Goal: Task Accomplishment & Management: Use online tool/utility

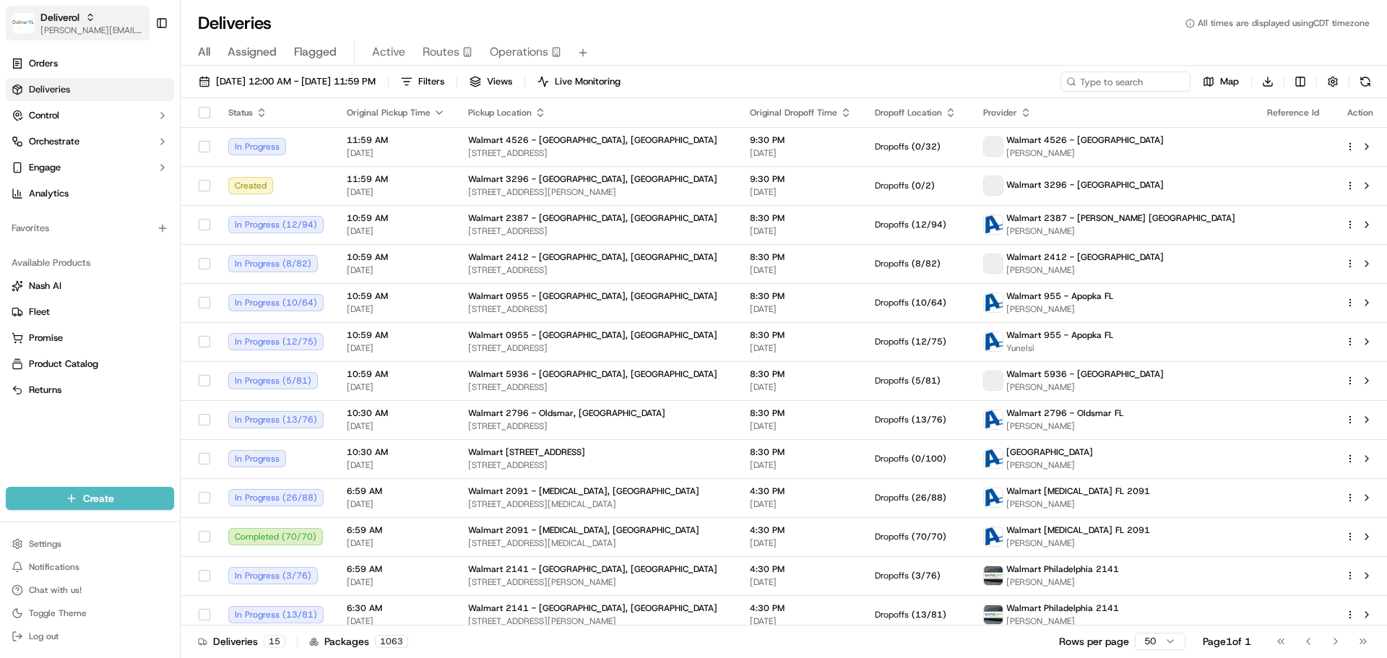
click at [73, 30] on span "[PERSON_NAME][EMAIL_ADDRESS][DOMAIN_NAME]" at bounding box center [91, 31] width 103 height 12
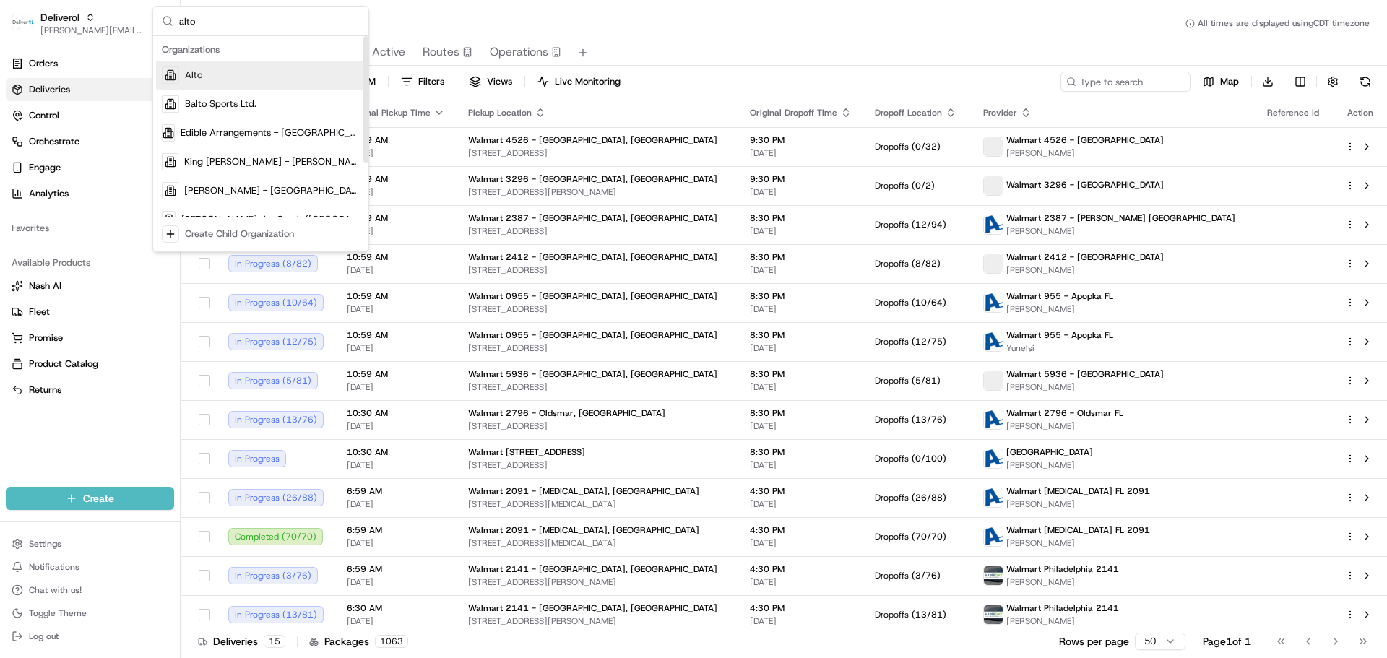
type input "alto"
click at [206, 80] on div "Alto" at bounding box center [261, 75] width 210 height 29
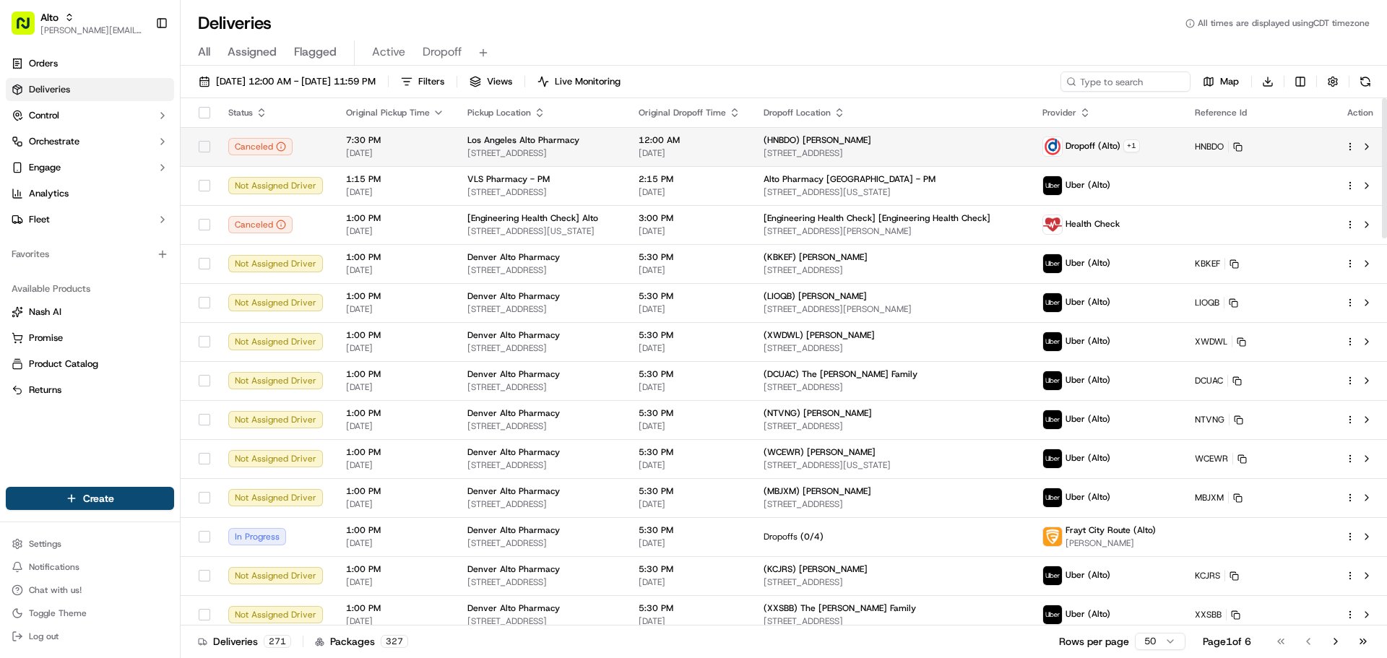
drag, startPoint x: 499, startPoint y: 86, endPoint x: 400, endPoint y: 150, distance: 117.7
click at [444, 86] on span "Filters" at bounding box center [431, 81] width 26 height 13
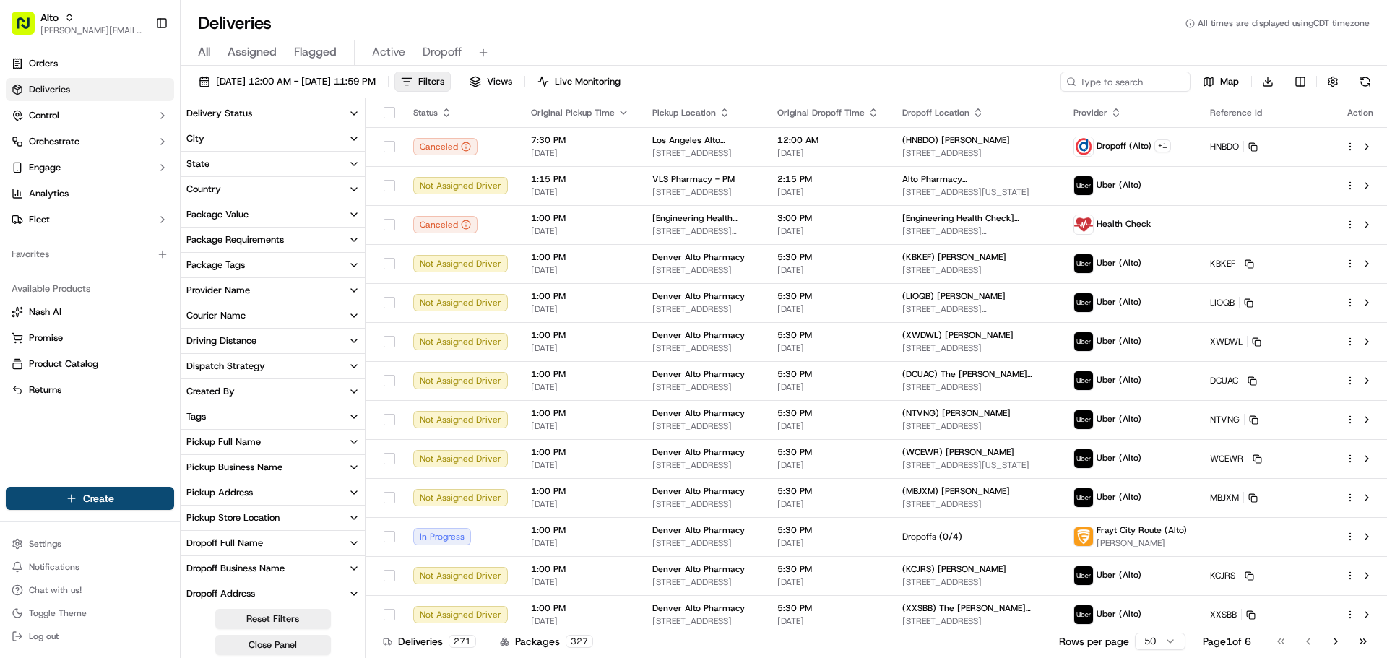
click at [237, 291] on div "Provider Name" at bounding box center [218, 290] width 64 height 13
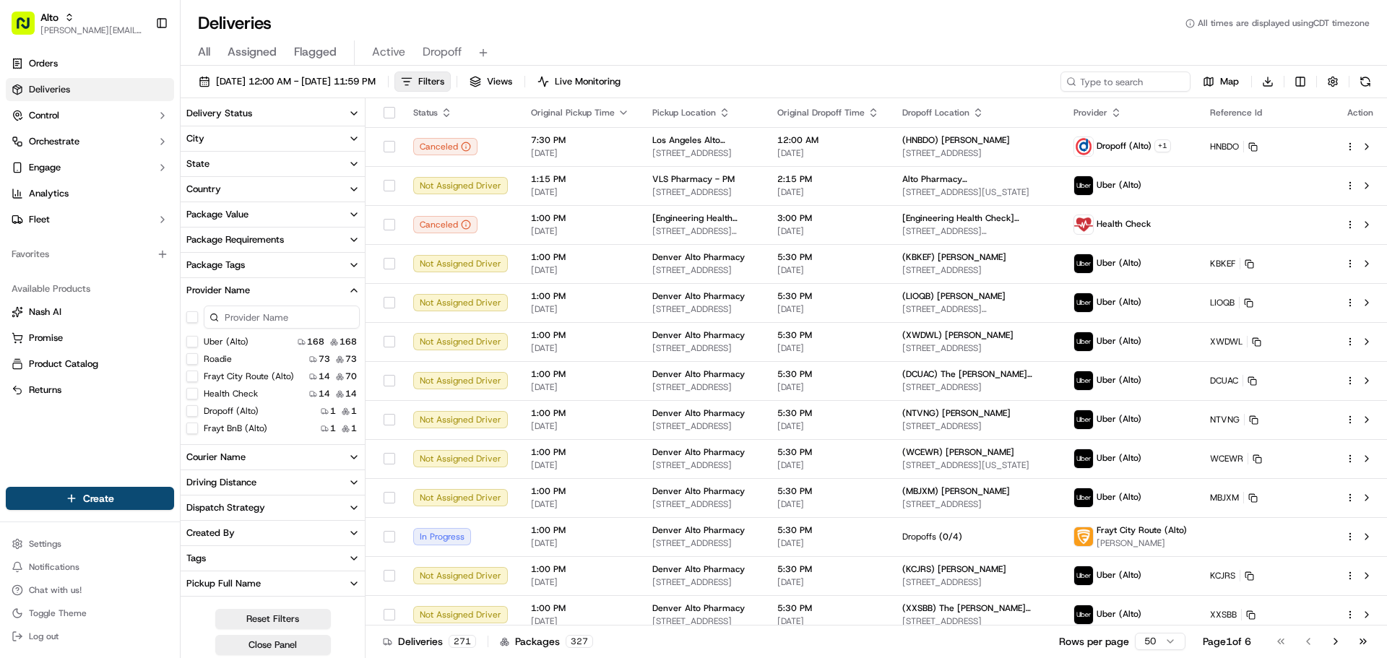
click at [194, 410] on \(Alto\) "Dropoff (Alto)" at bounding box center [192, 411] width 12 height 12
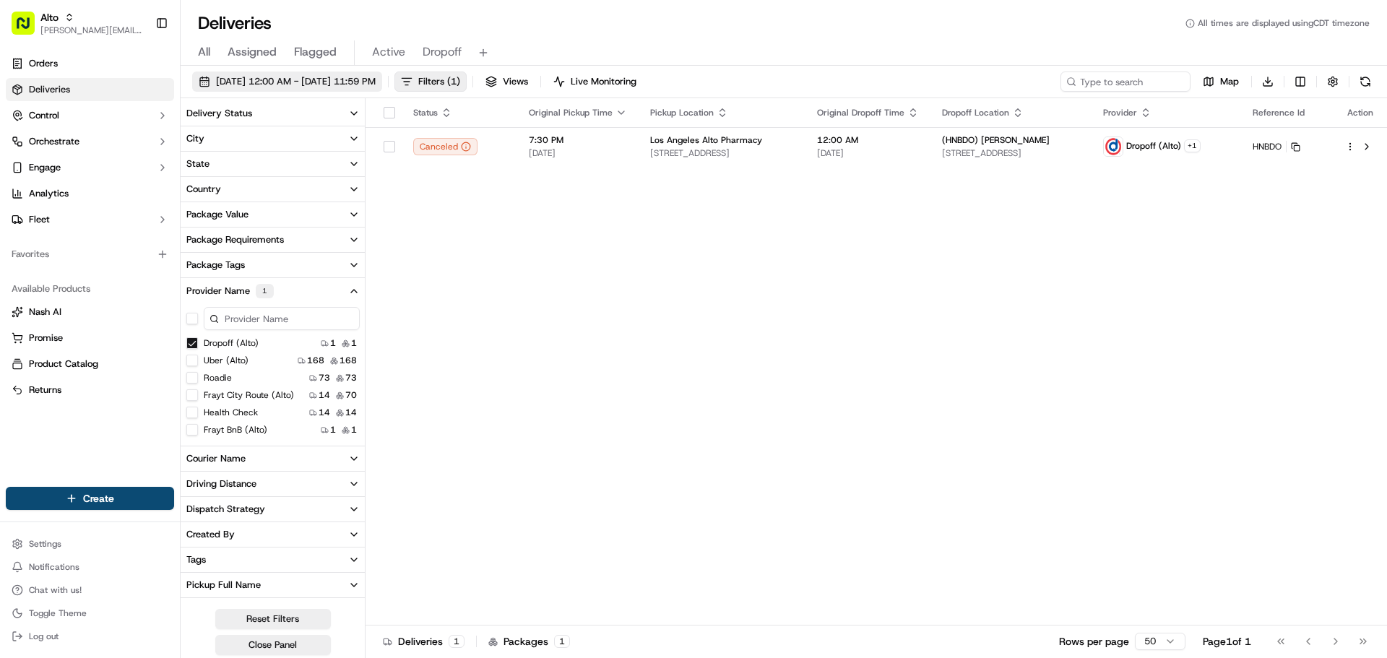
click at [346, 81] on span "[DATE] 12:00 AM - [DATE] 11:59 PM" at bounding box center [296, 81] width 160 height 13
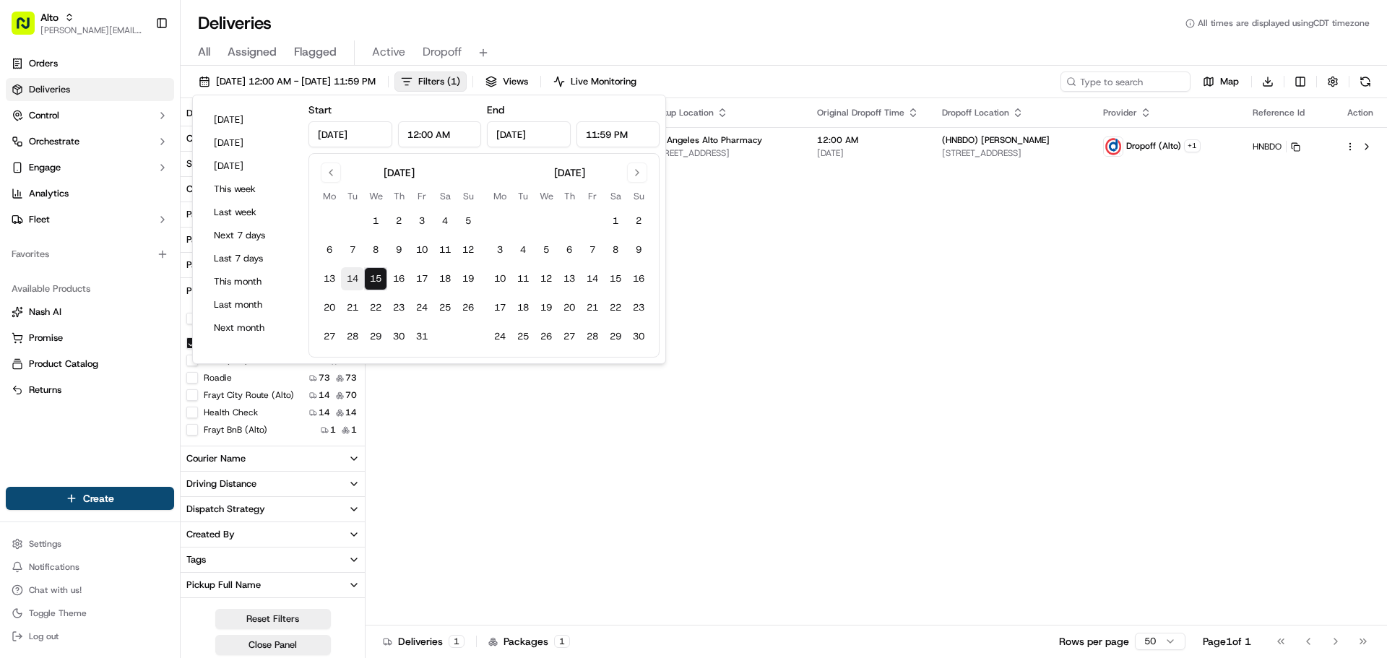
click at [351, 278] on button "14" at bounding box center [352, 278] width 23 height 23
type input "Oct 14, 2025"
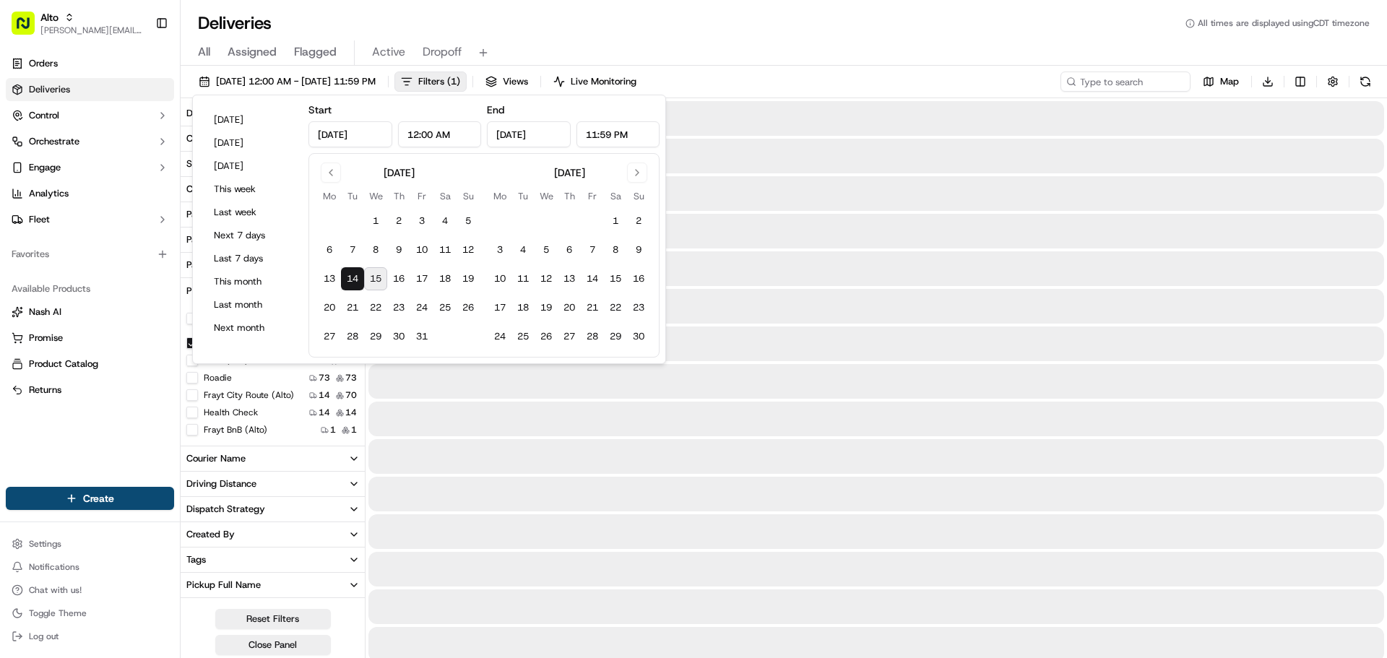
click at [351, 278] on button "14" at bounding box center [352, 278] width 23 height 23
click at [763, 24] on div "Deliveries All times are displayed using CDT timezone" at bounding box center [784, 23] width 1207 height 23
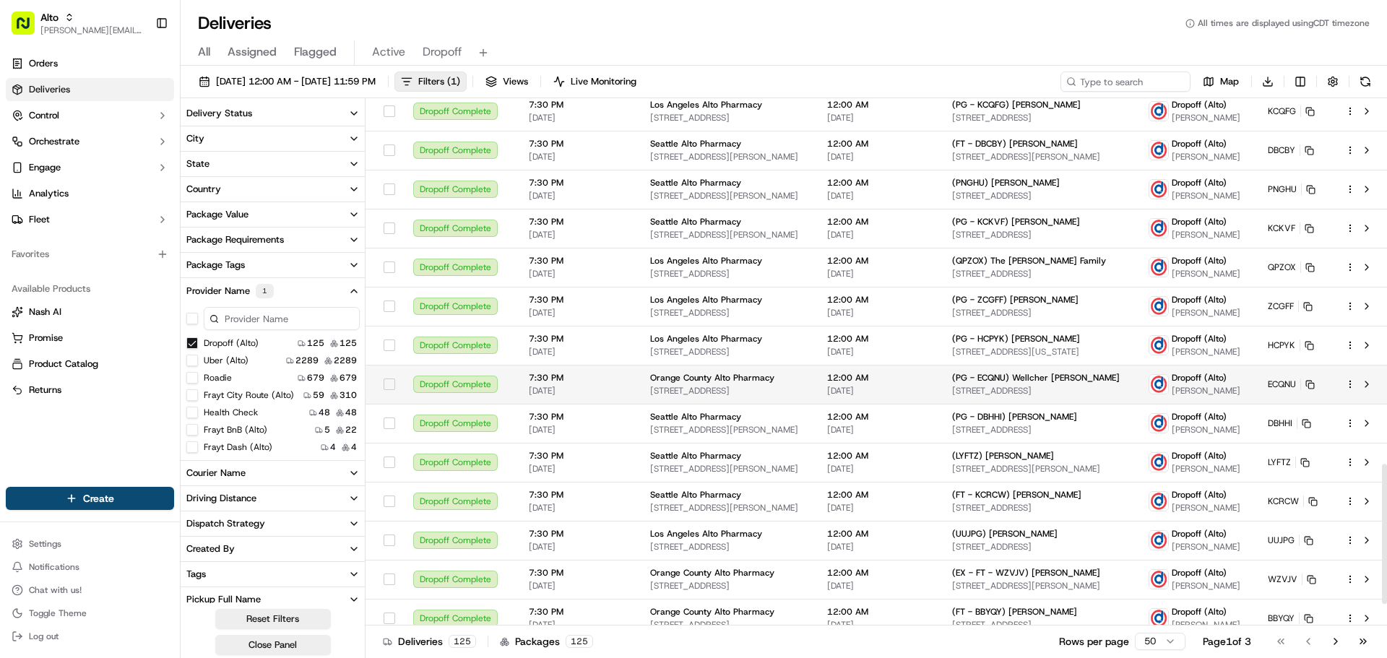
scroll to position [1453, 0]
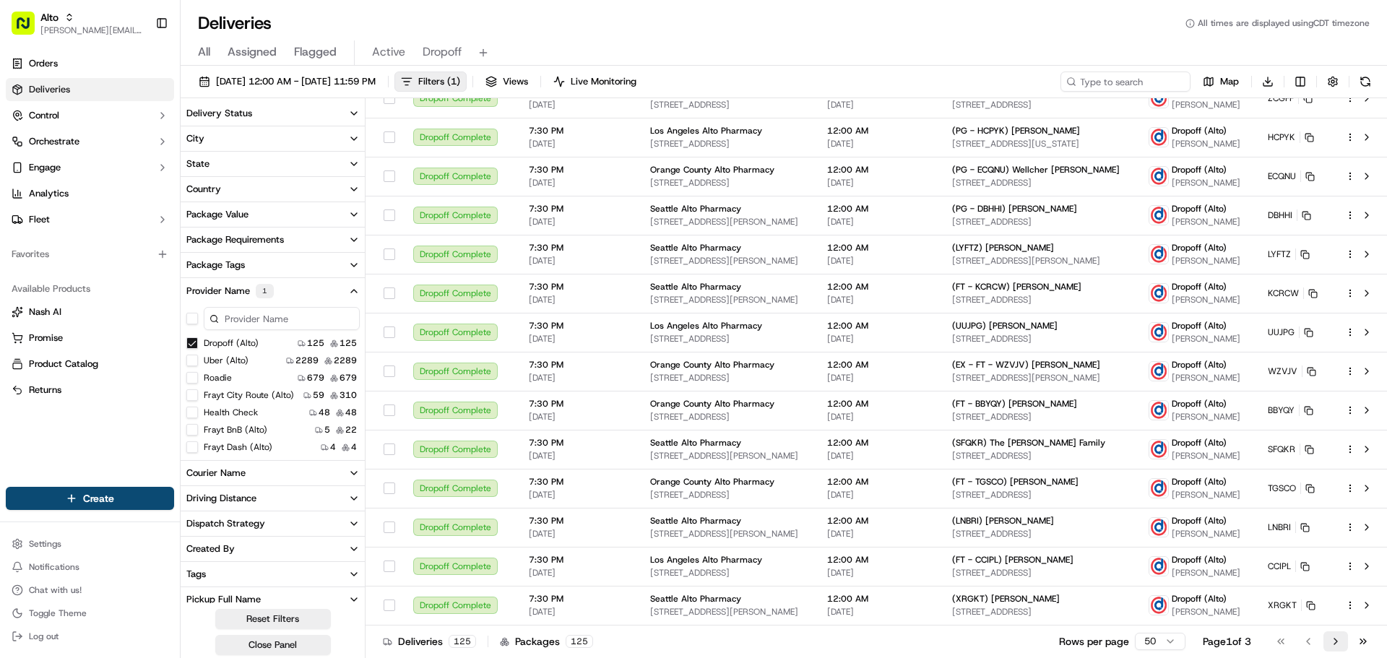
click at [1335, 638] on button "Go to next page" at bounding box center [1336, 642] width 25 height 20
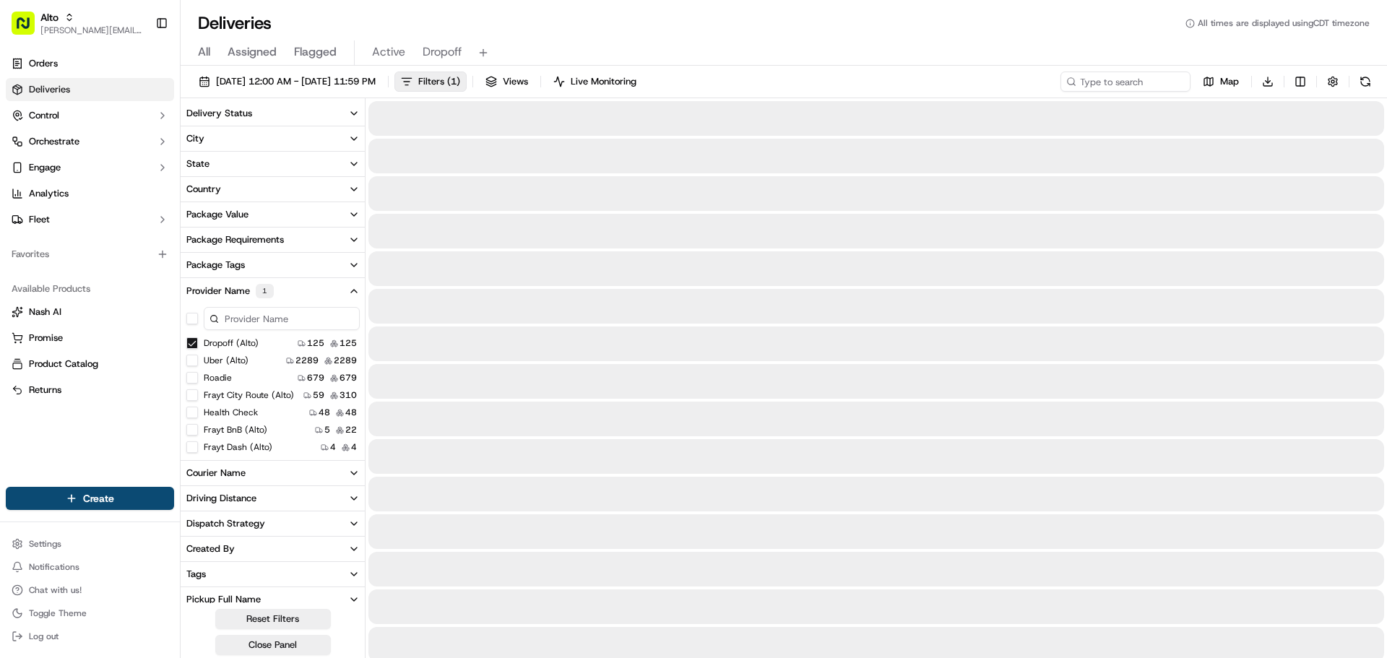
click at [269, 113] on button "Delivery Status" at bounding box center [273, 113] width 185 height 25
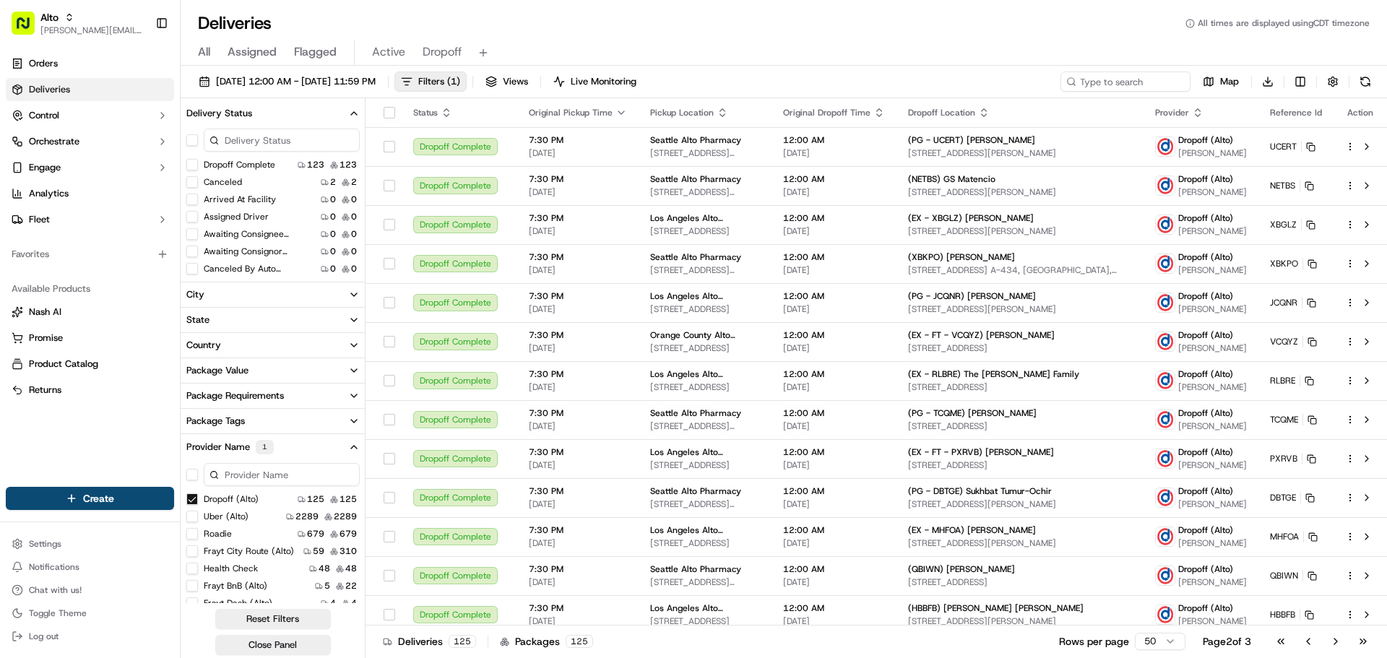
click at [189, 182] on button "Canceled" at bounding box center [192, 182] width 12 height 12
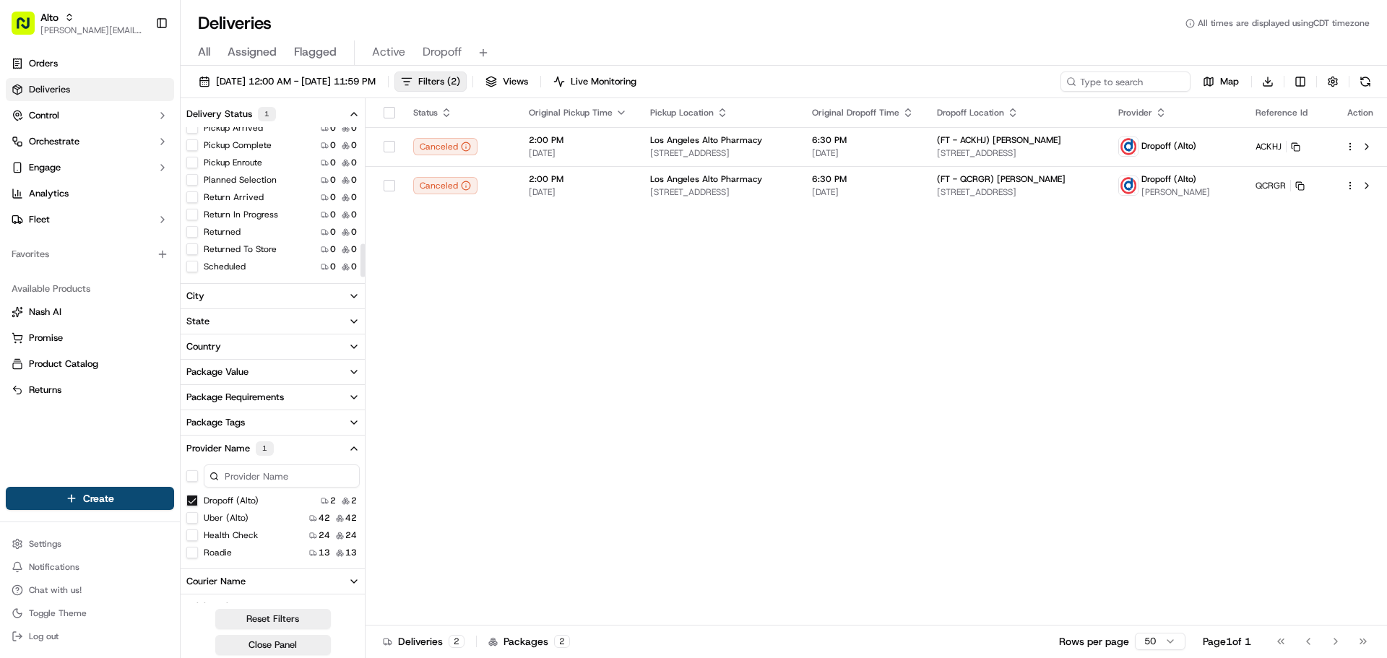
scroll to position [523, 0]
click at [190, 197] on button "Returned" at bounding box center [192, 198] width 12 height 12
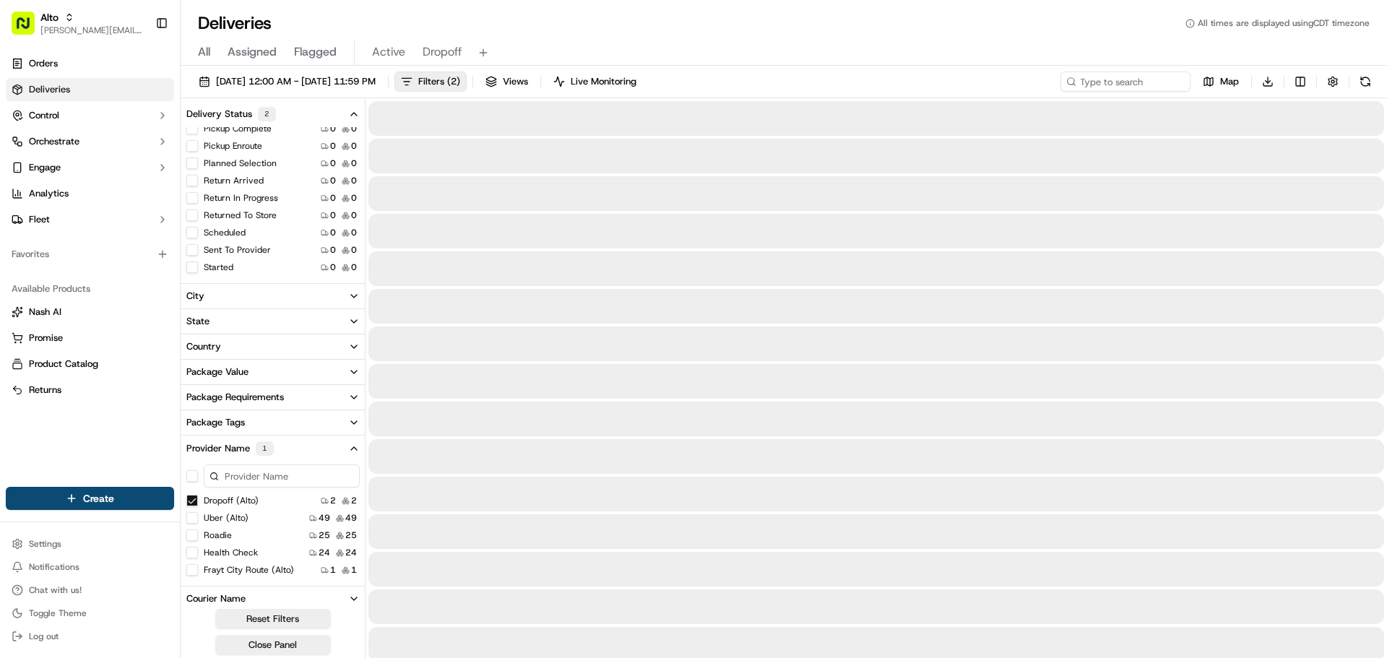
click at [192, 213] on button "Returned To Store" at bounding box center [192, 216] width 12 height 12
click at [191, 196] on button "Return Arrived" at bounding box center [192, 198] width 12 height 12
click at [190, 216] on button "Return In Progress" at bounding box center [192, 216] width 12 height 12
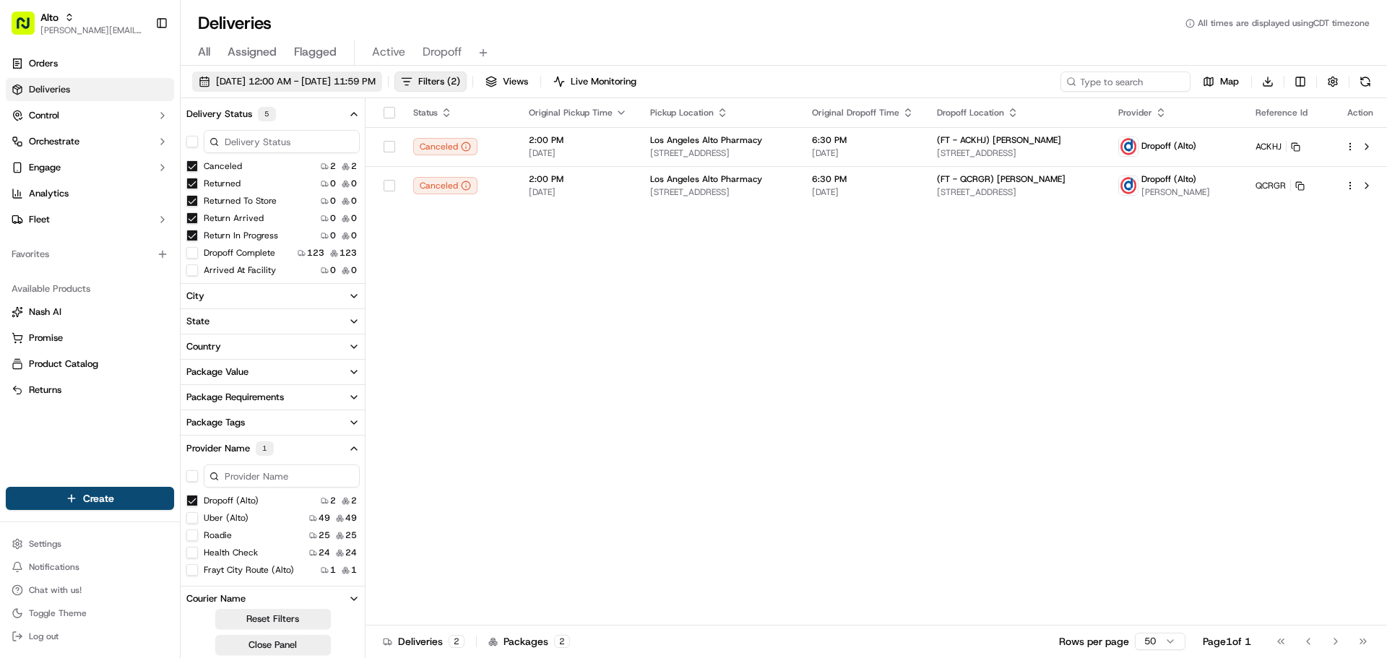
click at [288, 84] on span "10/14/2025 12:00 AM - 10/14/2025 11:59 PM" at bounding box center [296, 81] width 160 height 13
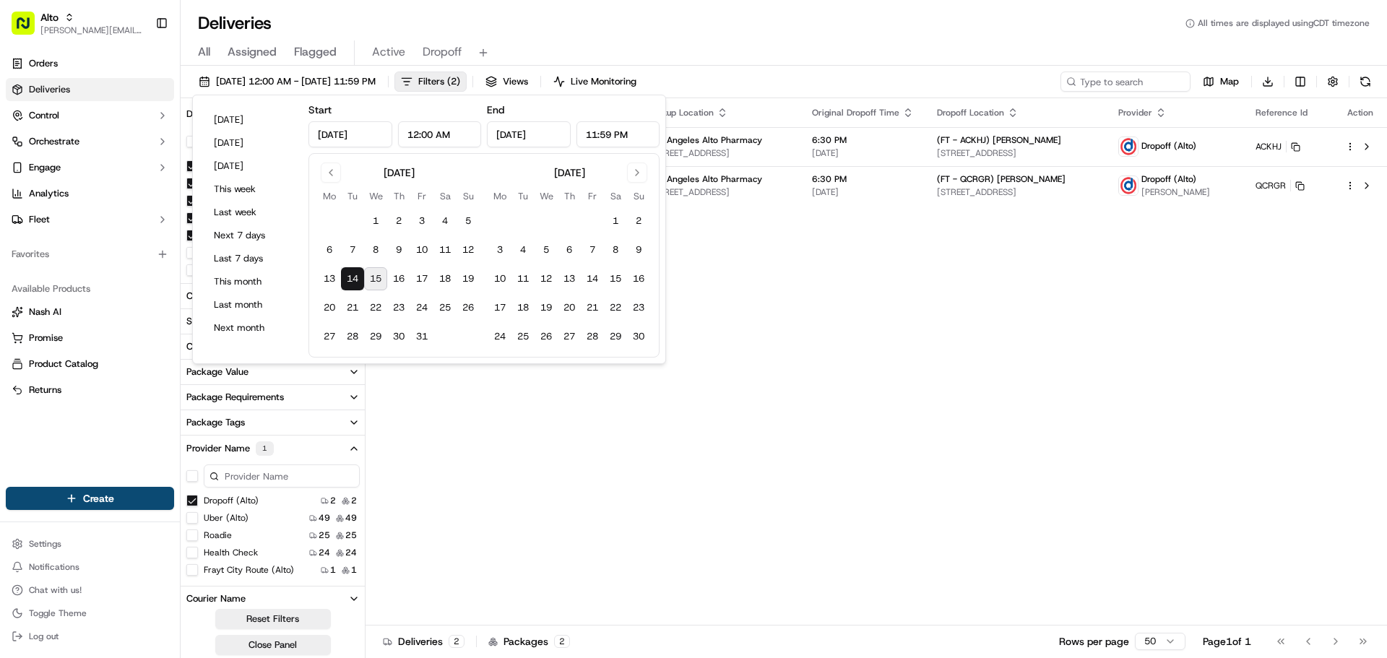
click at [885, 353] on div "Status Original Pickup Time Pickup Location Original Dropoff Time Dropoff Locat…" at bounding box center [877, 361] width 1022 height 527
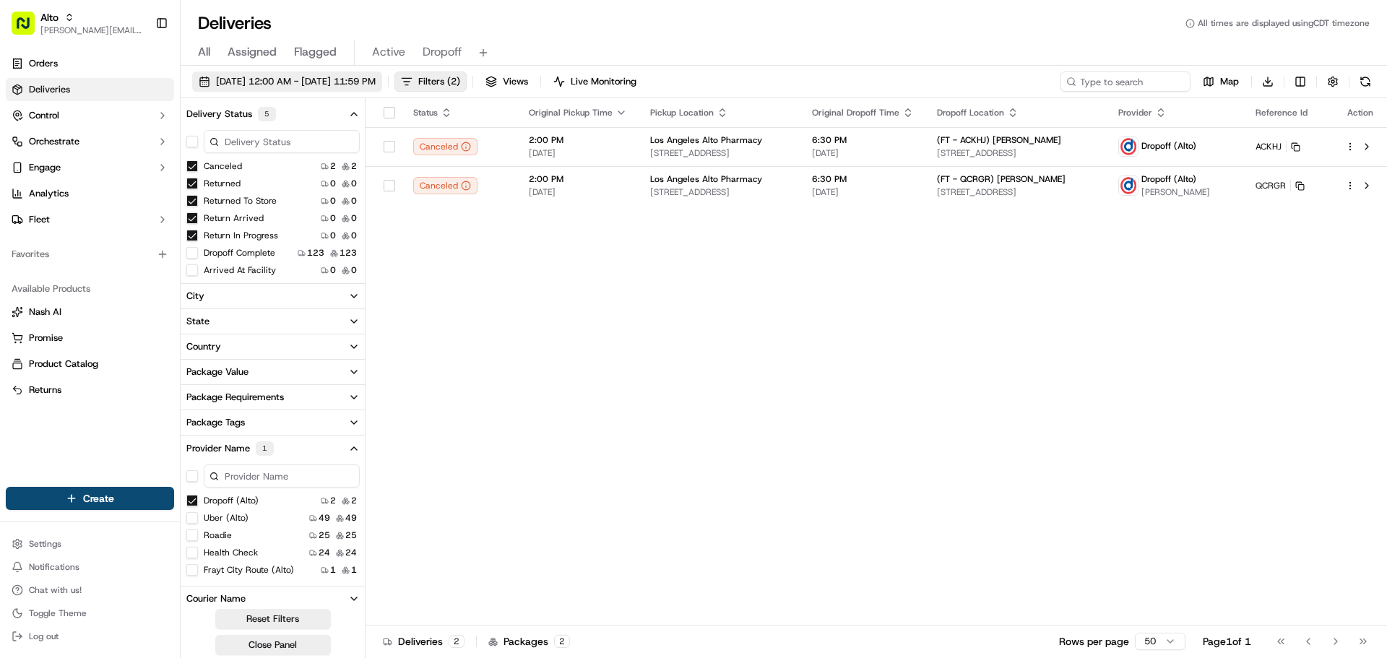
click at [306, 82] on span "10/14/2025 12:00 AM - 10/14/2025 11:59 PM" at bounding box center [296, 81] width 160 height 13
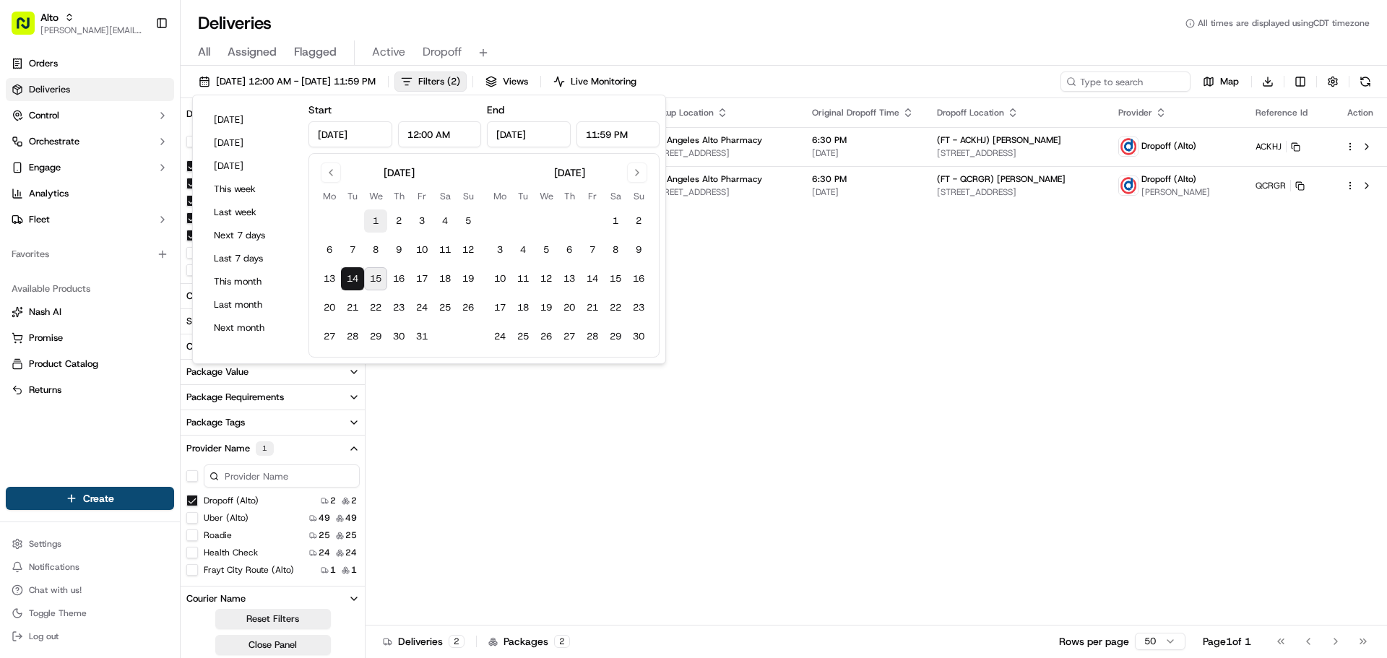
click at [376, 222] on button "1" at bounding box center [375, 221] width 23 height 23
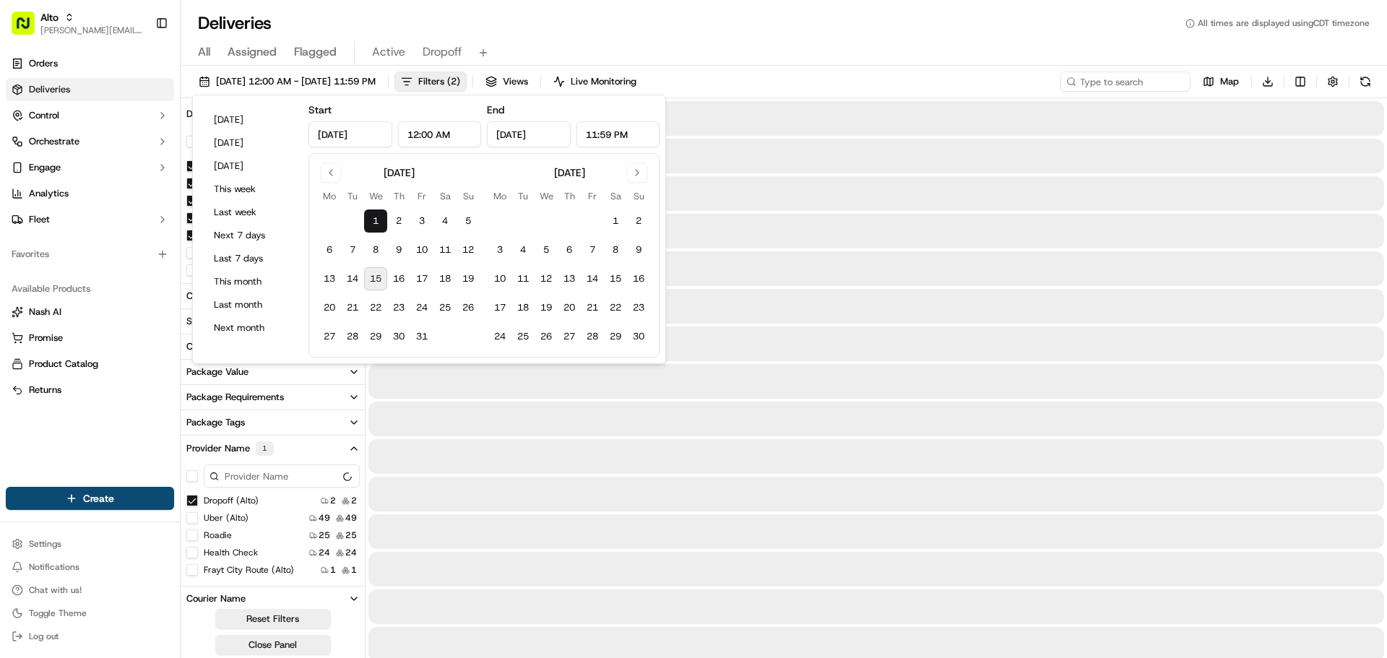
type input "Oct 1, 2025"
click at [375, 279] on button "15" at bounding box center [375, 278] width 23 height 23
type input "Oct 15, 2025"
click at [885, 41] on div "All Assigned Flagged Active Dropoff" at bounding box center [784, 52] width 1207 height 25
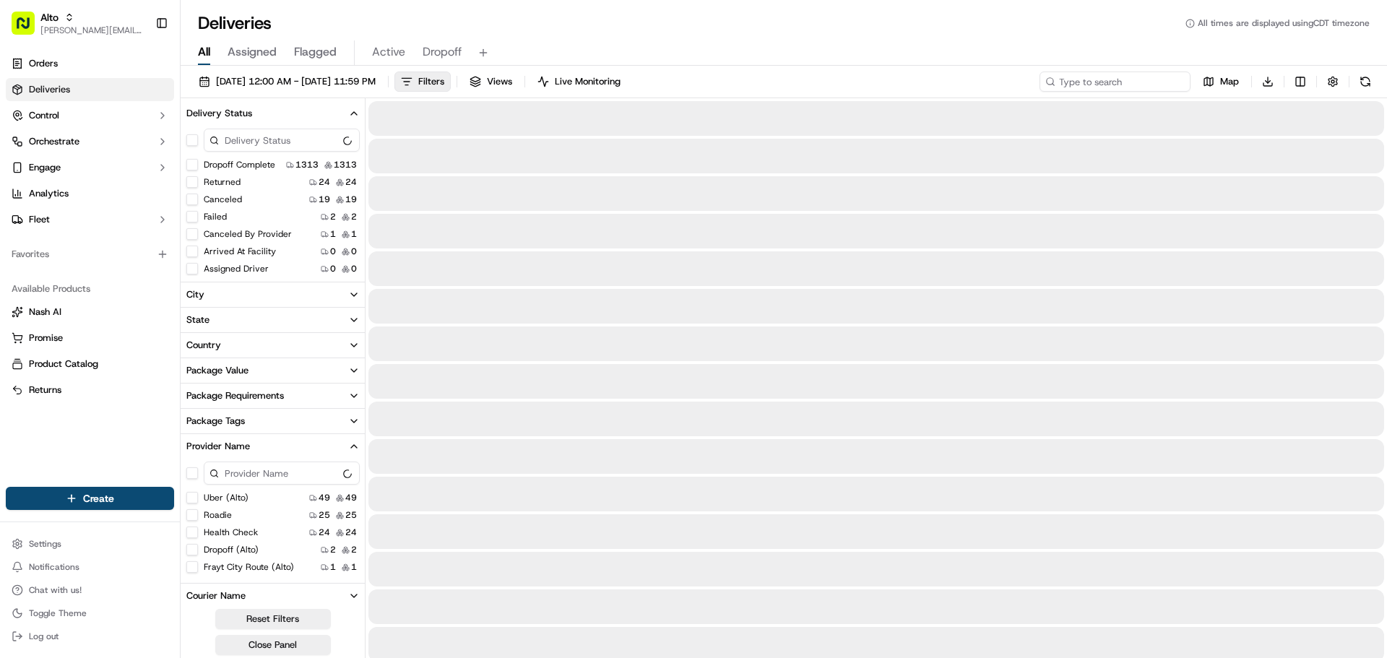
click at [1137, 84] on input at bounding box center [1115, 82] width 151 height 20
paste input "3785140"
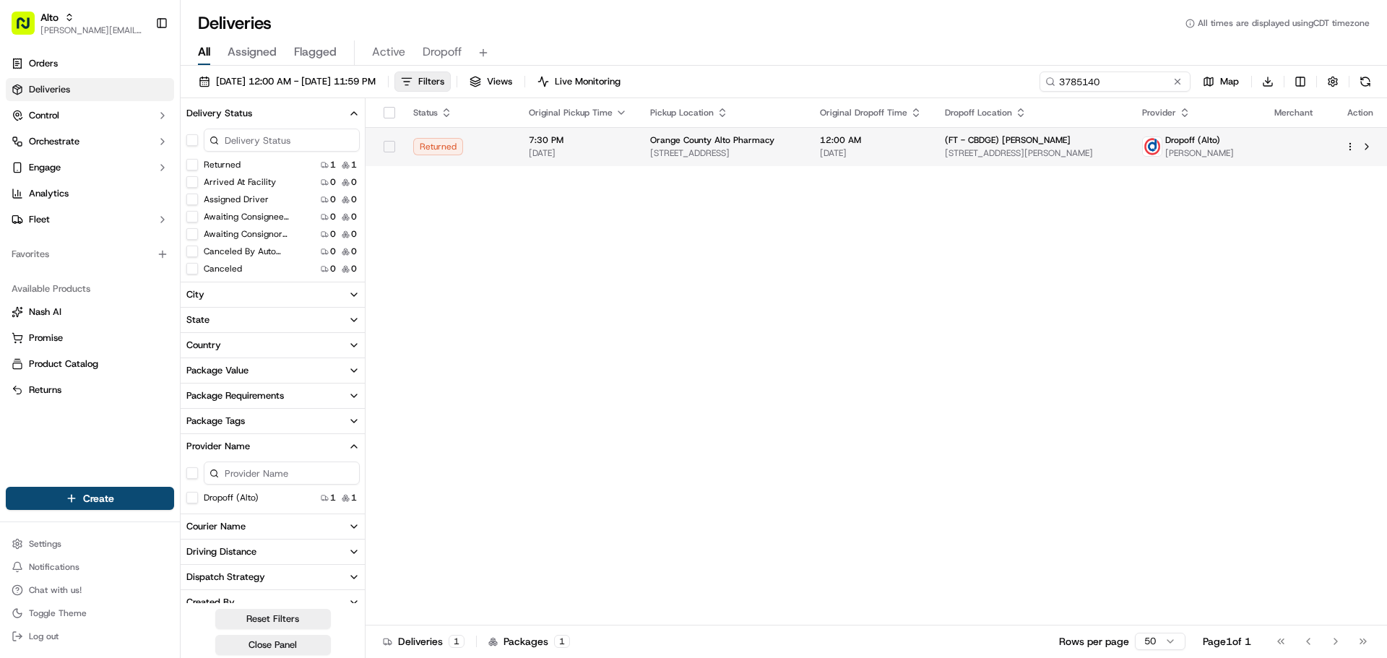
type input "3785140"
click at [1354, 147] on html "Alto jeff@usenash.com Toggle Sidebar Orders Deliveries Control Orchestrate Enga…" at bounding box center [693, 329] width 1387 height 658
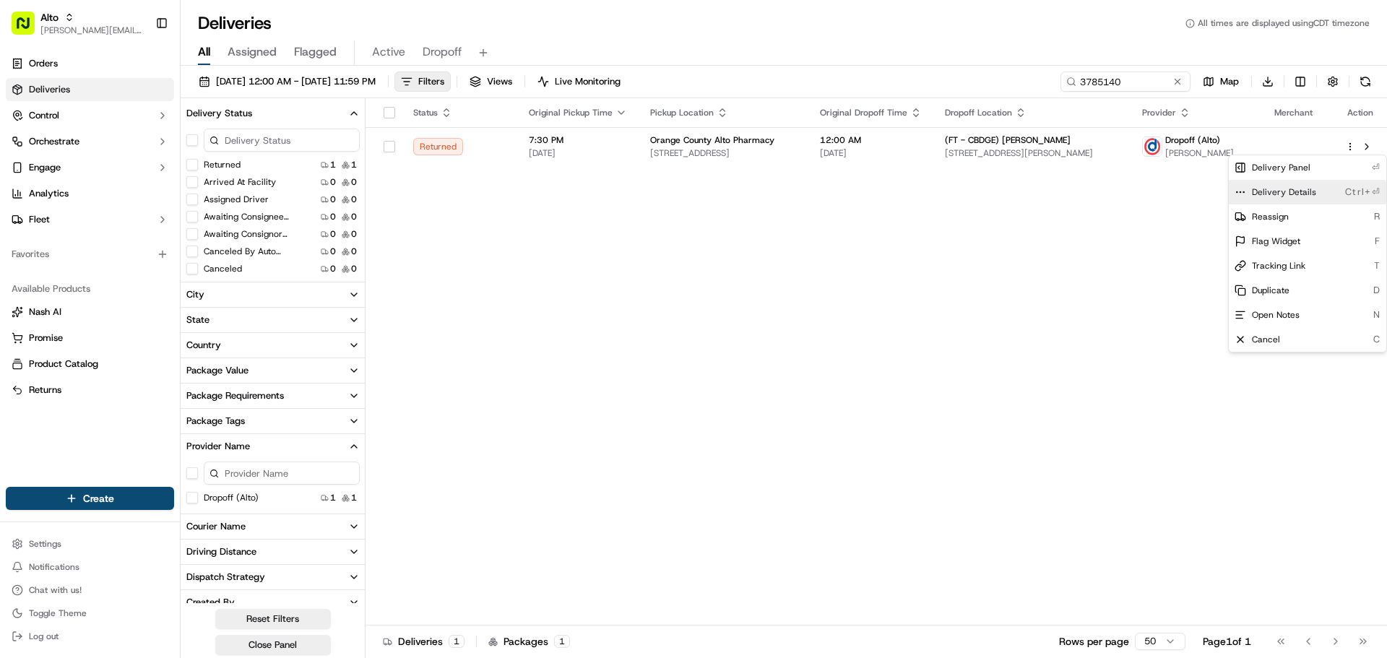
click at [1291, 190] on span "Delivery Details" at bounding box center [1284, 192] width 64 height 12
click at [73, 30] on html "Alto jeff@usenash.com Toggle Sidebar Orders Deliveries Control Orchestrate Enga…" at bounding box center [693, 329] width 1387 height 658
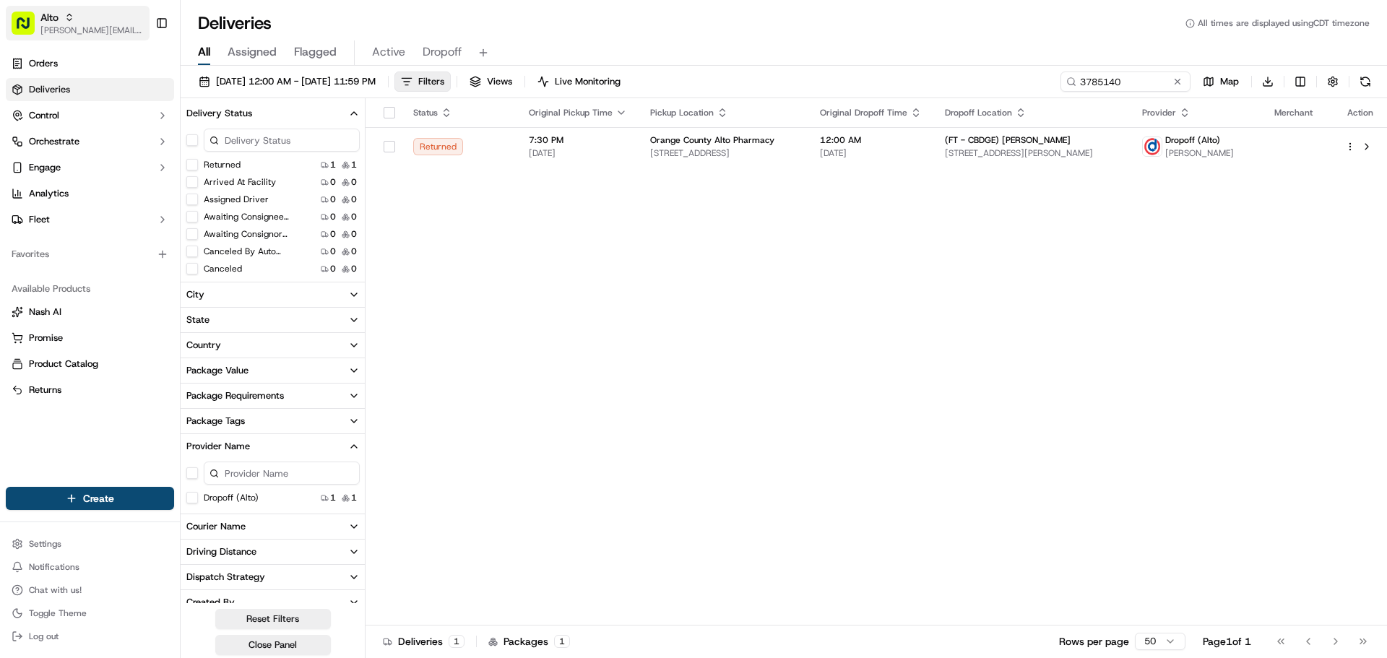
click at [71, 30] on span "[PERSON_NAME][EMAIL_ADDRESS][DOMAIN_NAME]" at bounding box center [91, 31] width 103 height 12
type input "walmart lo"
click at [205, 73] on span "Walmart LocalFinds" at bounding box center [227, 75] width 85 height 13
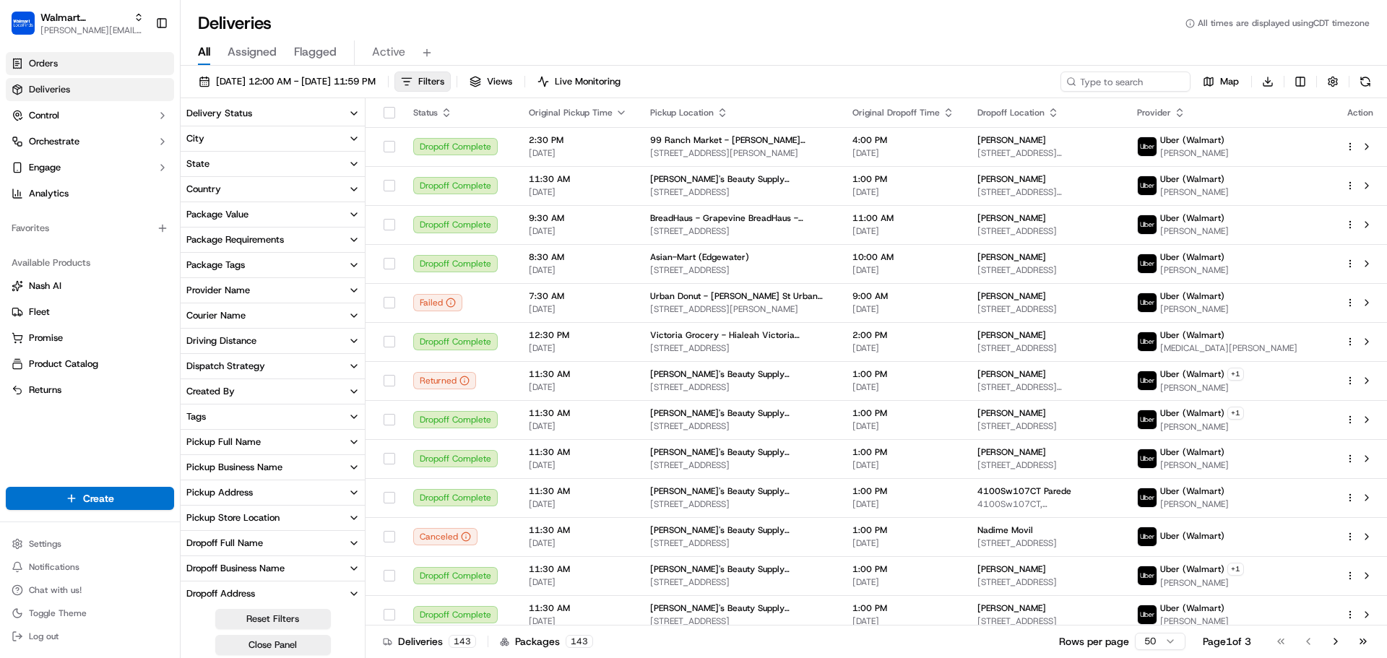
click at [80, 66] on link "Orders" at bounding box center [90, 63] width 168 height 23
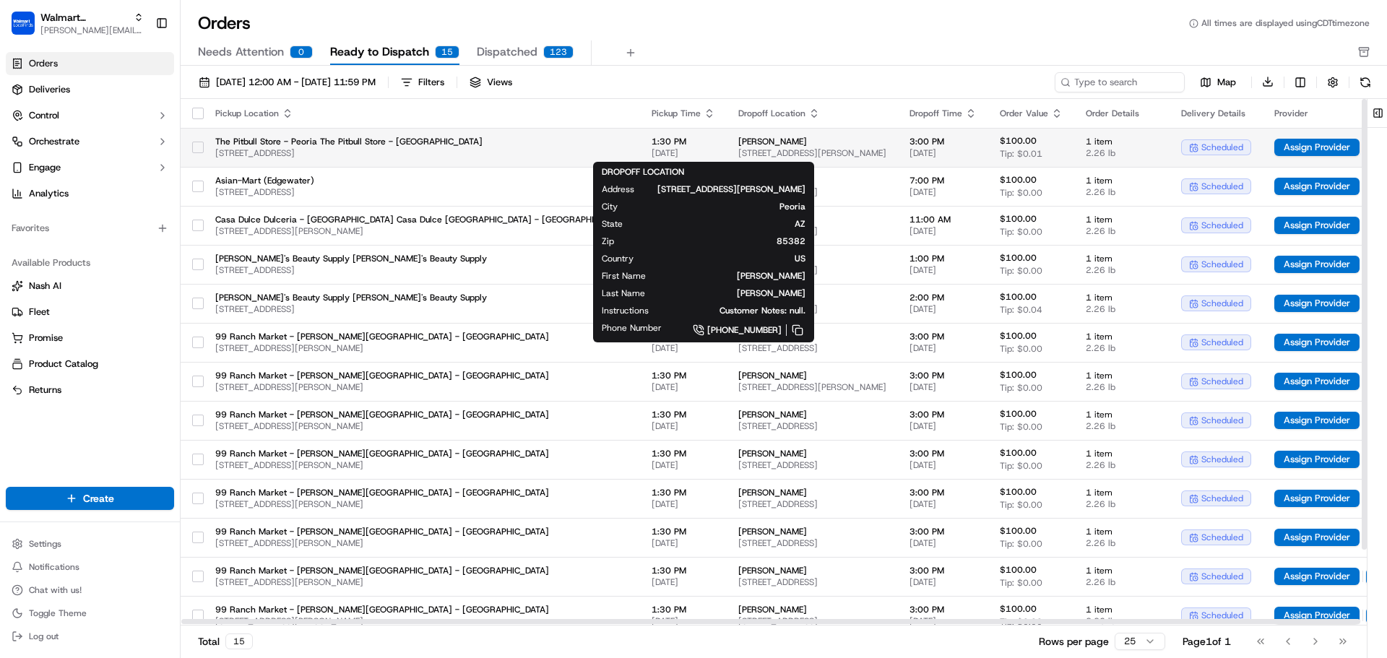
click at [785, 148] on span "8951 W Tony Ct, Peoria, AZ, 85382, US" at bounding box center [813, 153] width 148 height 12
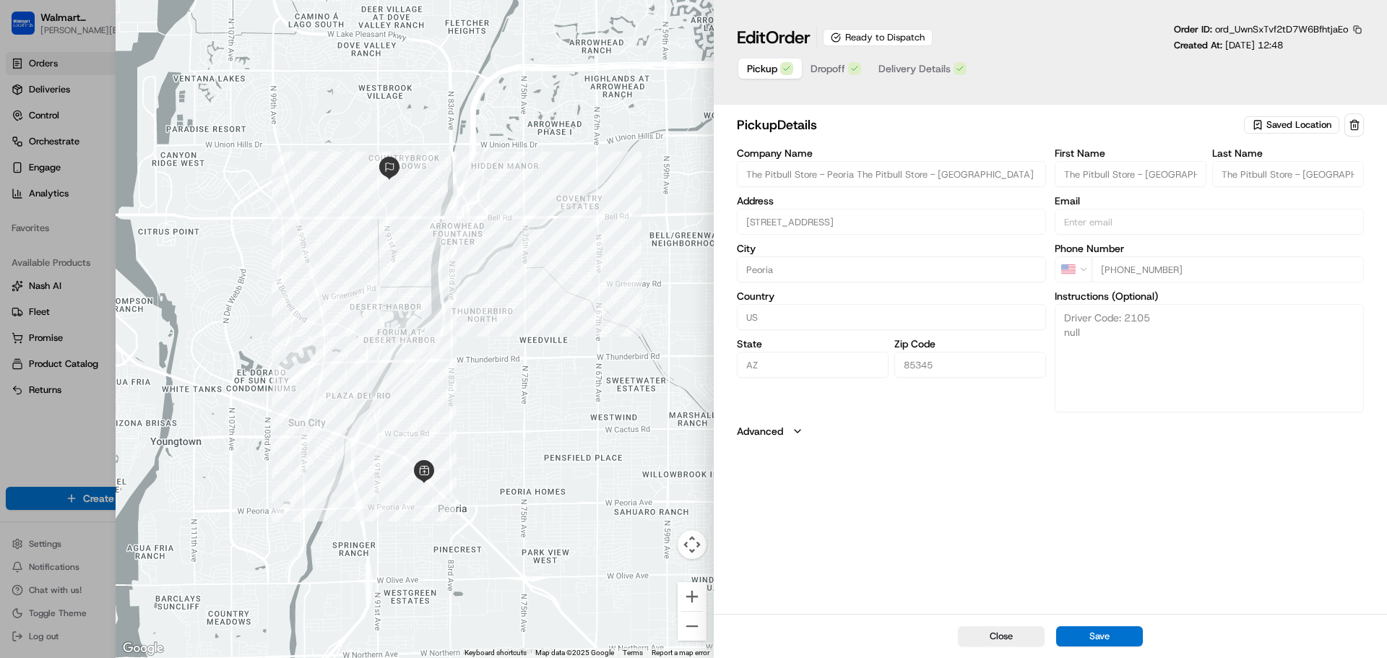
type input "+1"
click at [82, 419] on div at bounding box center [693, 329] width 1387 height 658
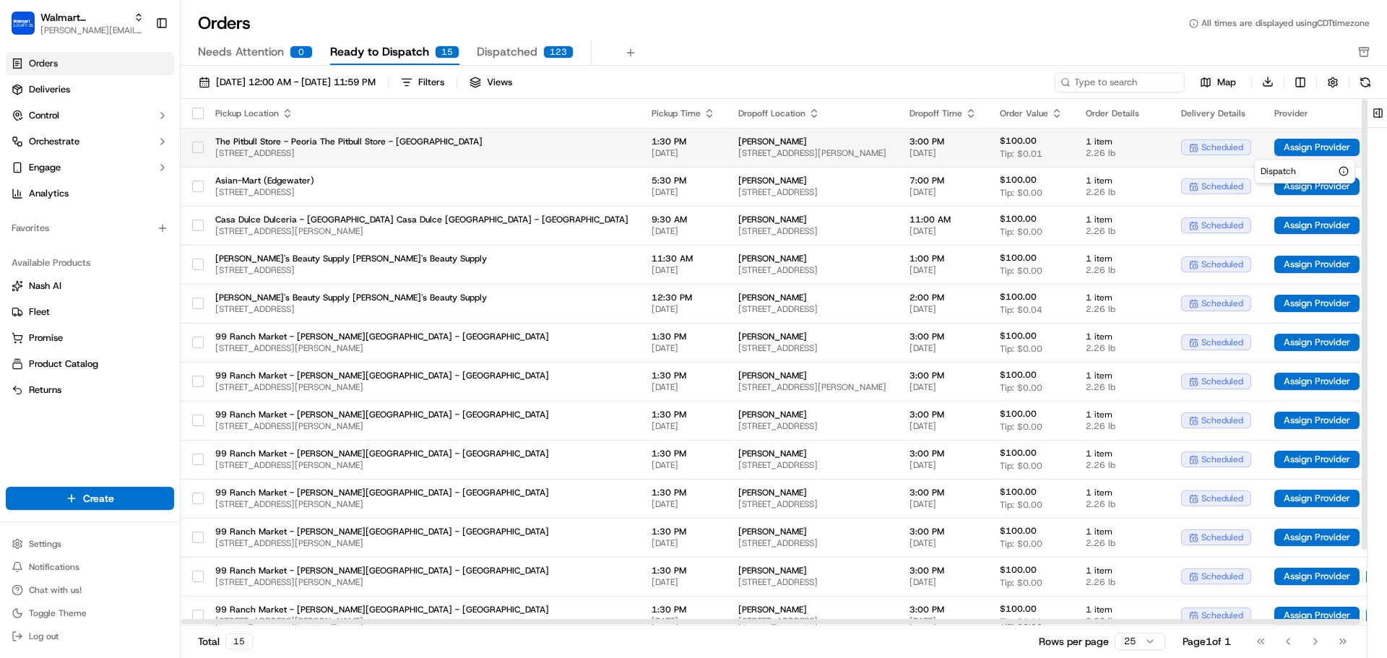
click at [1307, 146] on html "Walmart LocalFinds jeff@usenash.com Toggle Sidebar Orders Deliveries Control Or…" at bounding box center [693, 329] width 1387 height 658
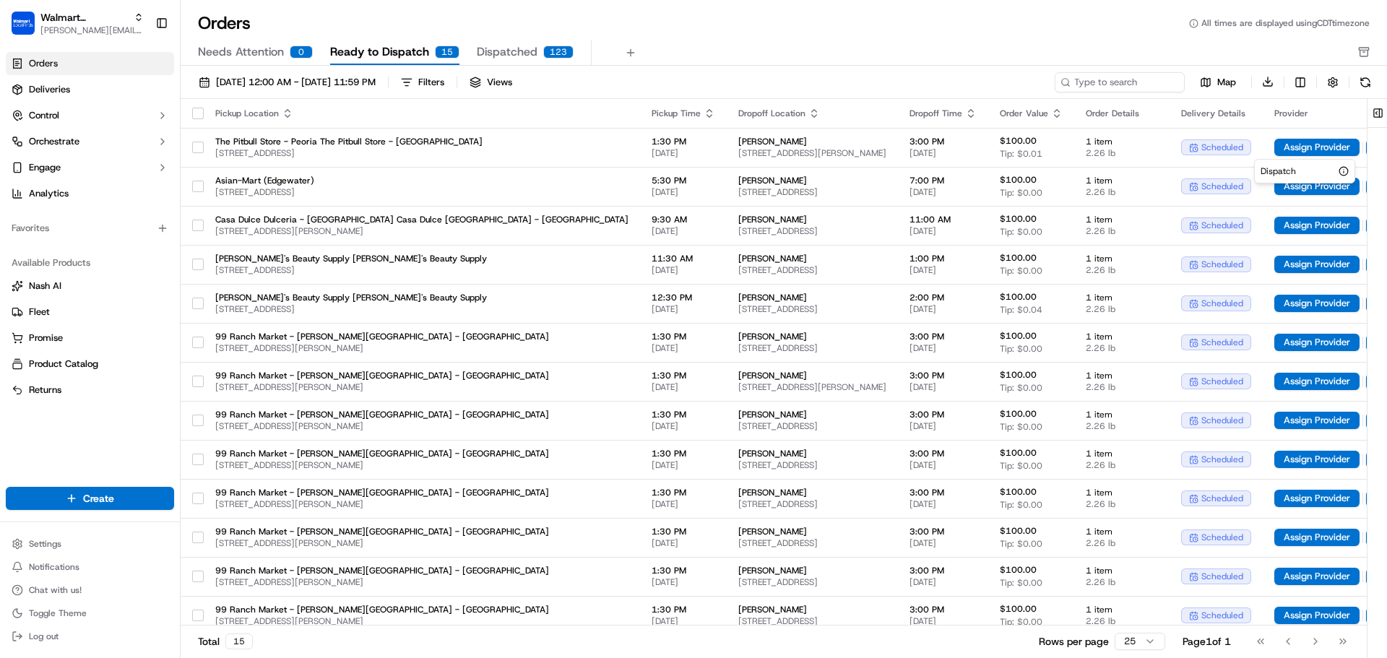
click at [1244, 144] on html "Walmart LocalFinds jeff@usenash.com Toggle Sidebar Orders Deliveries Control Or…" at bounding box center [693, 329] width 1387 height 658
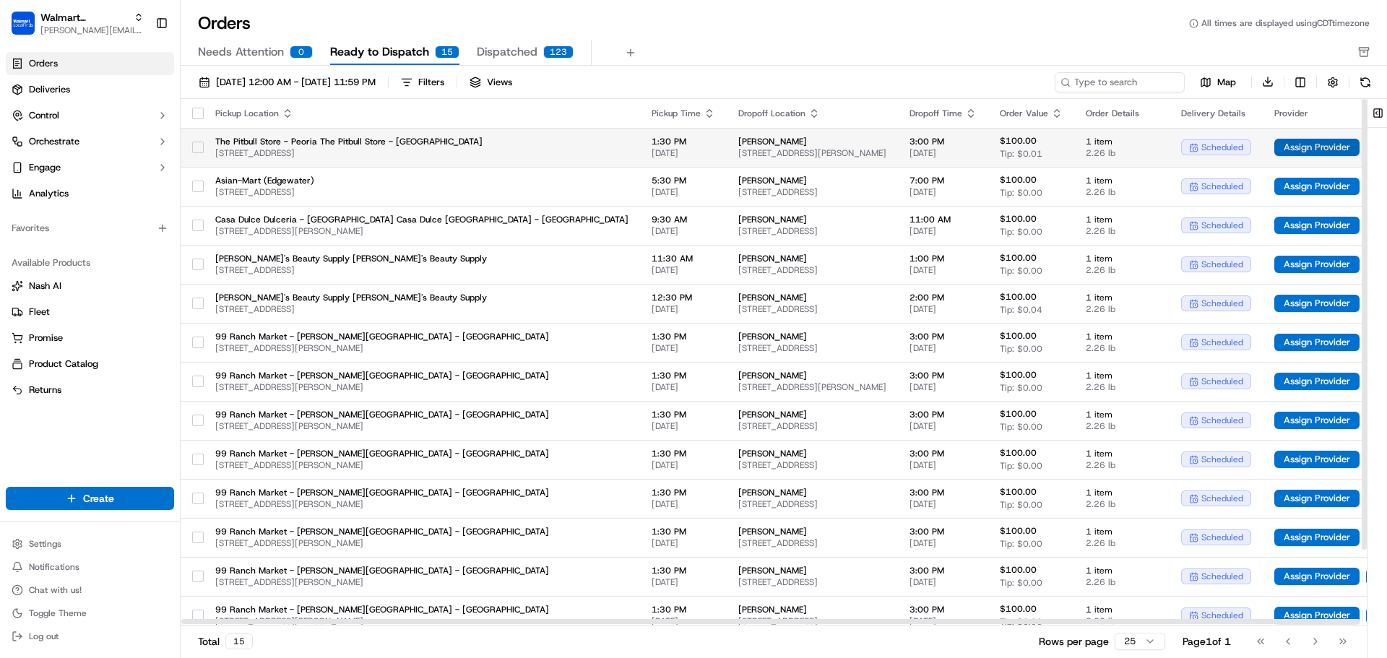
click at [1275, 142] on button "Assign Provider" at bounding box center [1317, 147] width 85 height 17
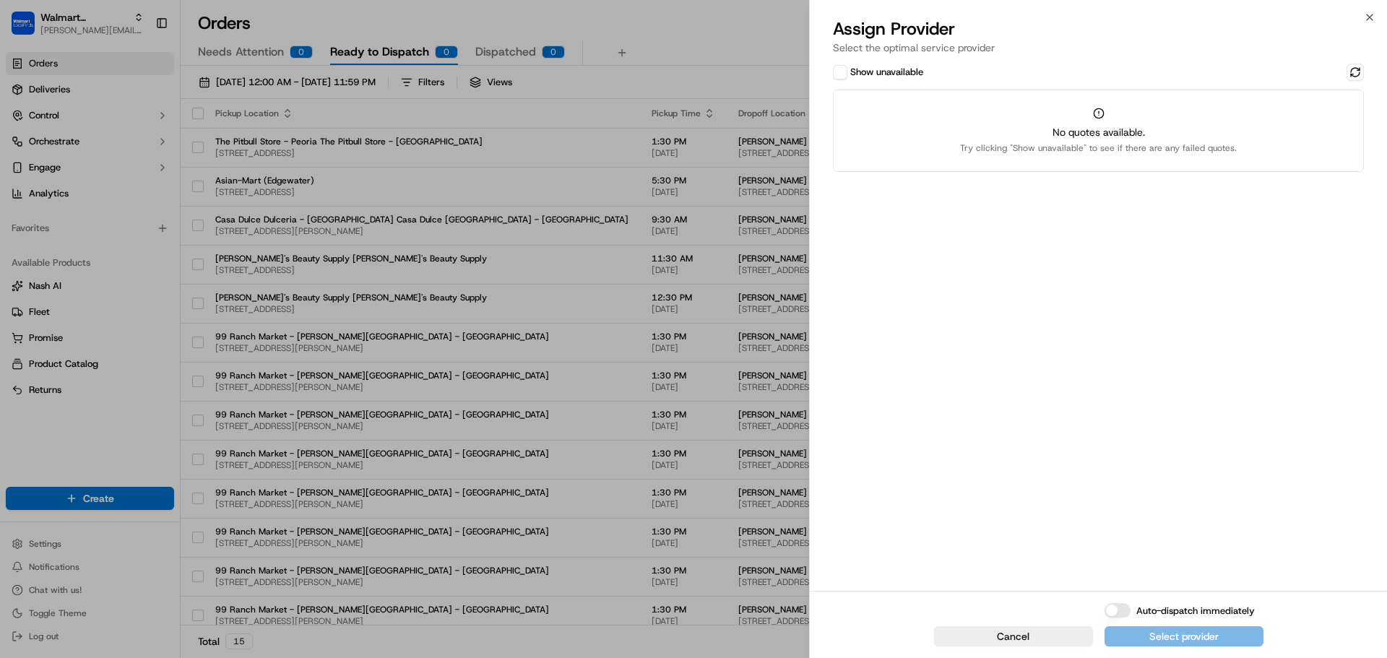
click at [833, 69] on div "Show unavailable No quotes available. Try clicking "Show unavailable" to see if…" at bounding box center [1098, 326] width 577 height 530
click at [837, 72] on button "Show unavailable" at bounding box center [840, 72] width 14 height 14
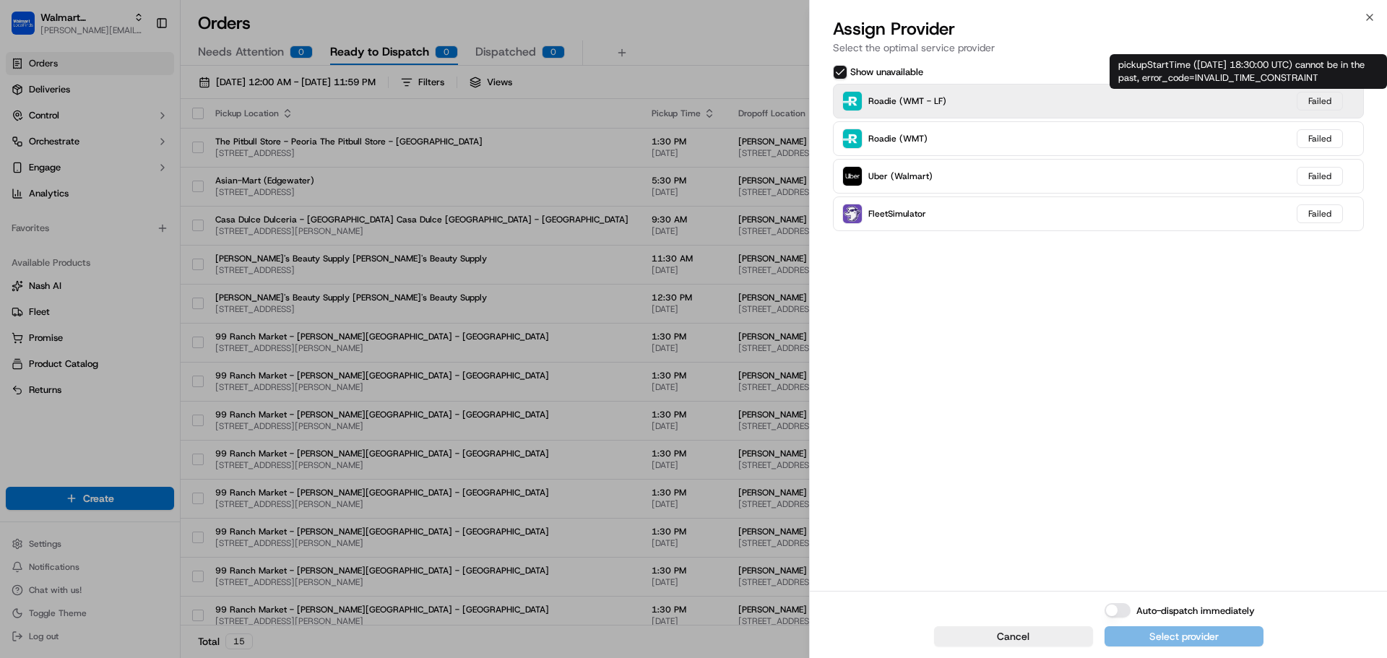
type button "on"
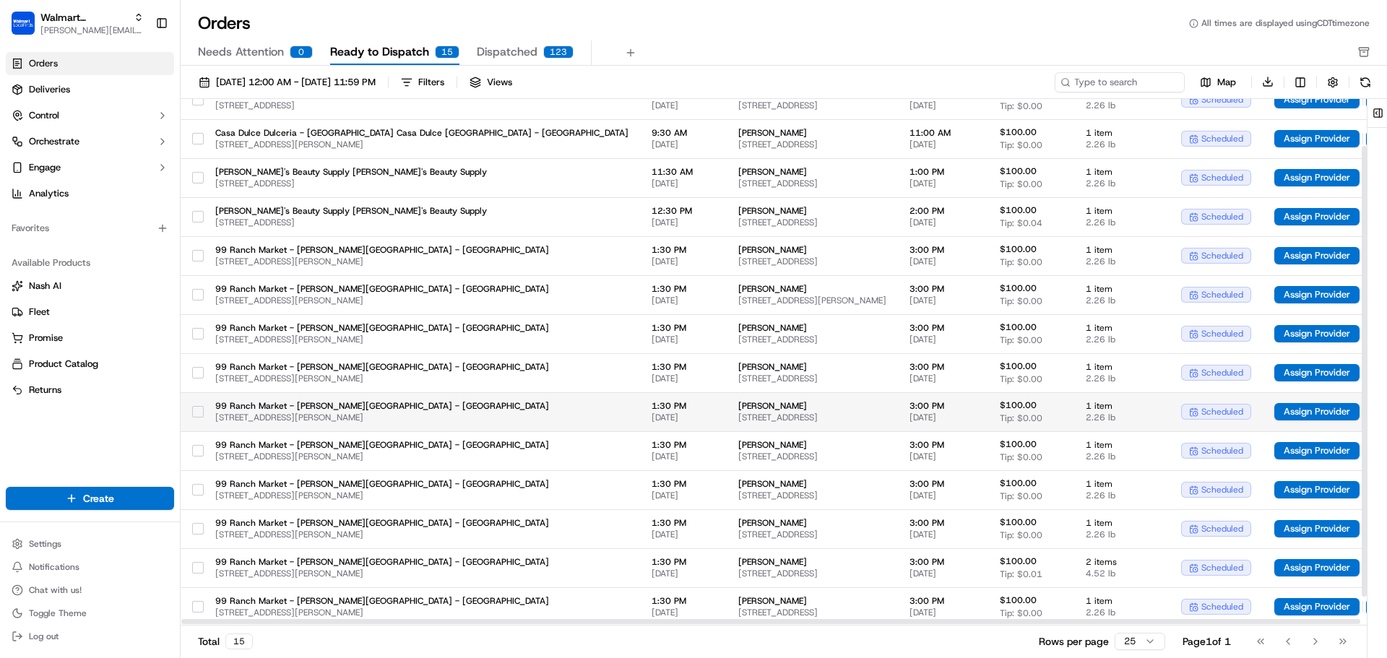
scroll to position [88, 0]
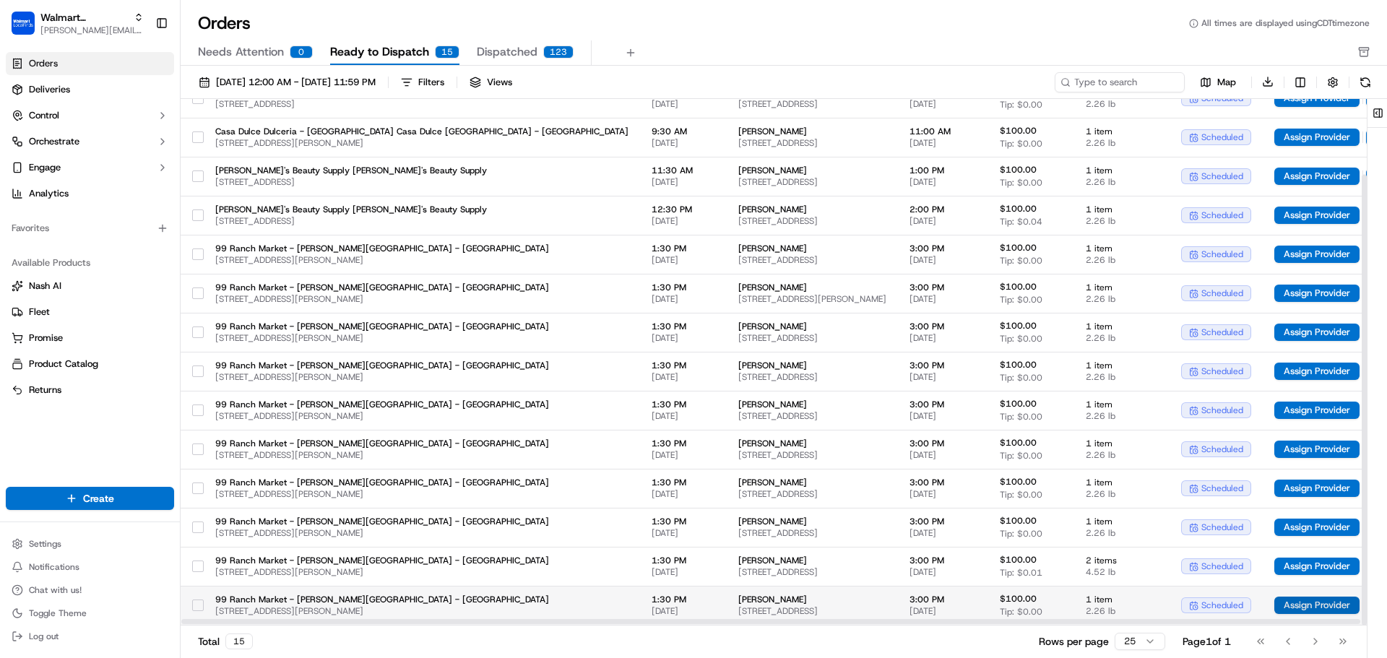
click at [1275, 608] on button "Assign Provider" at bounding box center [1317, 605] width 85 height 17
click at [739, 597] on span "CATHIE MORSE" at bounding box center [813, 600] width 148 height 12
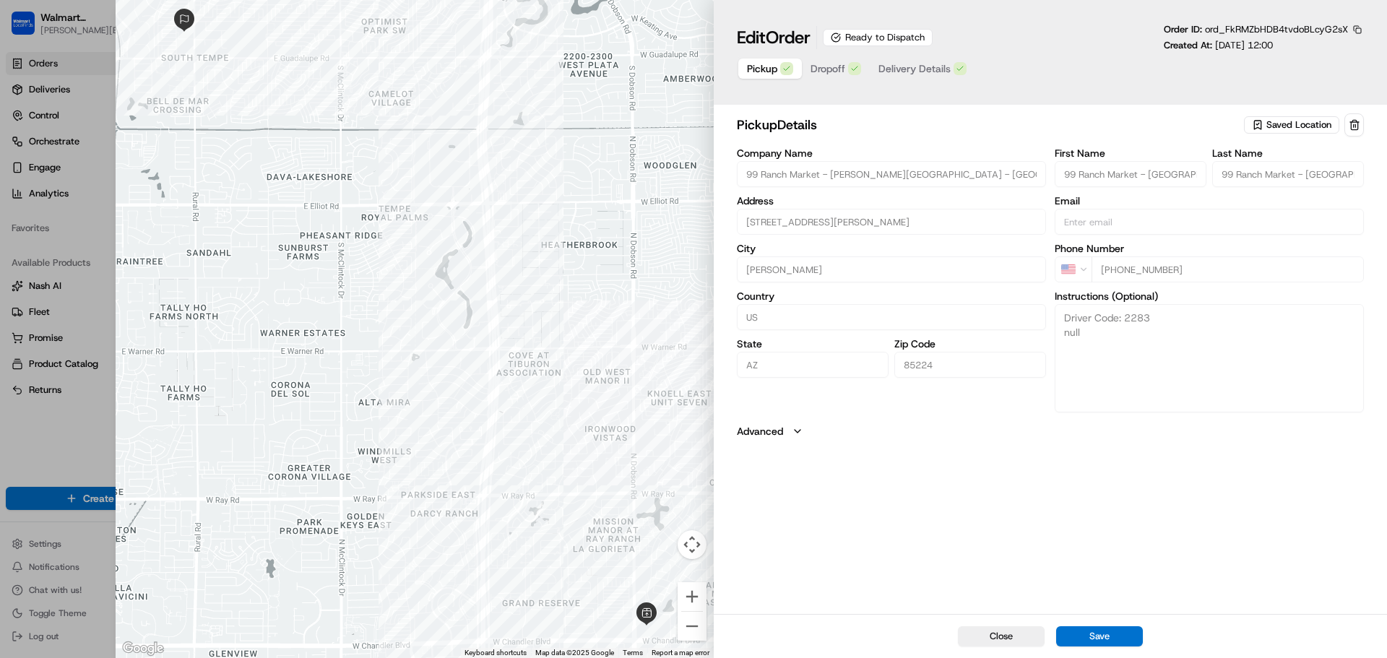
type input "+1"
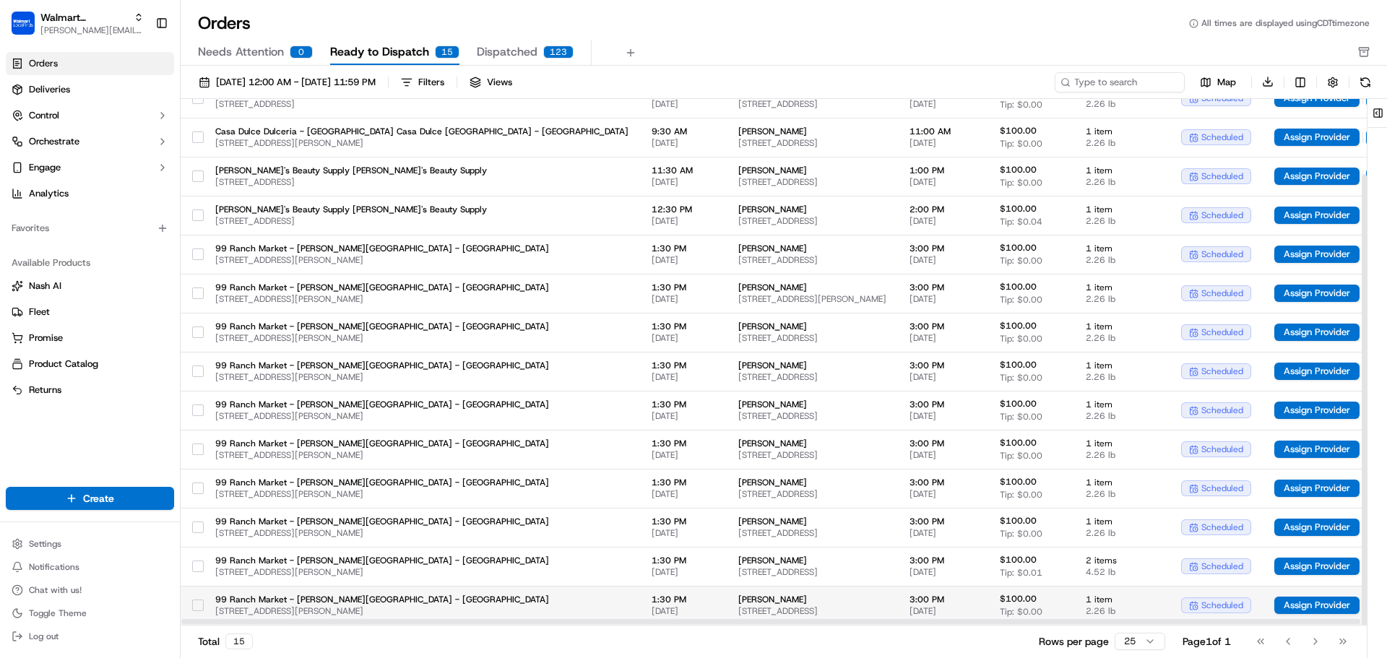
click at [1000, 604] on span "$100.00" at bounding box center [1018, 599] width 37 height 12
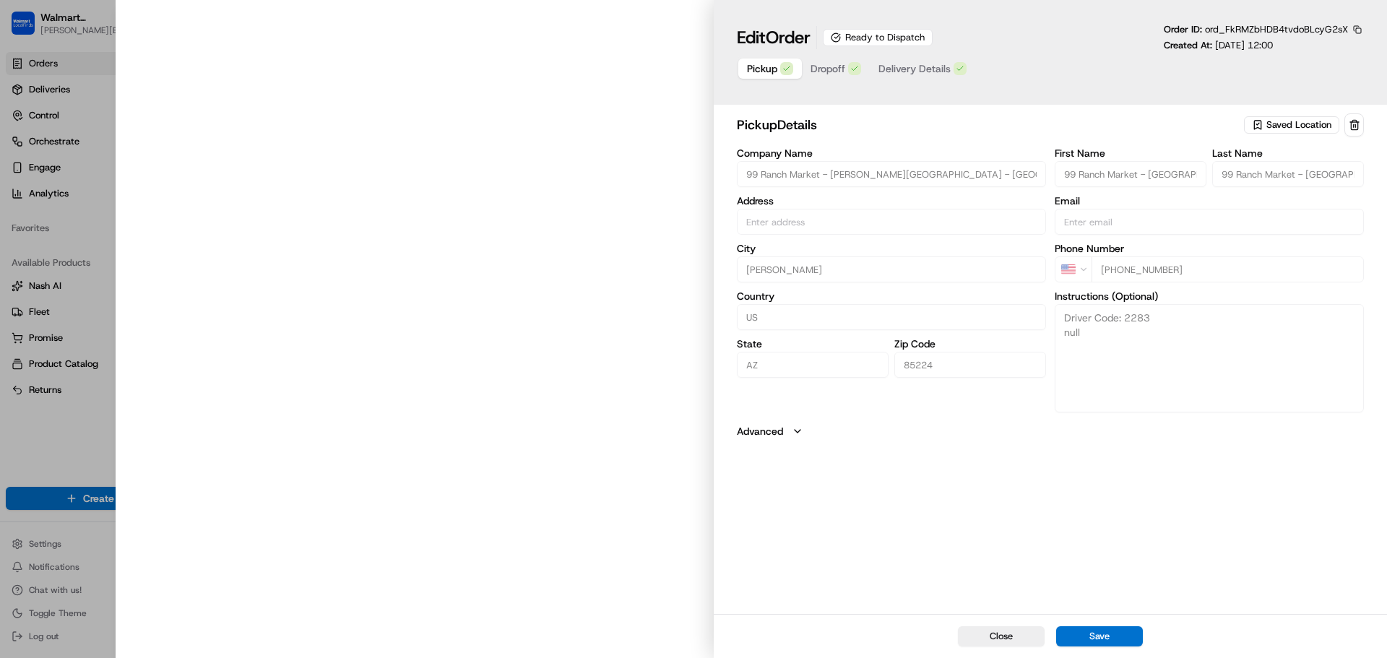
type input "1920 W Chandler Blvd, Chandler, AZ, 85224, US"
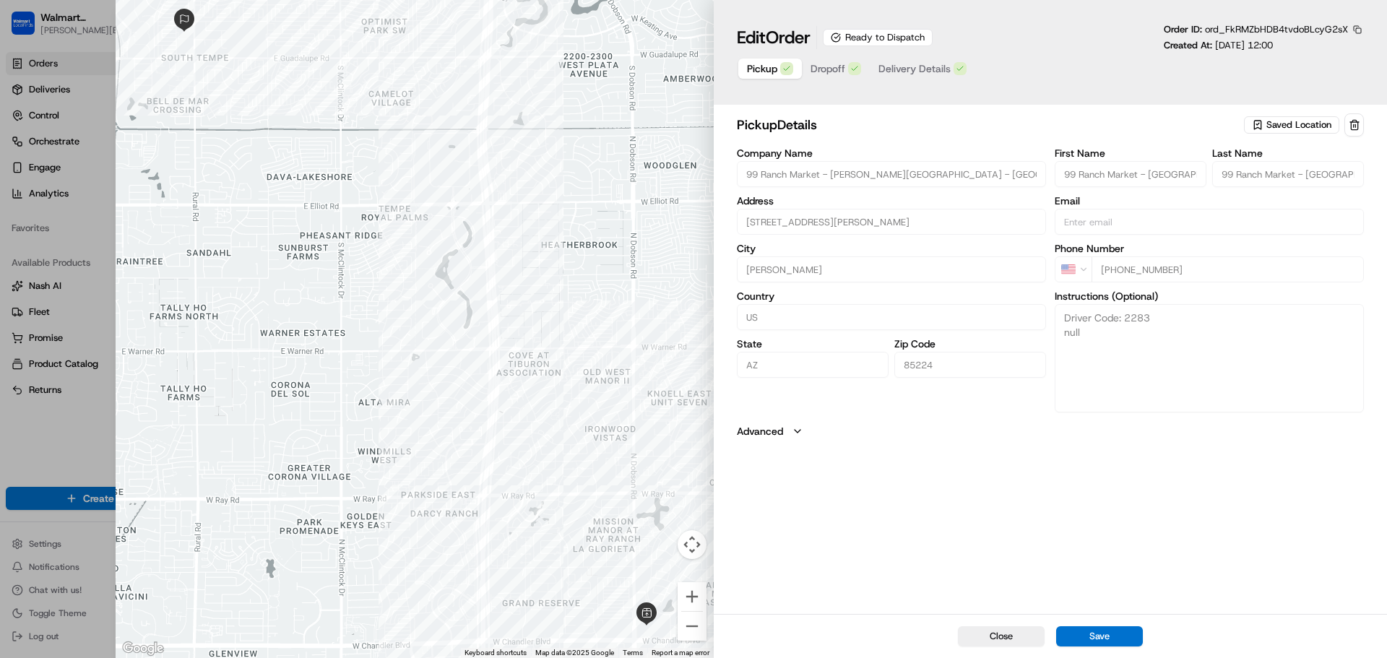
click at [1359, 30] on button "button" at bounding box center [1357, 29] width 13 height 13
click at [1281, 46] on button "Copy ID" at bounding box center [1318, 51] width 132 height 17
click at [83, 446] on div at bounding box center [693, 329] width 1387 height 658
type input "+1"
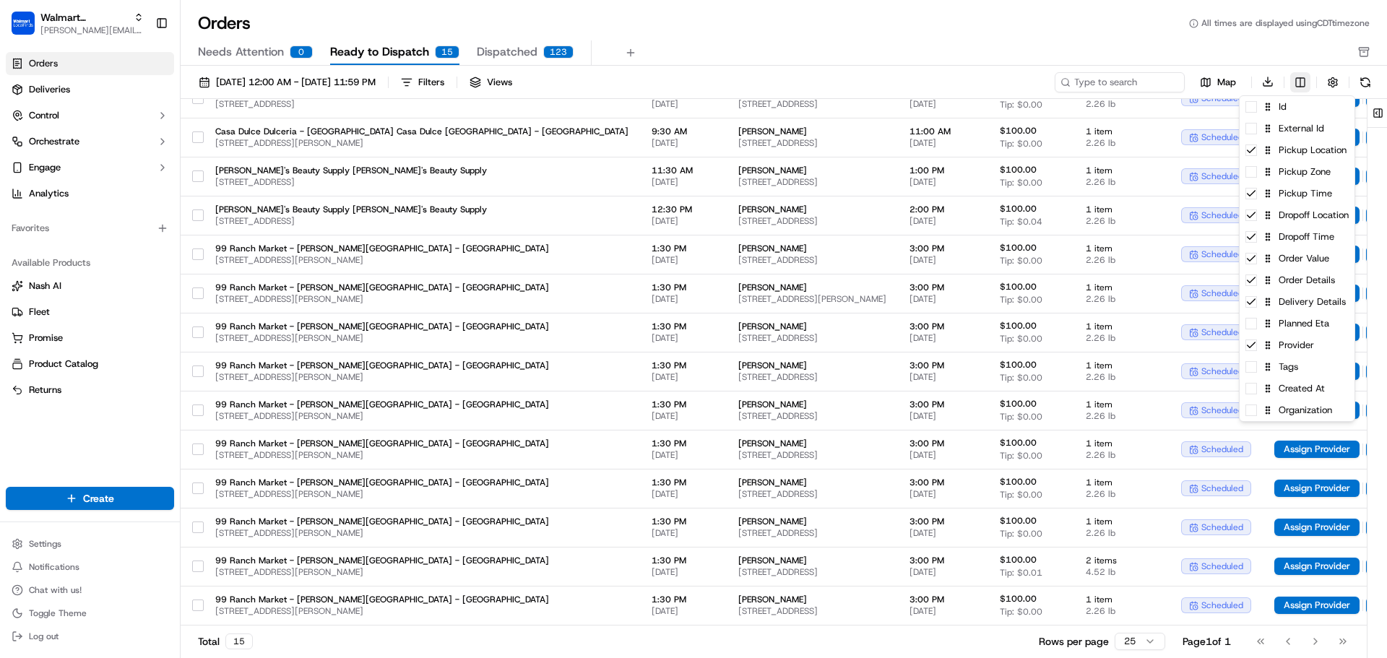
click at [1304, 82] on html "Walmart LocalFinds jeff@usenash.com Toggle Sidebar Orders Deliveries Control Or…" at bounding box center [693, 329] width 1387 height 658
click at [1253, 392] on span at bounding box center [1252, 389] width 12 height 12
drag, startPoint x: 923, startPoint y: 655, endPoint x: 924, endPoint y: 646, distance: 8.7
click at [923, 654] on html "Walmart LocalFinds jeff@usenash.com Toggle Sidebar Orders Deliveries Control Or…" at bounding box center [693, 329] width 1387 height 658
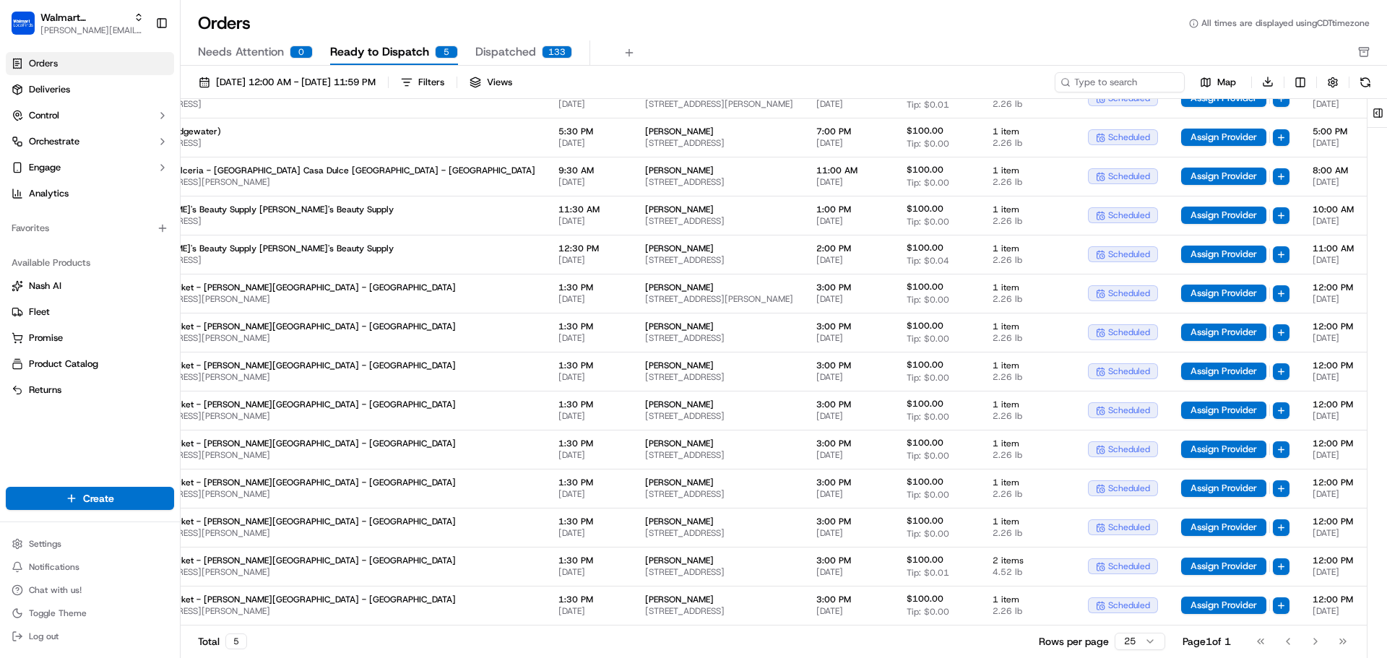
scroll to position [49, 93]
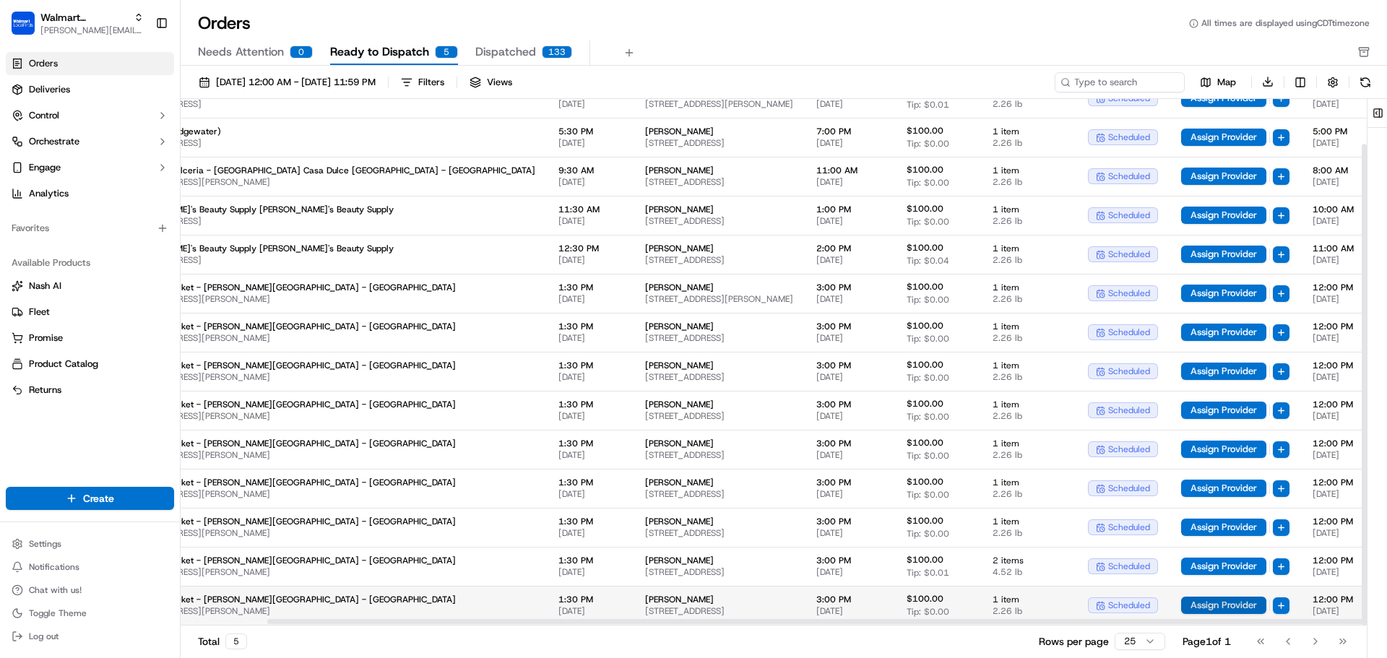
click at [1182, 602] on button "Assign Provider" at bounding box center [1224, 605] width 85 height 17
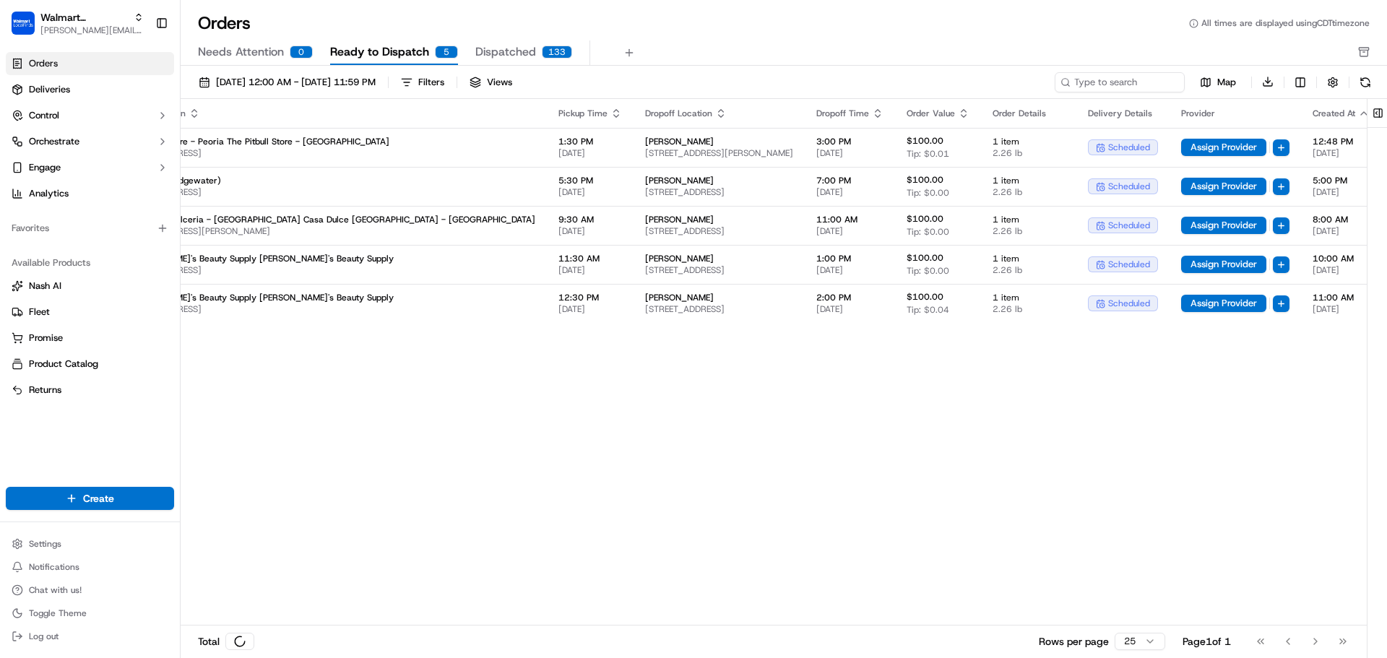
scroll to position [0, 93]
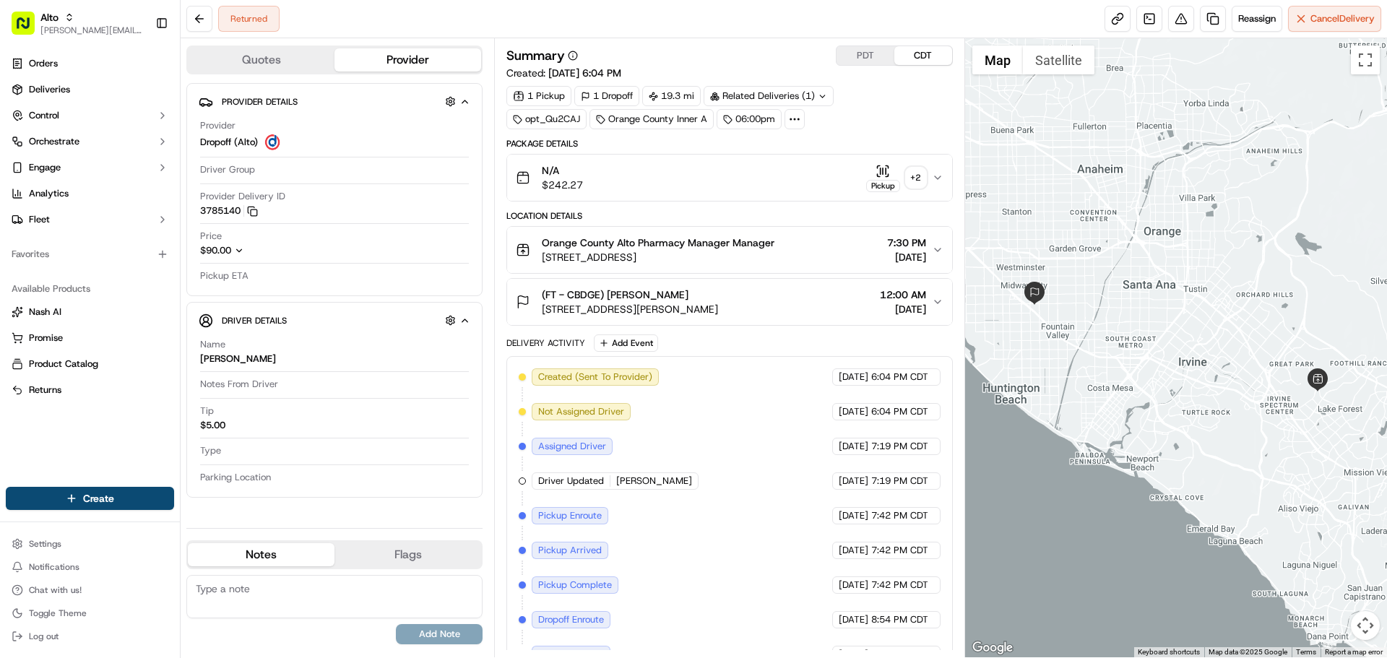
click at [237, 254] on icon "button" at bounding box center [239, 251] width 10 height 10
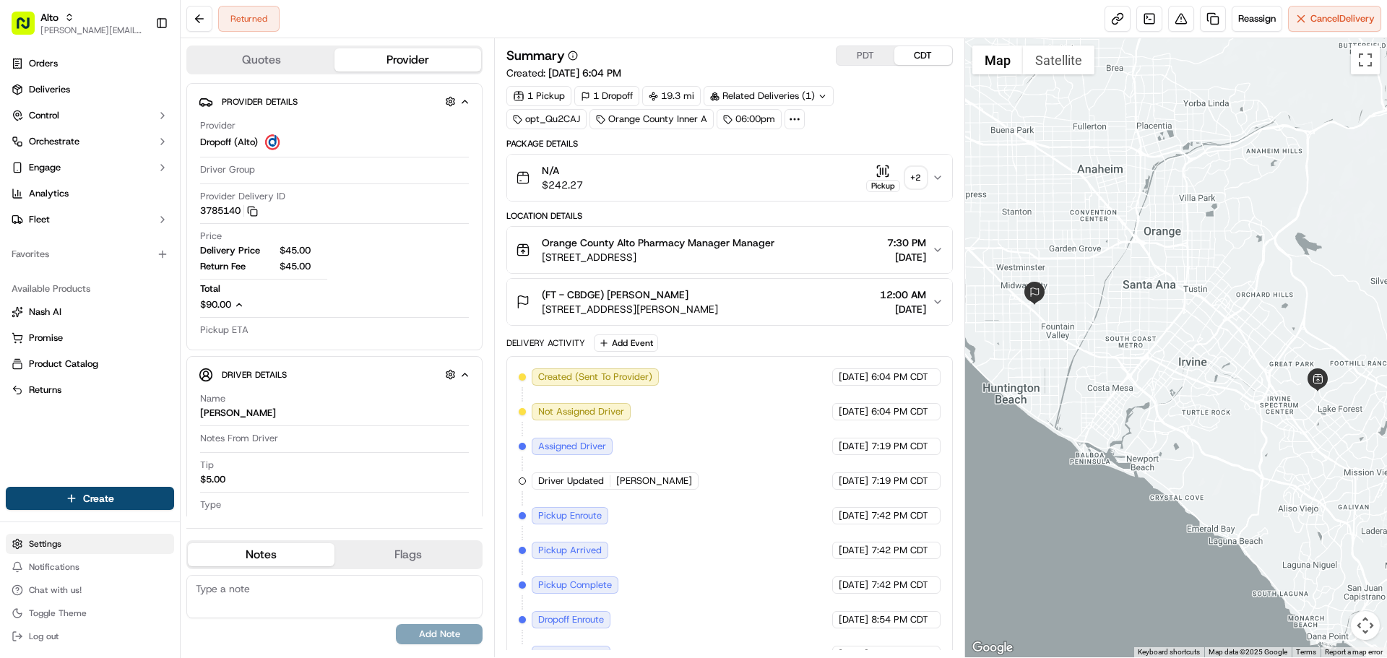
click at [77, 541] on html "Alto jeff@usenash.com Toggle Sidebar Orders Deliveries Control Orchestrate Enga…" at bounding box center [693, 329] width 1387 height 658
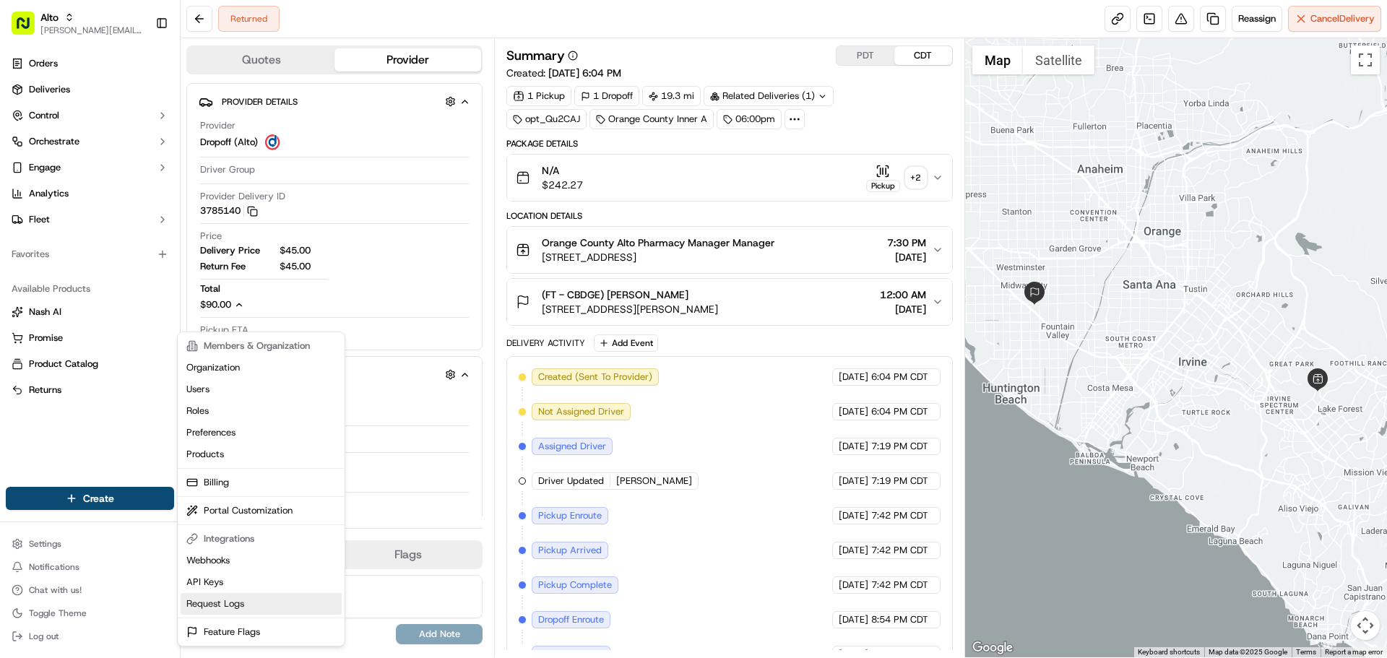
click at [222, 601] on link "Request Logs" at bounding box center [261, 604] width 161 height 22
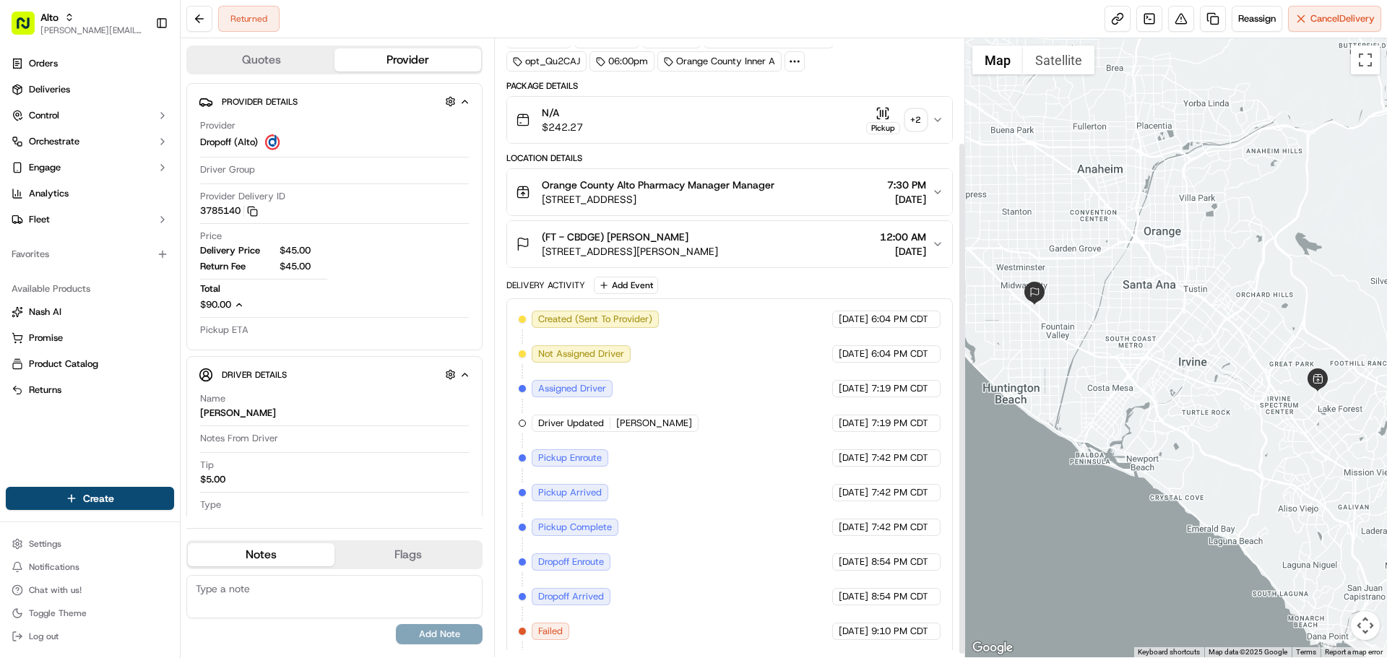
scroll to position [129, 0]
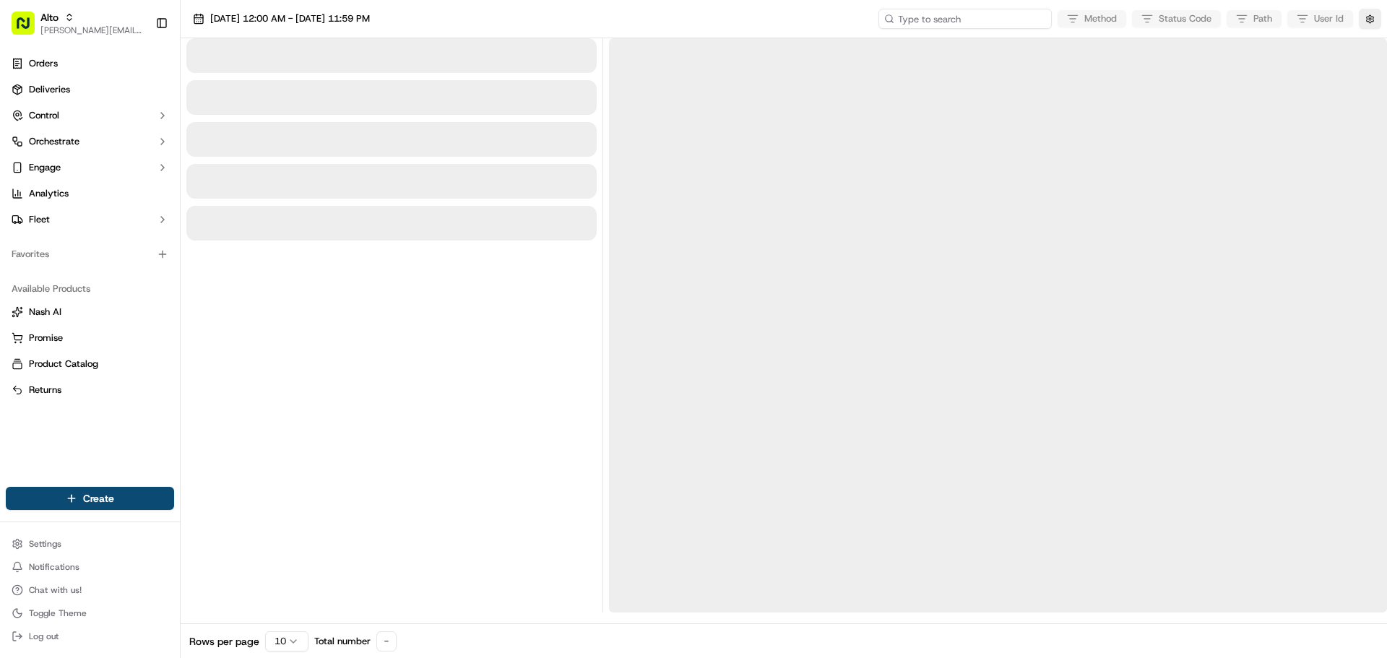
click at [996, 25] on input at bounding box center [965, 19] width 173 height 20
paste input "job_GQky9xGHPfnGphTPivr8zx"
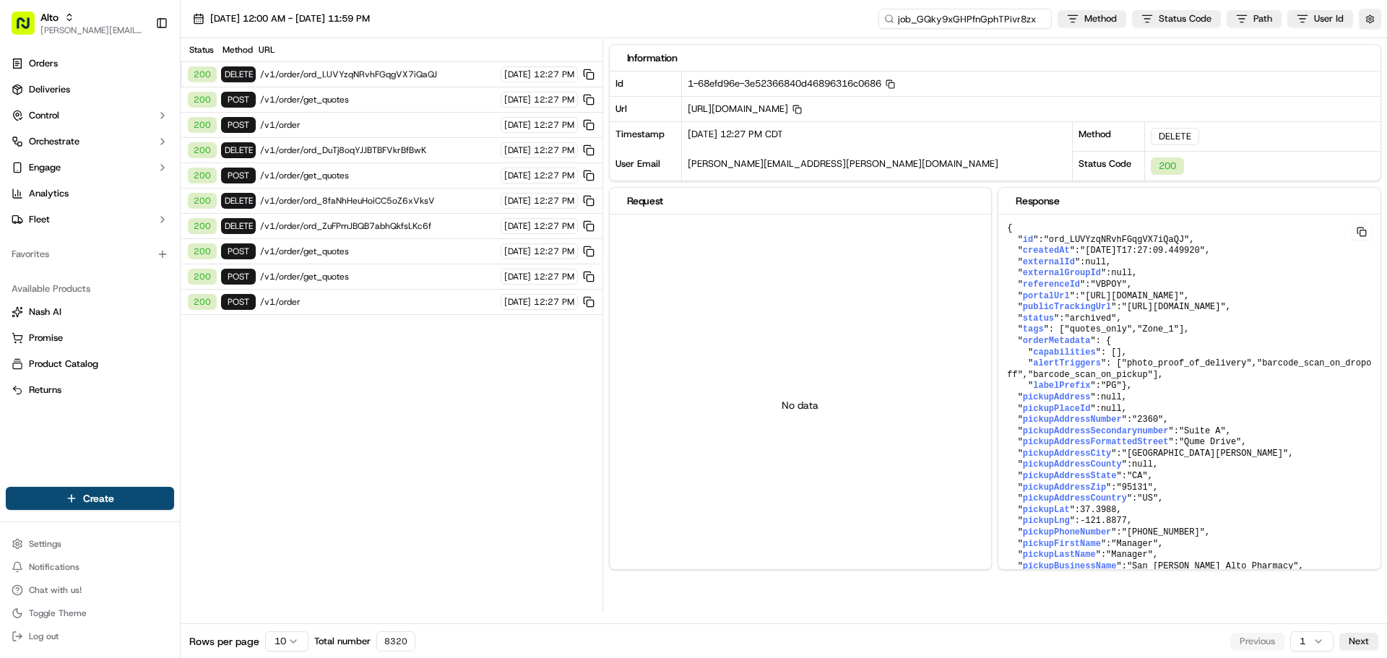
type input "job_GQky9xGHPfnGphTPivr8zx"
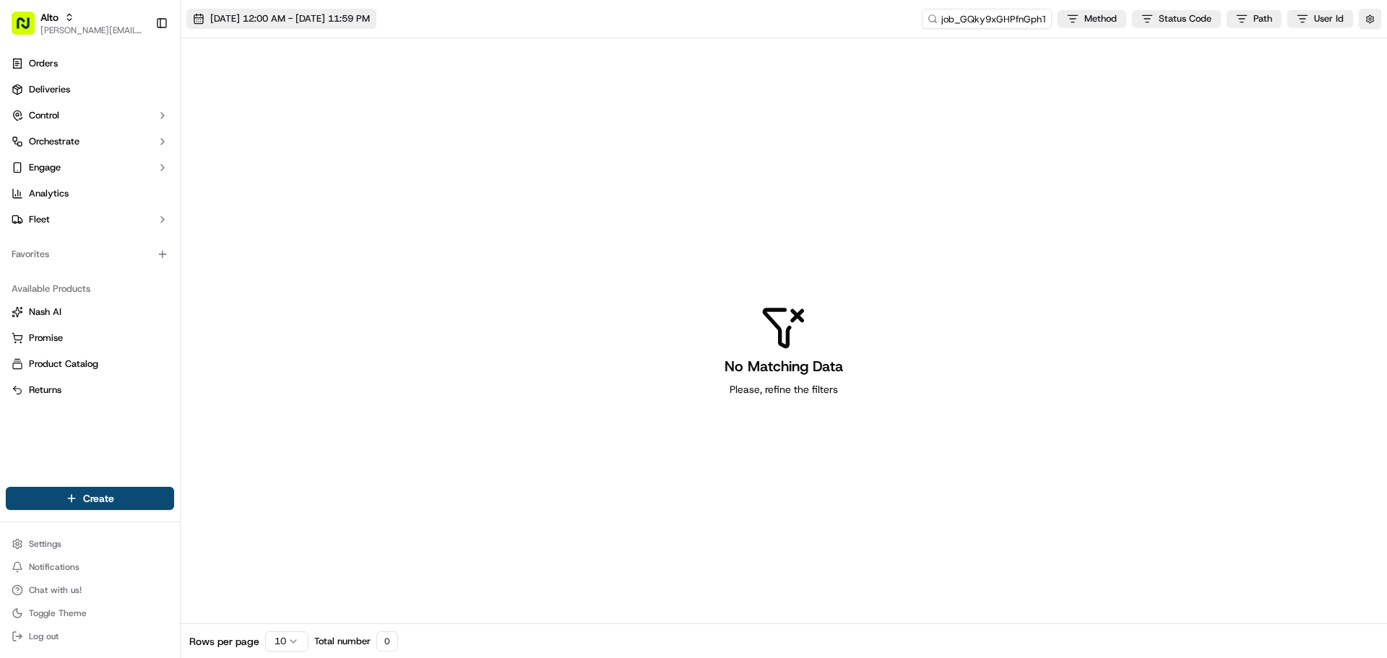
click at [370, 21] on span "10/15/2025 12:00 AM - 10/15/2025 11:59 PM" at bounding box center [290, 18] width 160 height 13
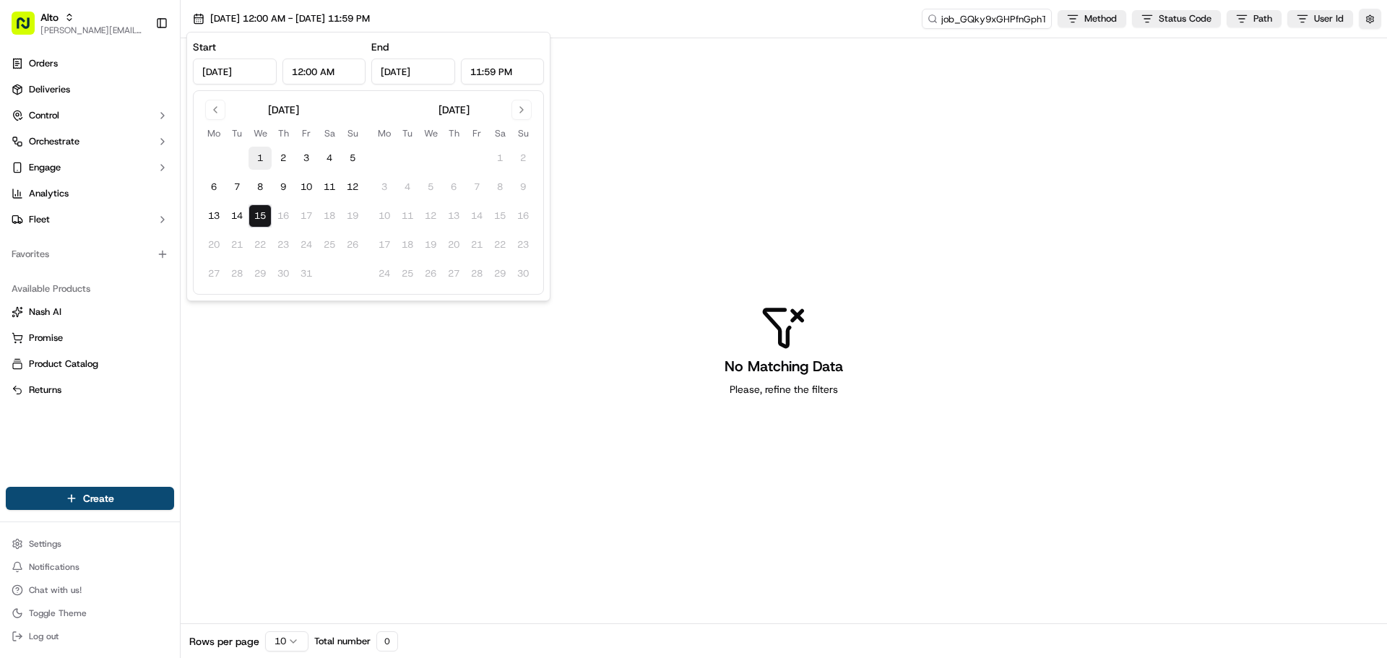
click at [263, 154] on button "1" at bounding box center [260, 158] width 23 height 23
type input "Oct 1, 2025"
click at [254, 209] on button "15" at bounding box center [260, 216] width 23 height 23
type input "Oct 15, 2025"
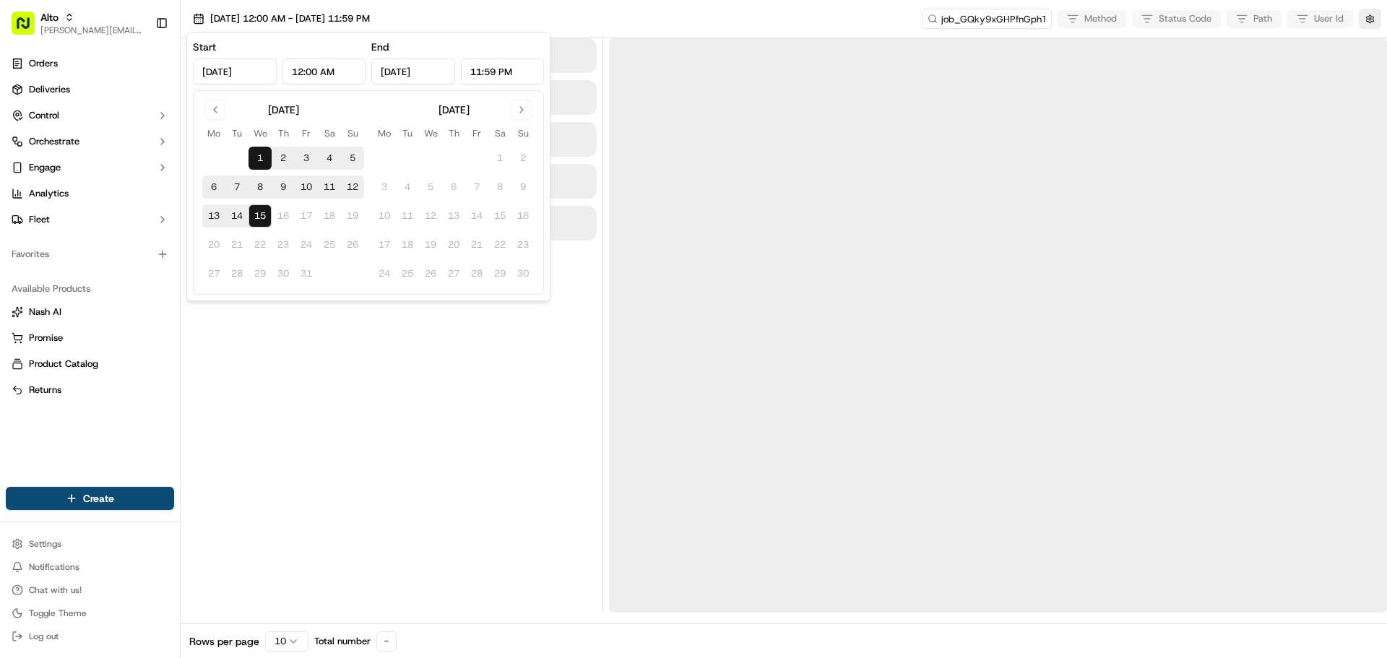
click at [793, 22] on div "10/01/2025 12:00 AM - 10/15/2025 11:59 PM job_GQky9xGHPfnGphTPivr8zx Method Sta…" at bounding box center [784, 19] width 1207 height 38
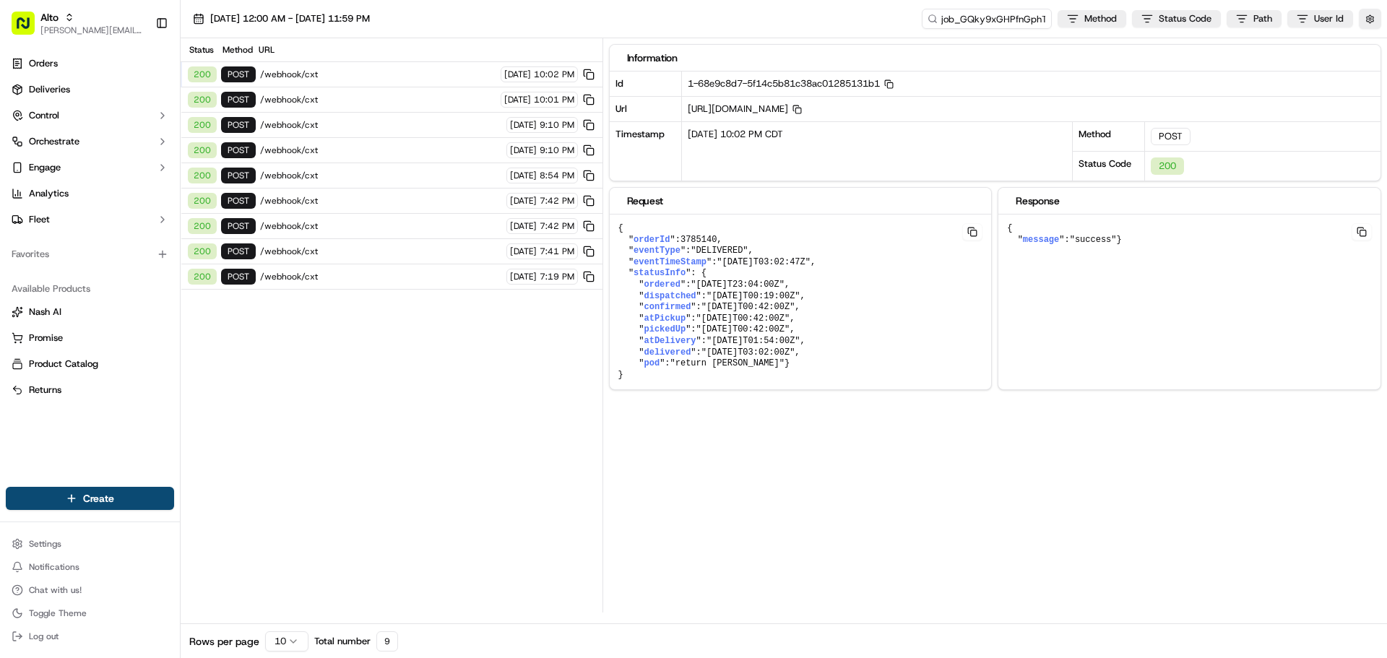
click at [405, 73] on span "/webhook/cxt" at bounding box center [378, 75] width 236 height 12
click at [400, 111] on div "200 POST /webhook/cxt 10/10/2025 10:01 PM" at bounding box center [392, 99] width 422 height 25
click at [400, 129] on span "/webhook/cxt" at bounding box center [381, 125] width 242 height 12
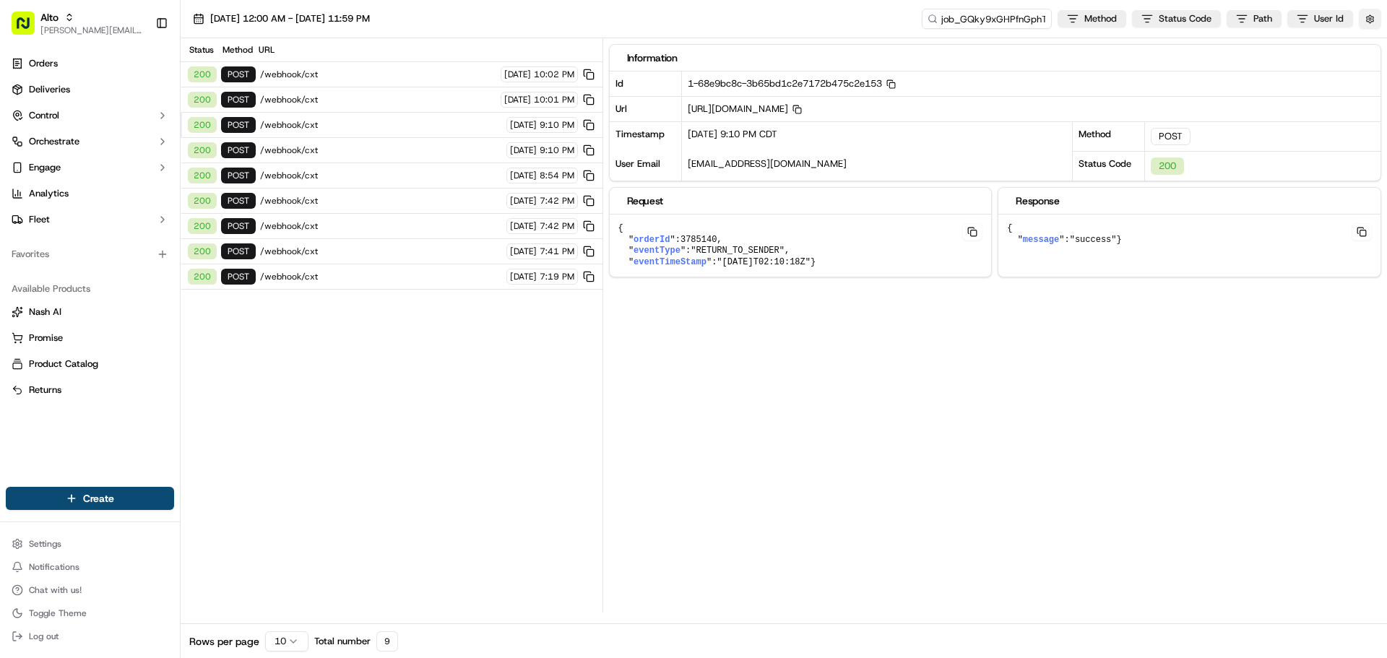
click at [1370, 21] on button "button" at bounding box center [1370, 19] width 22 height 20
click at [1370, 43] on button "Display Only Provider Logs" at bounding box center [1373, 45] width 12 height 12
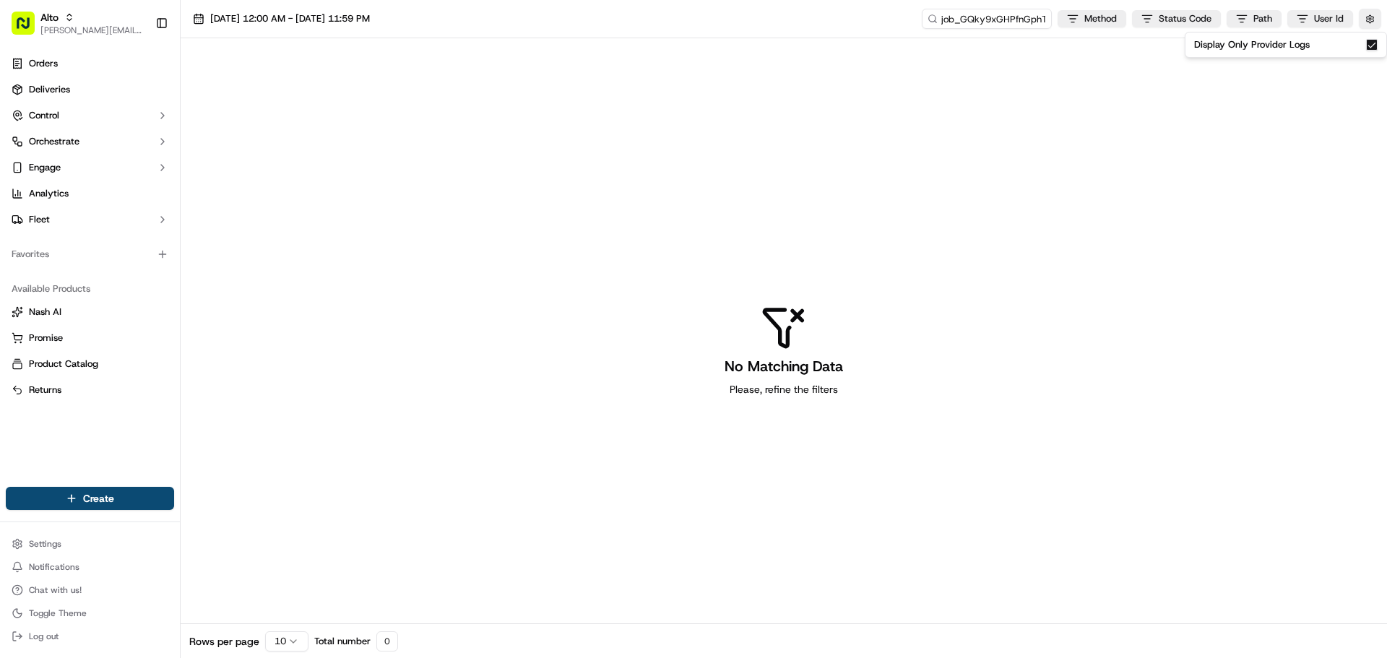
click at [1374, 43] on button "Display Only Provider Logs" at bounding box center [1373, 45] width 12 height 12
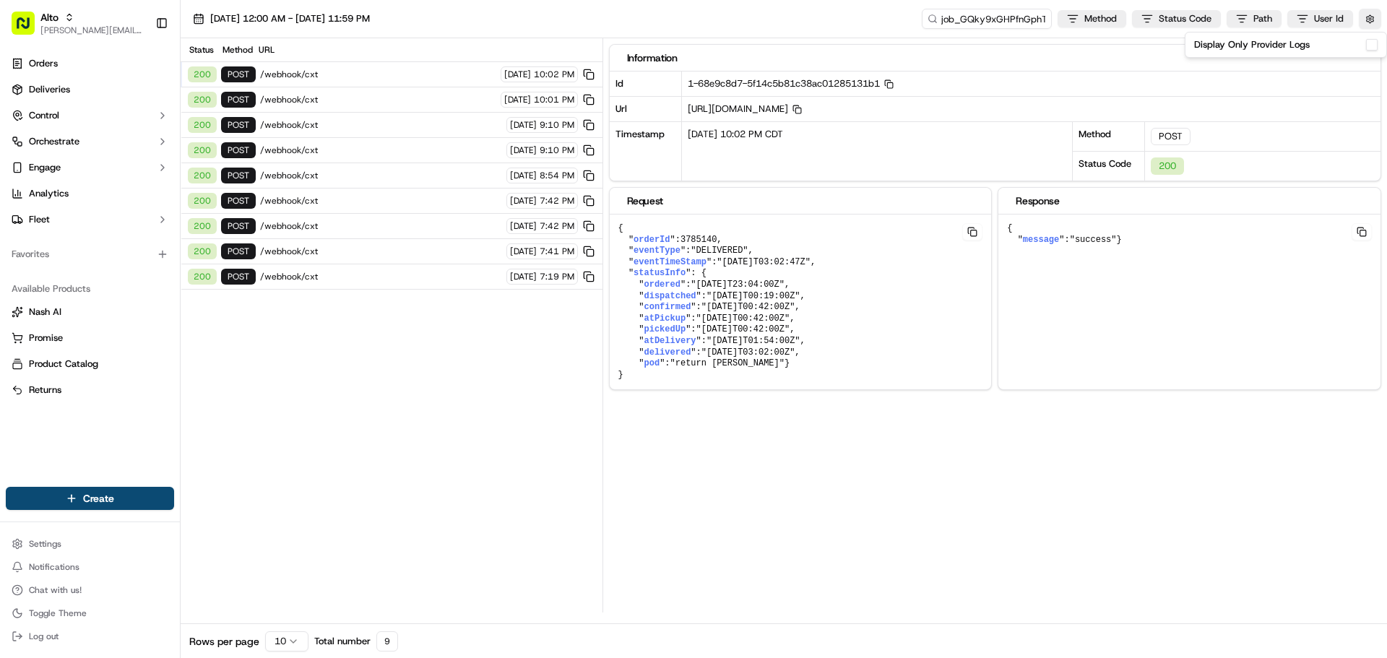
click at [355, 197] on span "/webhook/cxt" at bounding box center [381, 201] width 242 height 12
click at [371, 178] on span "/webhook/cxt" at bounding box center [381, 176] width 242 height 12
click at [374, 160] on div "200 POST /webhook/cxt 10/10/2025 9:10 PM" at bounding box center [392, 150] width 422 height 25
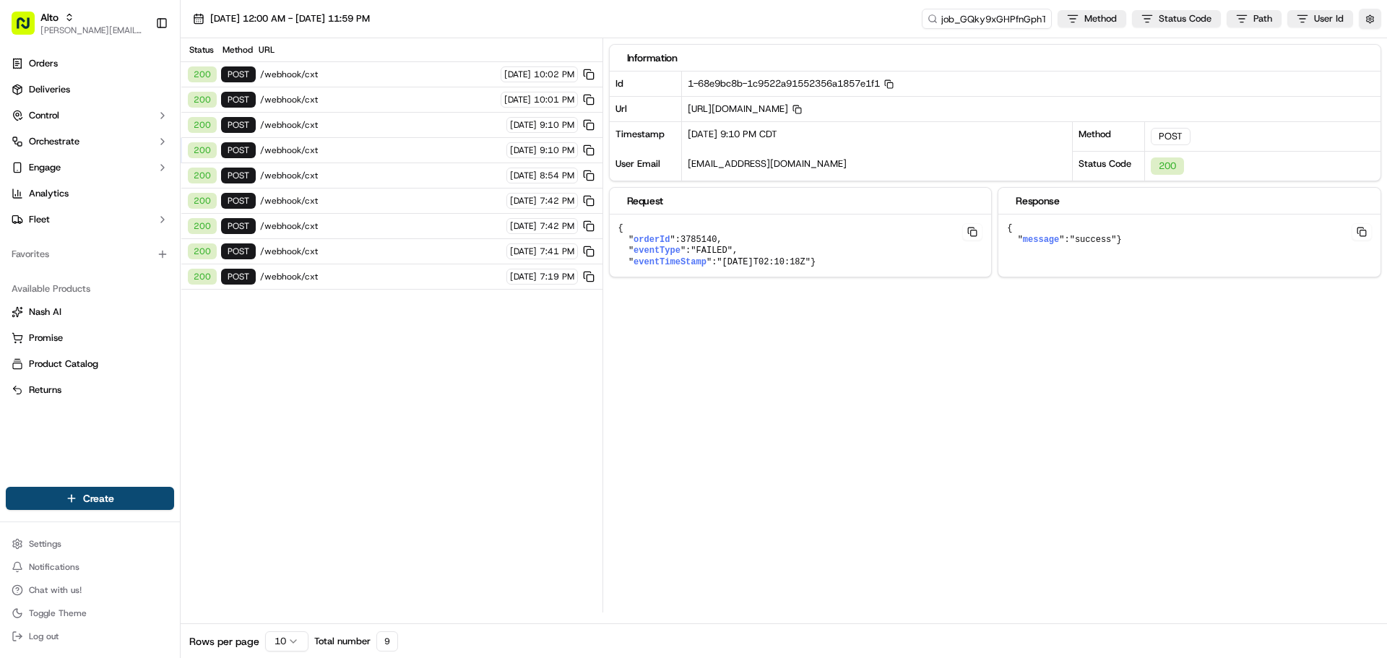
click at [384, 189] on div "200 POST /webhook/cxt 10/10/2025 7:42 PM" at bounding box center [392, 201] width 422 height 25
click at [385, 220] on span "/webhook/cxt" at bounding box center [381, 226] width 242 height 12
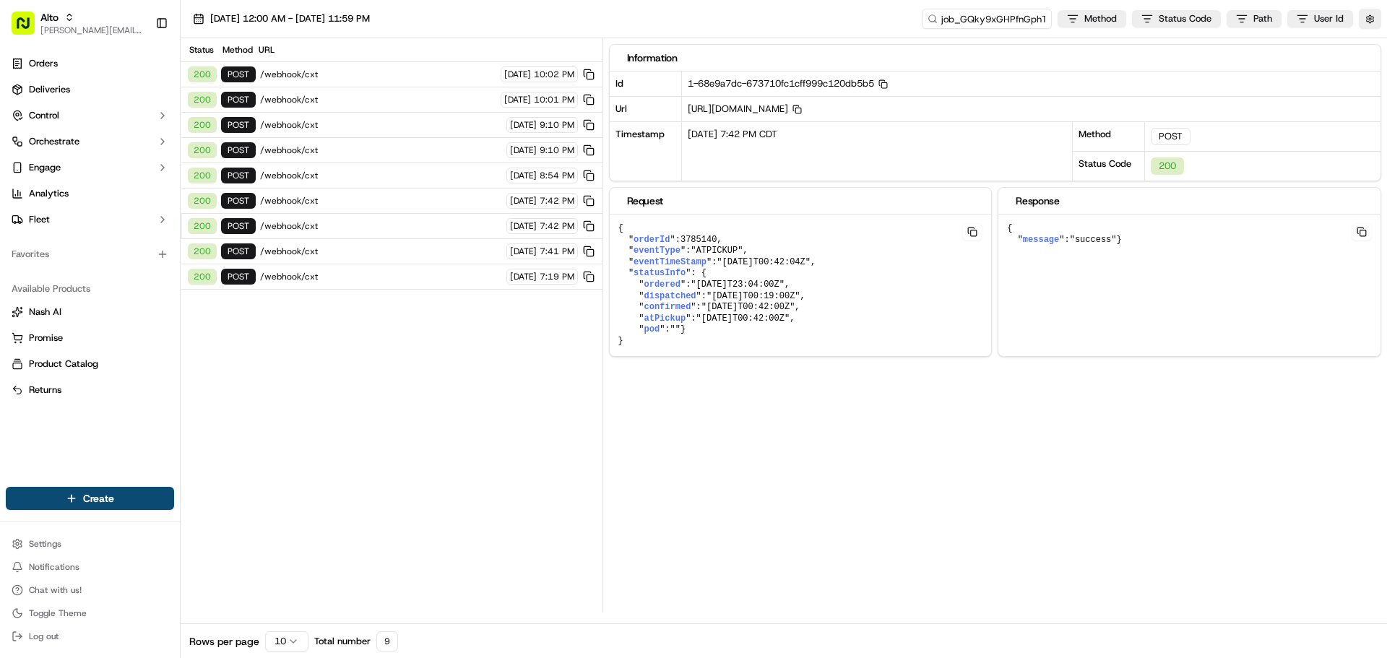
click at [379, 246] on span "/webhook/cxt" at bounding box center [381, 252] width 242 height 12
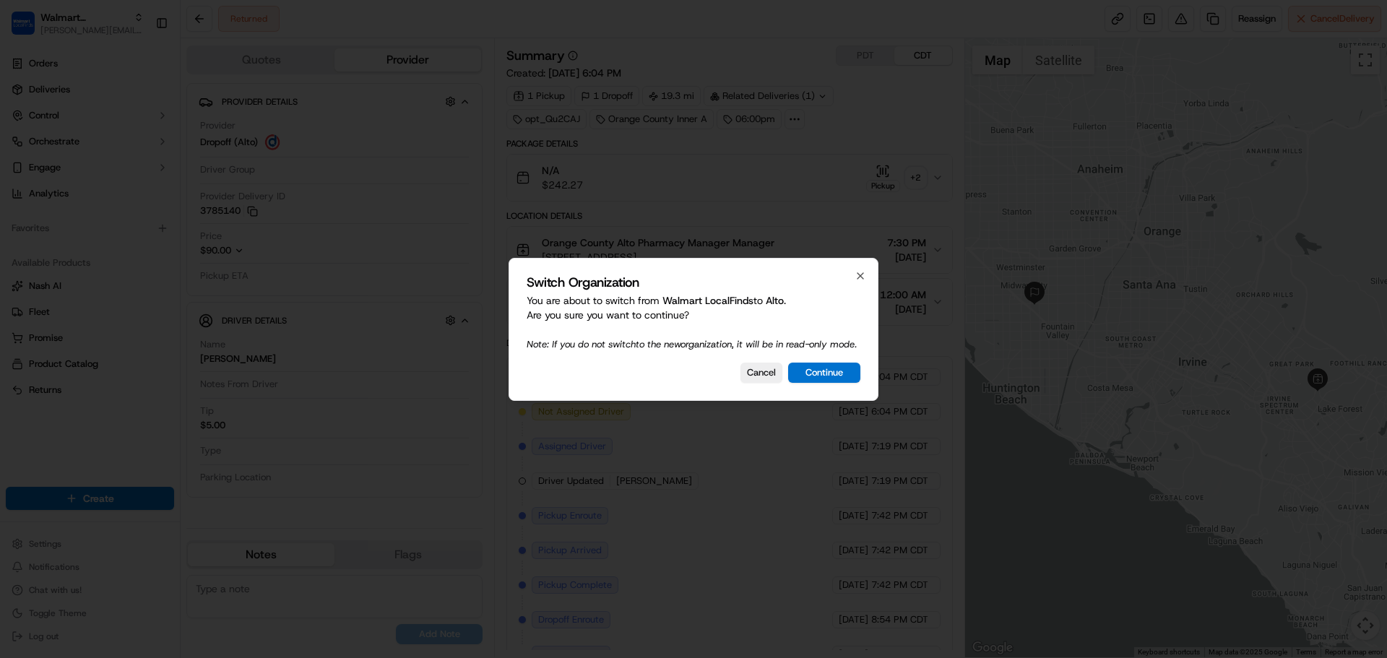
click at [718, 507] on div at bounding box center [693, 329] width 1387 height 658
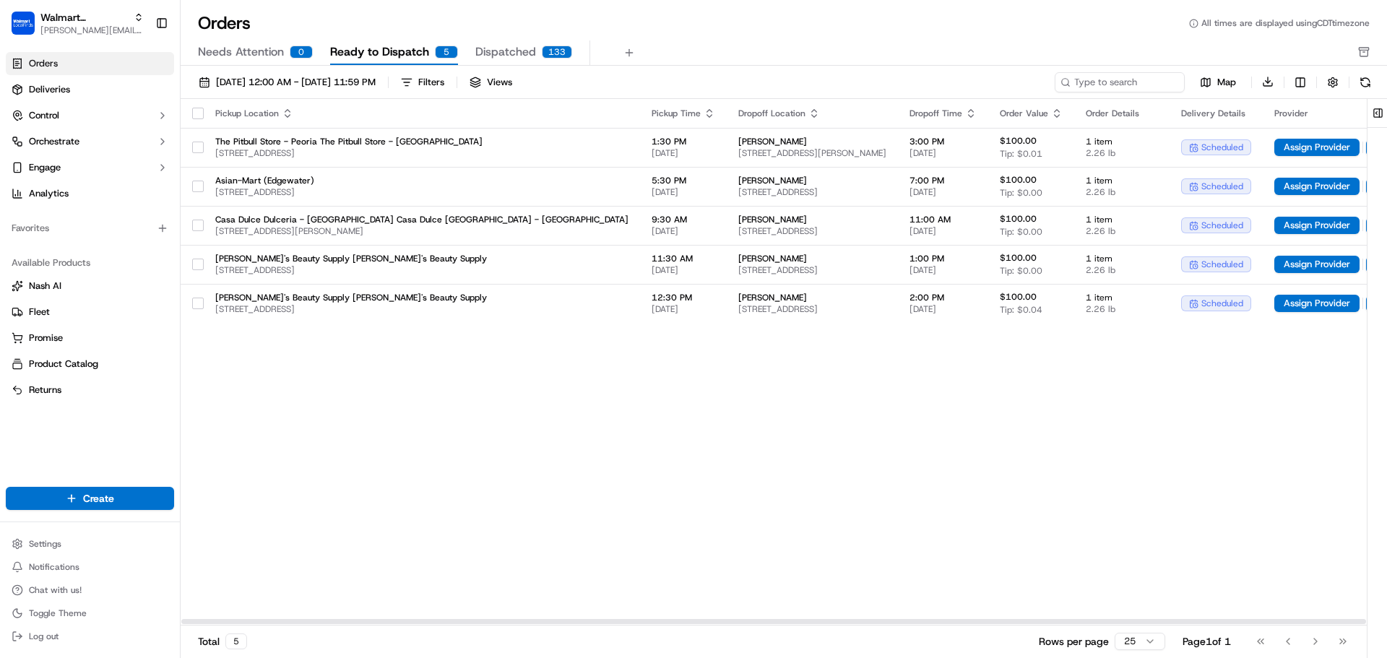
click at [512, 373] on div "Pickup Location Pickup Time Dropoff Location Dropoff Time Order Value Order Det…" at bounding box center [774, 362] width 1187 height 526
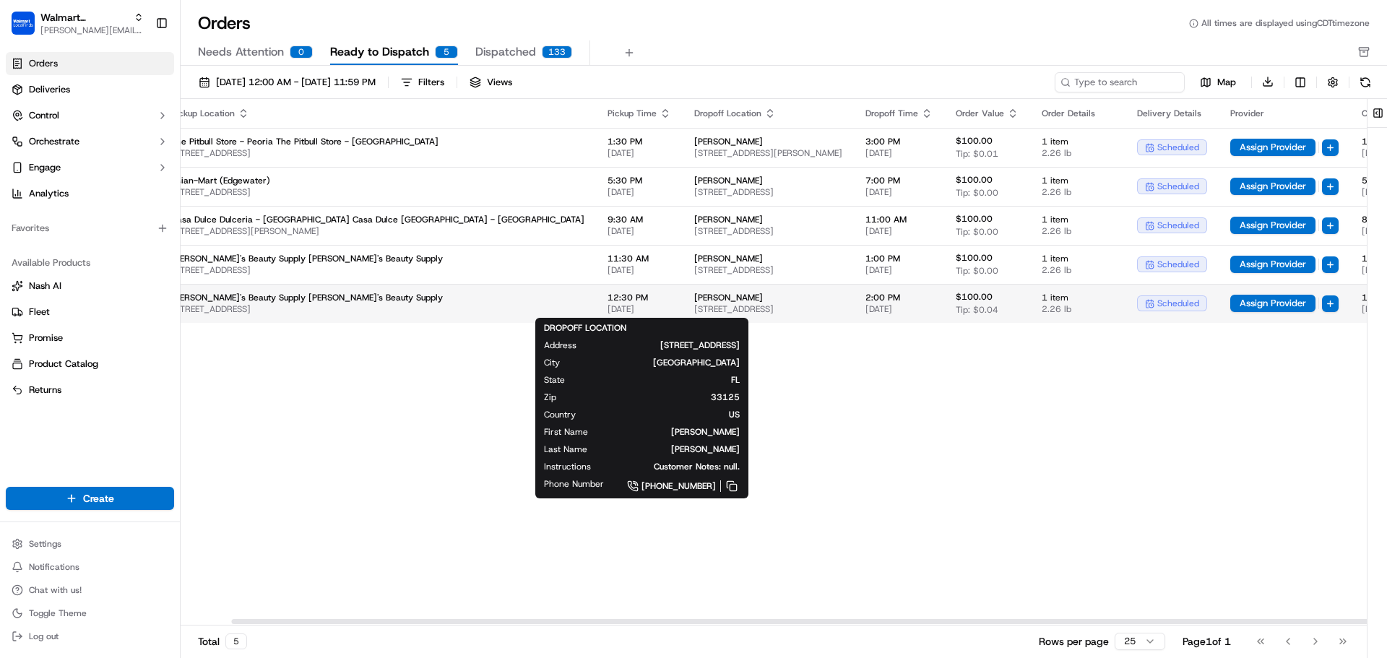
scroll to position [0, 93]
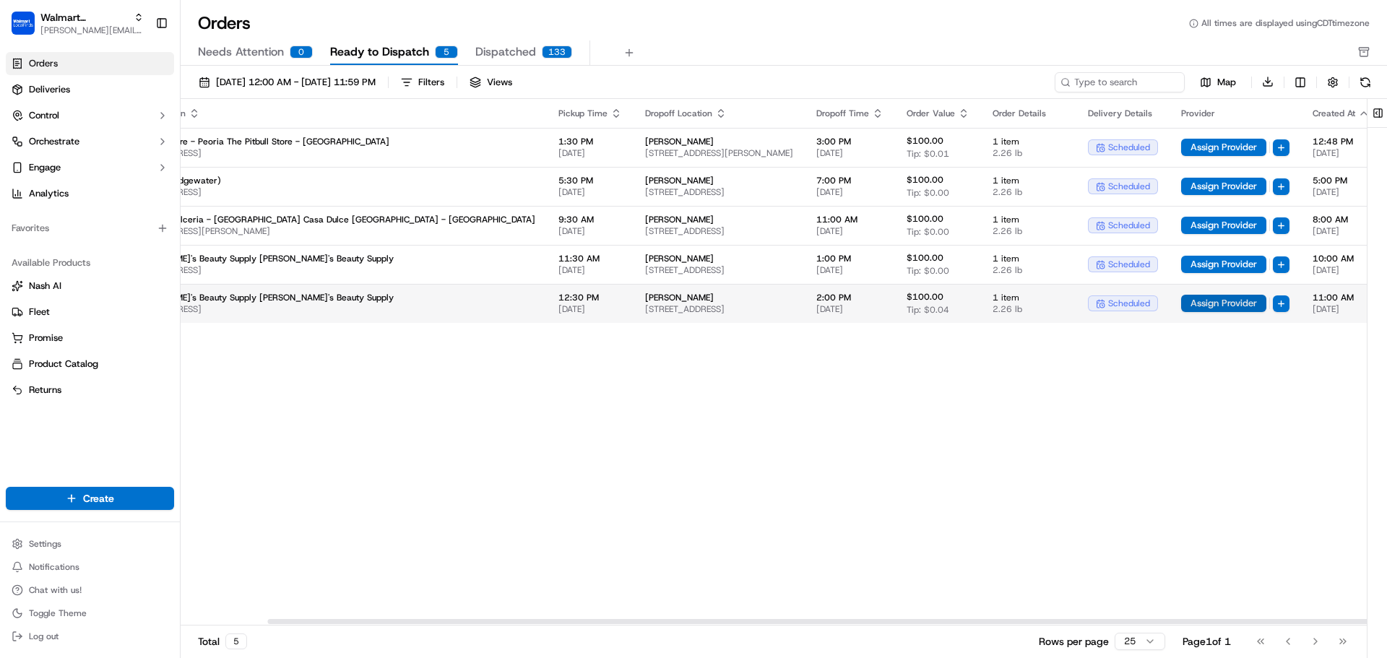
click at [1182, 304] on button "Assign Provider" at bounding box center [1224, 303] width 85 height 17
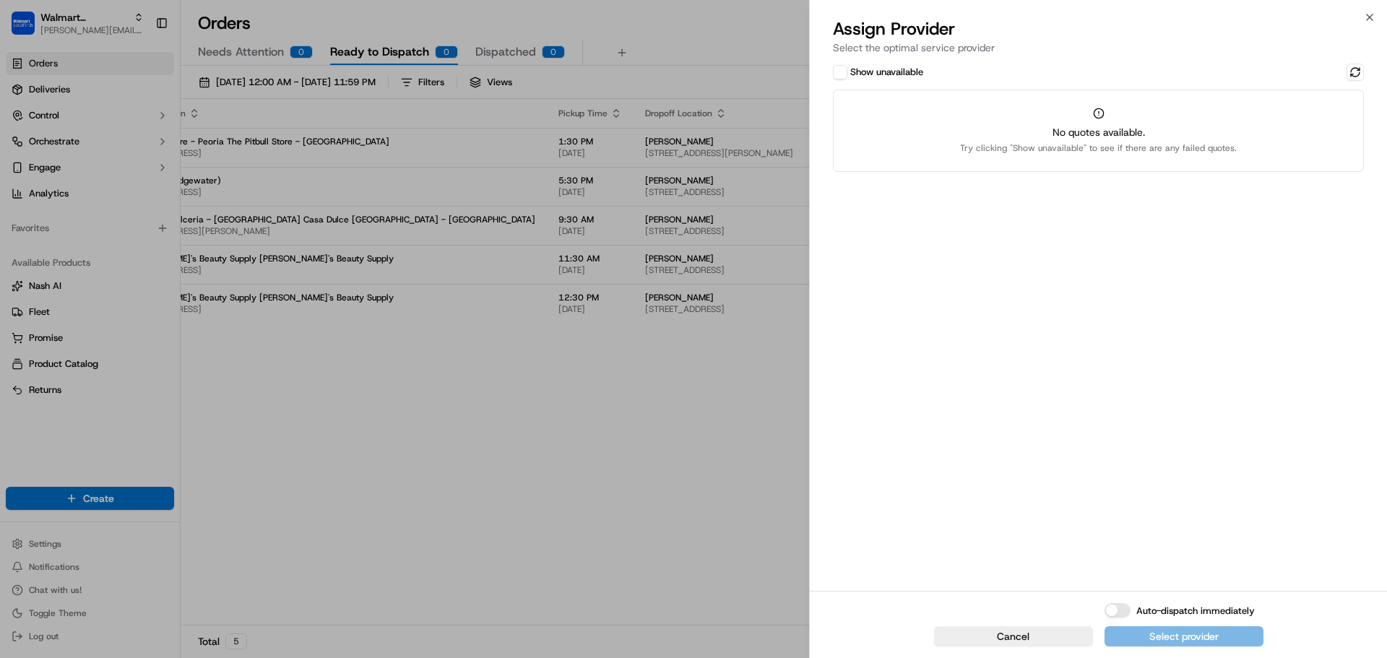
click at [1367, 72] on div "Show unavailable No quotes available. Try clicking "Show unavailable" to see if…" at bounding box center [1098, 326] width 577 height 530
click at [1354, 72] on button at bounding box center [1355, 72] width 17 height 17
click at [845, 71] on button "Show unavailable" at bounding box center [840, 72] width 14 height 14
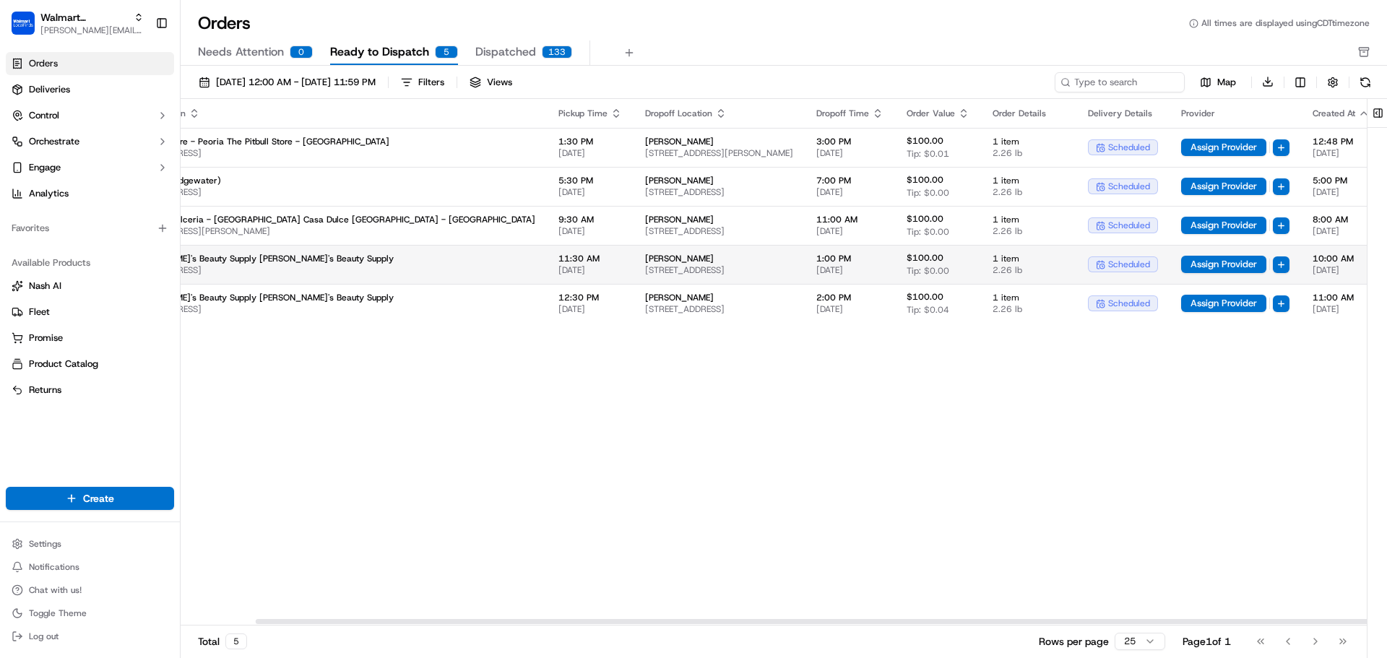
scroll to position [0, 0]
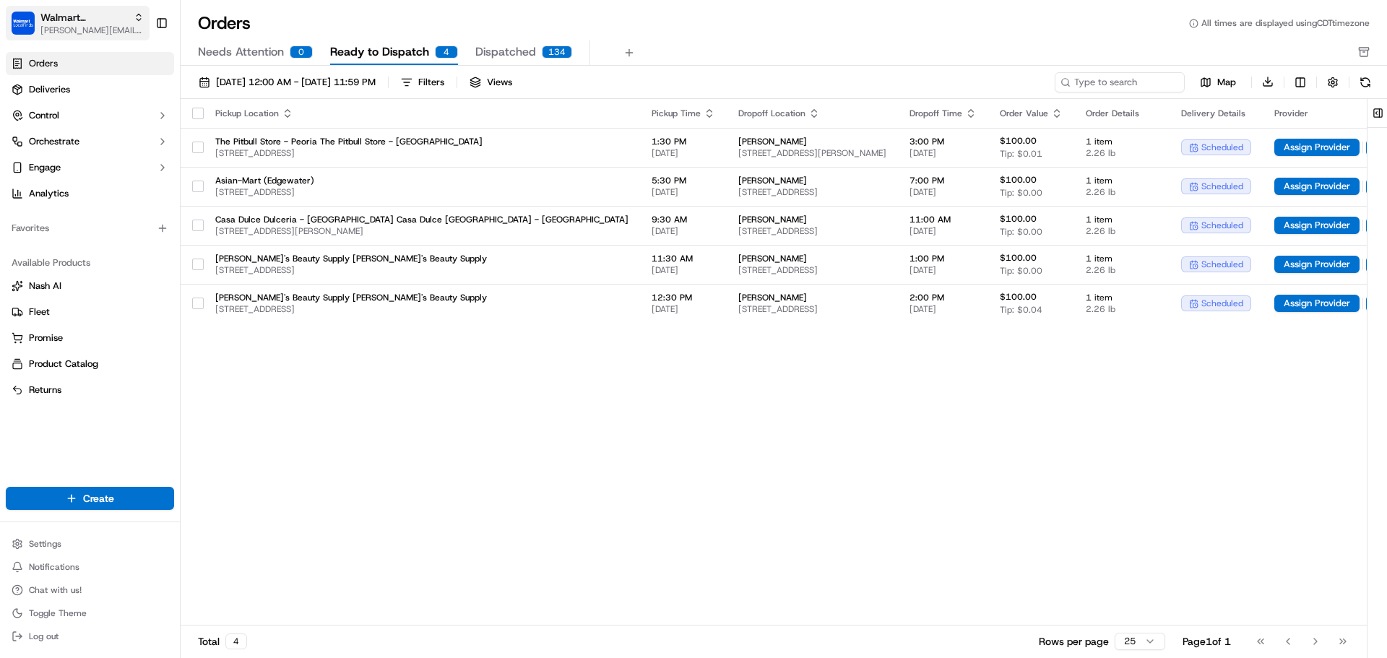
click at [66, 28] on span "[PERSON_NAME][EMAIL_ADDRESS][DOMAIN_NAME]" at bounding box center [91, 31] width 103 height 12
type input "deliverol"
click at [252, 69] on div "Deliverol" at bounding box center [261, 75] width 210 height 29
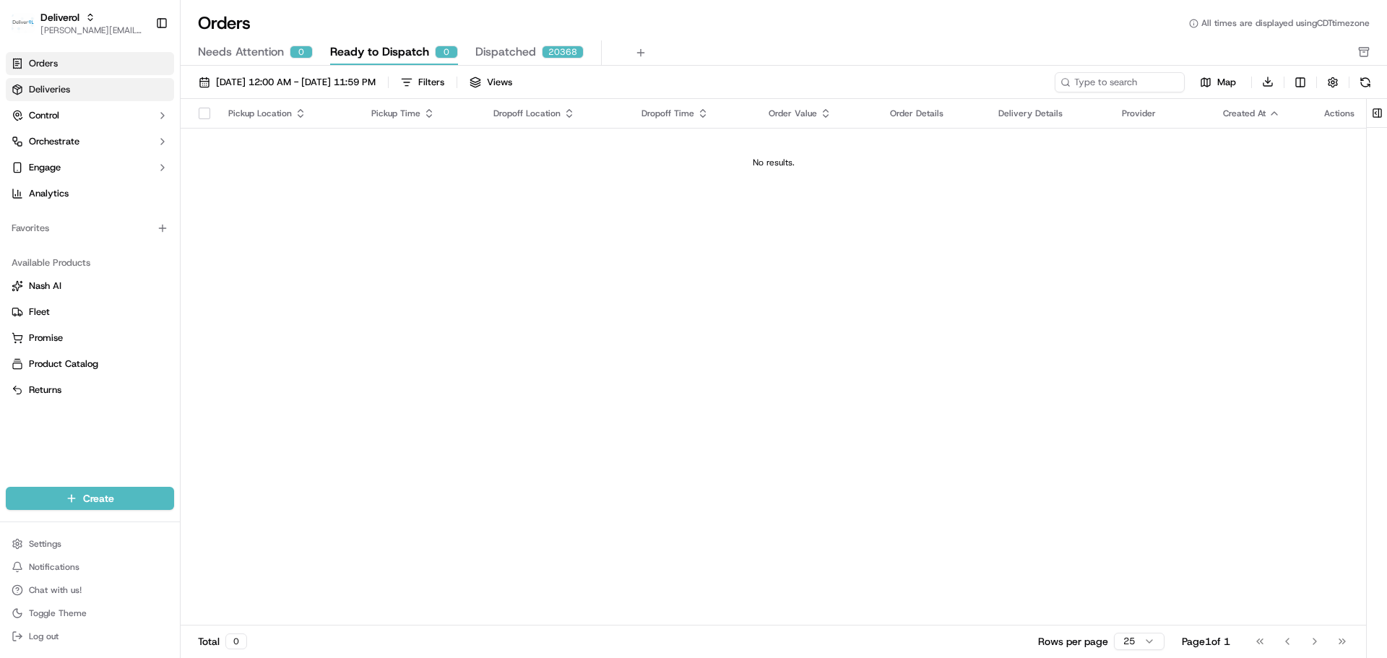
click at [65, 94] on span "Deliveries" at bounding box center [49, 89] width 41 height 13
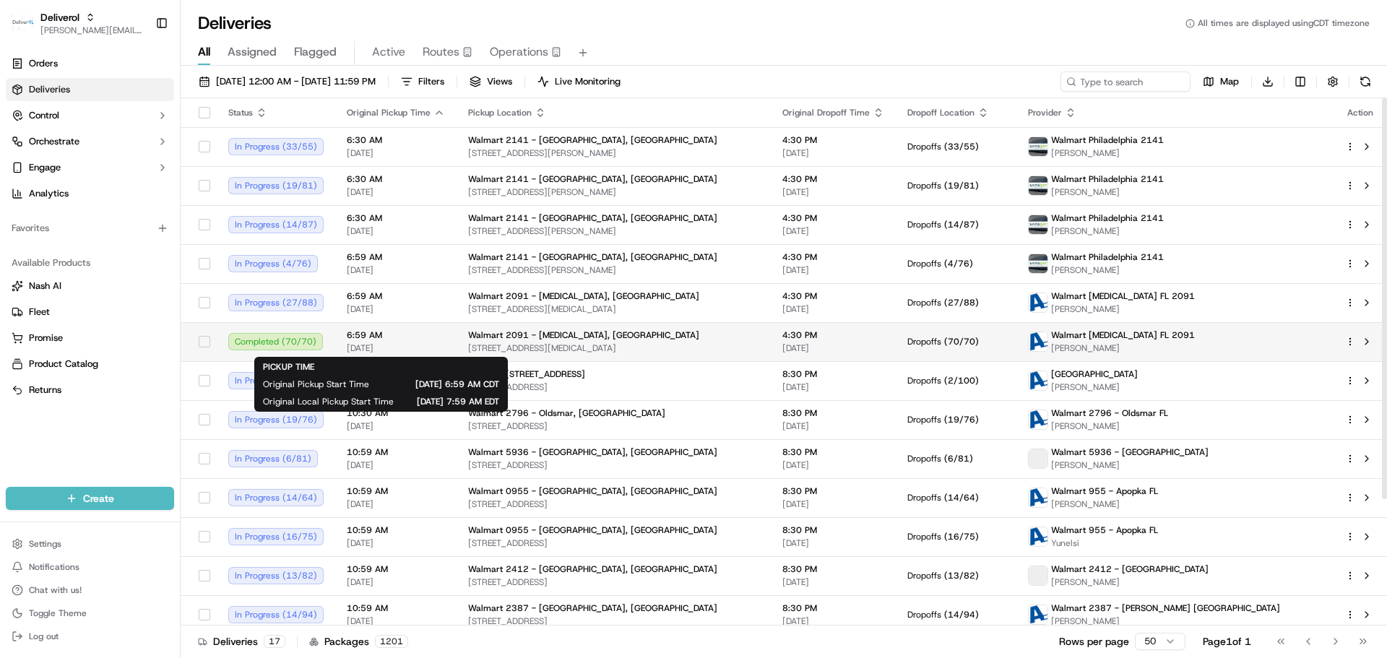
click at [402, 332] on span "6:59 AM" at bounding box center [396, 336] width 98 height 12
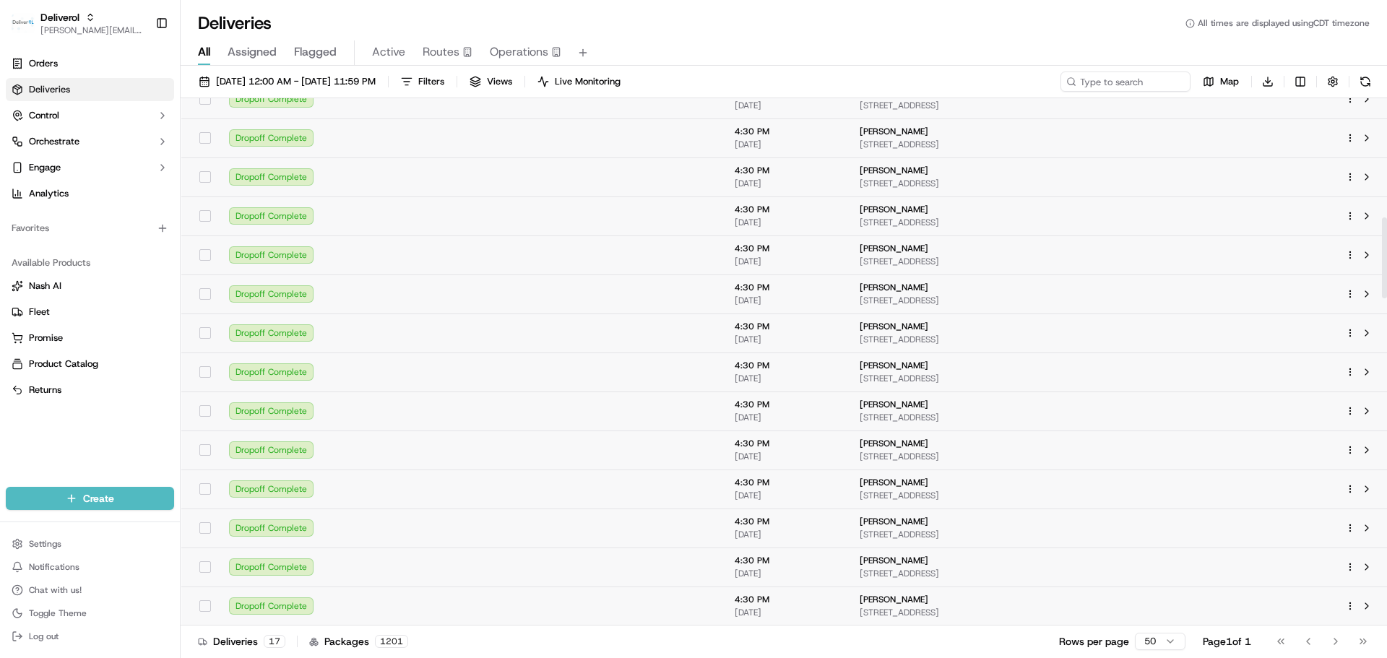
scroll to position [585, 0]
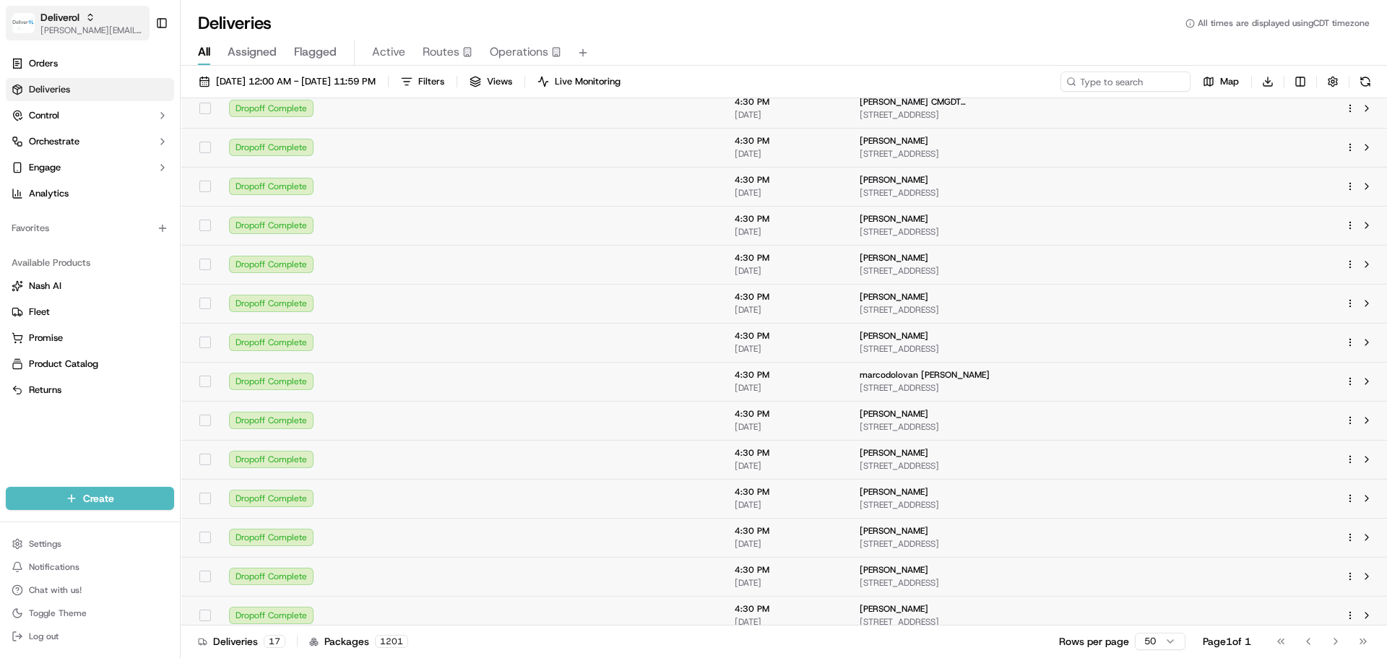
click at [59, 33] on span "[PERSON_NAME][EMAIL_ADDRESS][DOMAIN_NAME]" at bounding box center [91, 31] width 103 height 12
type input "sports page"
click at [121, 446] on div "Orders Deliveries Control Orchestrate Engage Analytics Favorites Available Prod…" at bounding box center [90, 260] width 180 height 429
click at [87, 23] on div "Deliverol" at bounding box center [91, 17] width 103 height 14
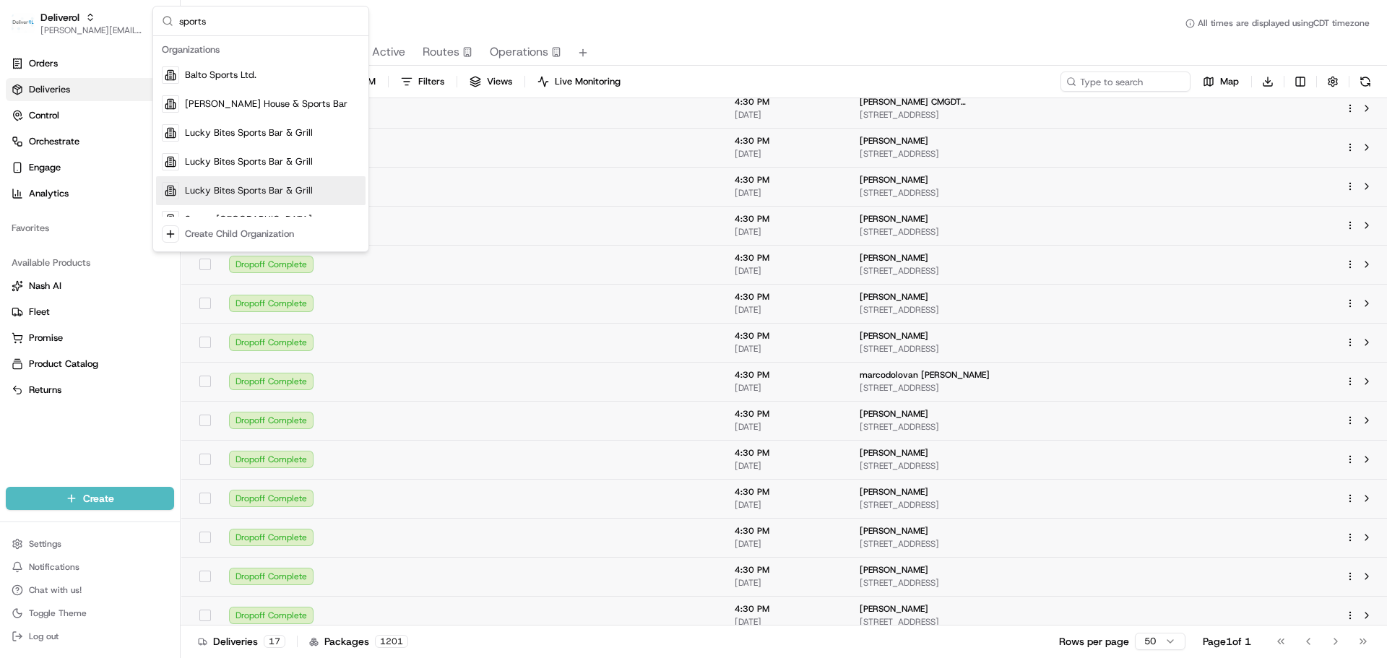
type input "sports"
click at [69, 29] on span "[PERSON_NAME][EMAIL_ADDRESS][DOMAIN_NAME]" at bounding box center [91, 31] width 103 height 12
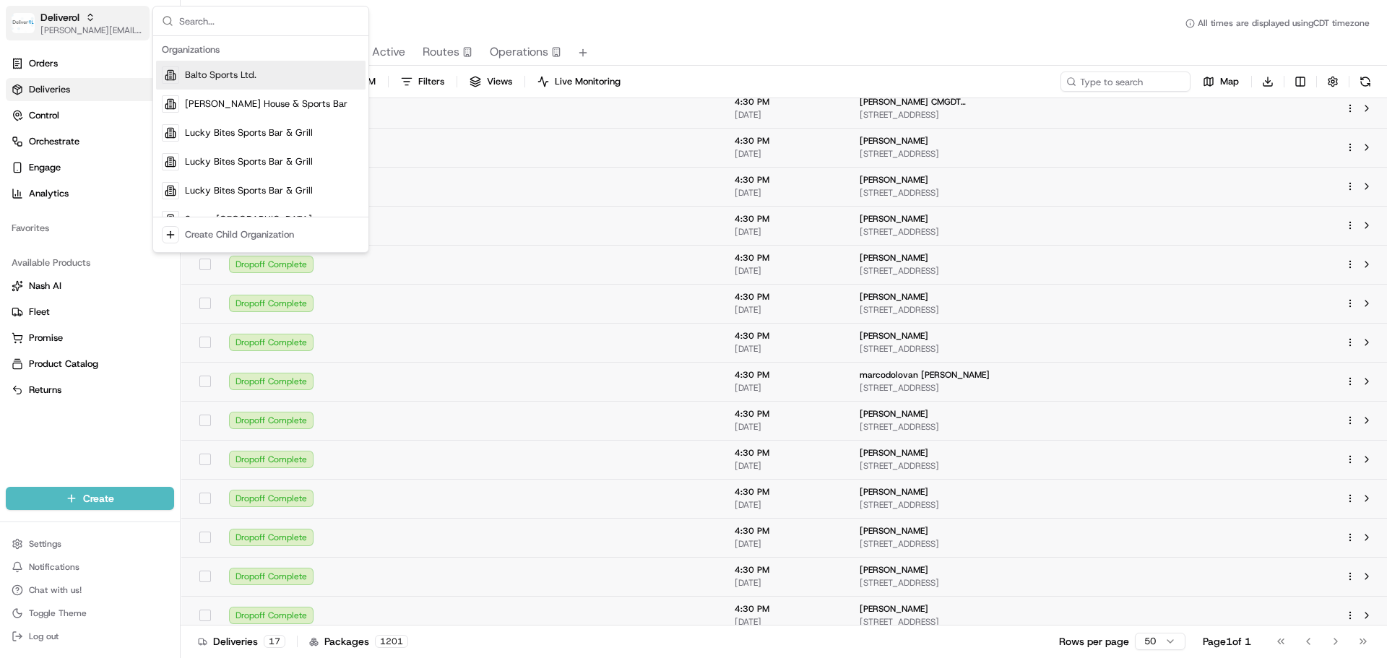
scroll to position [46, 0]
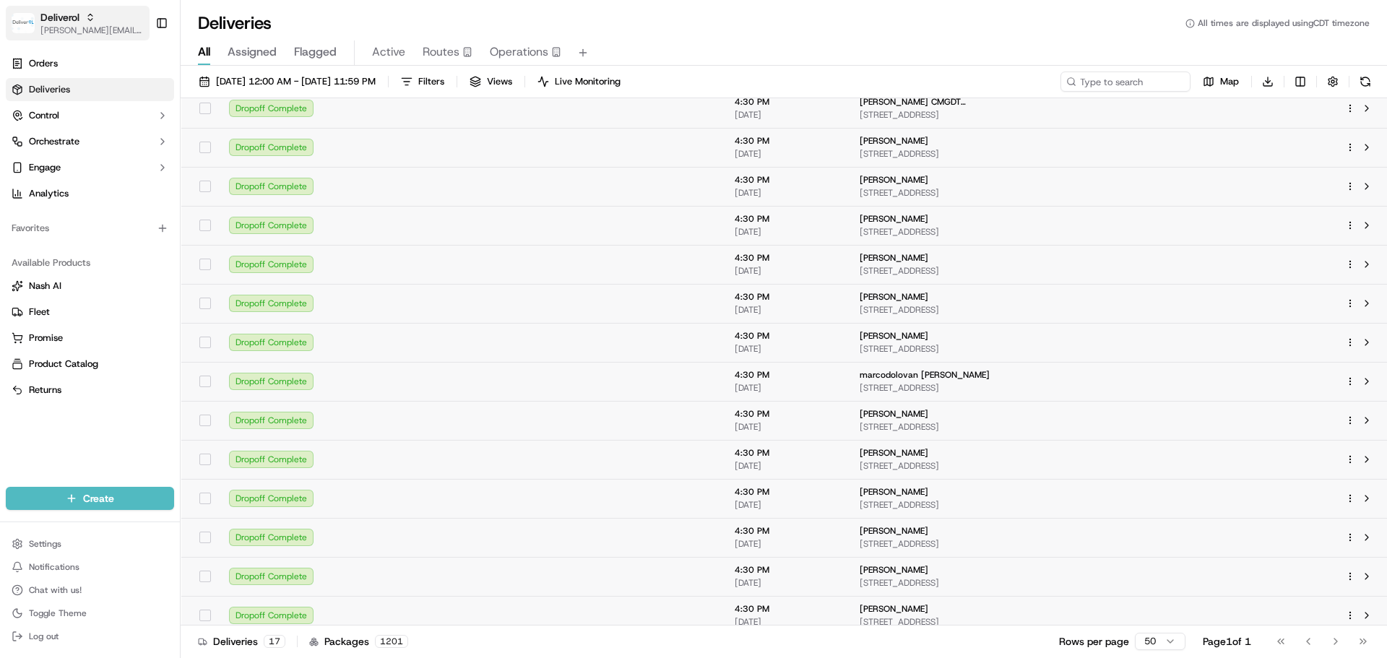
click at [72, 27] on span "[PERSON_NAME][EMAIL_ADDRESS][DOMAIN_NAME]" at bounding box center [91, 31] width 103 height 12
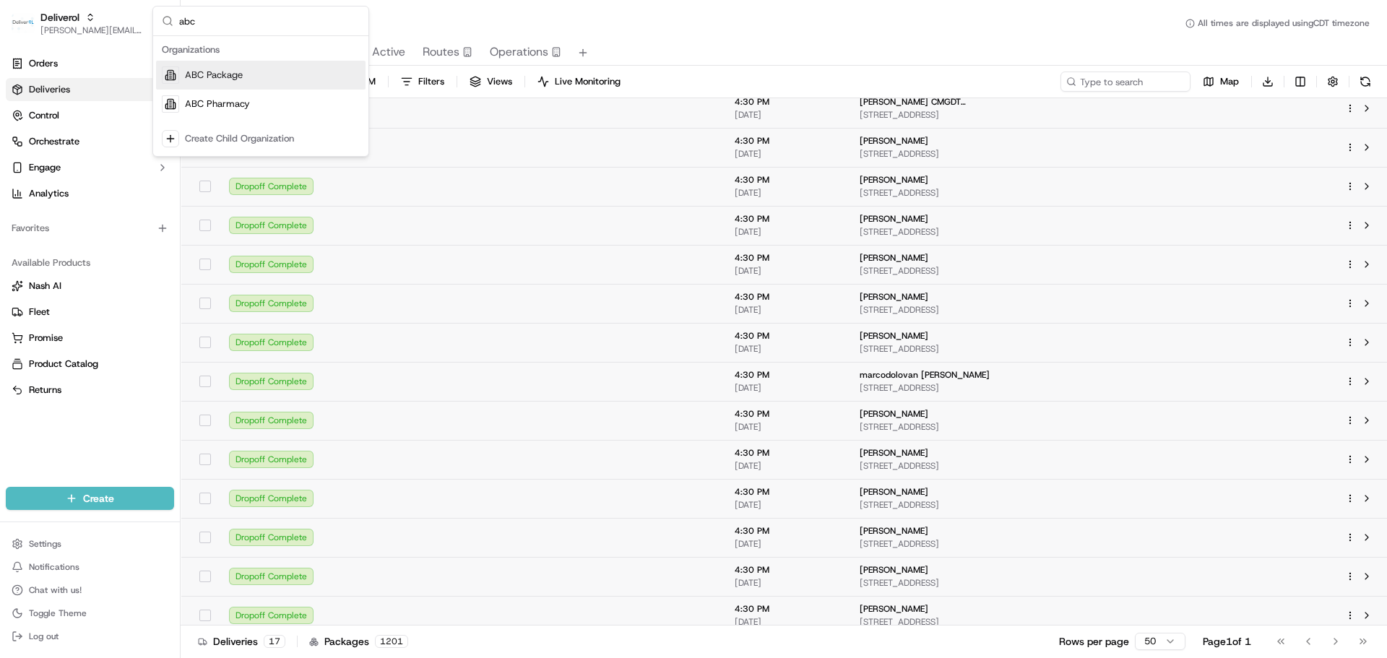
type input "abc"
click at [259, 82] on div "ABC Package" at bounding box center [261, 75] width 210 height 29
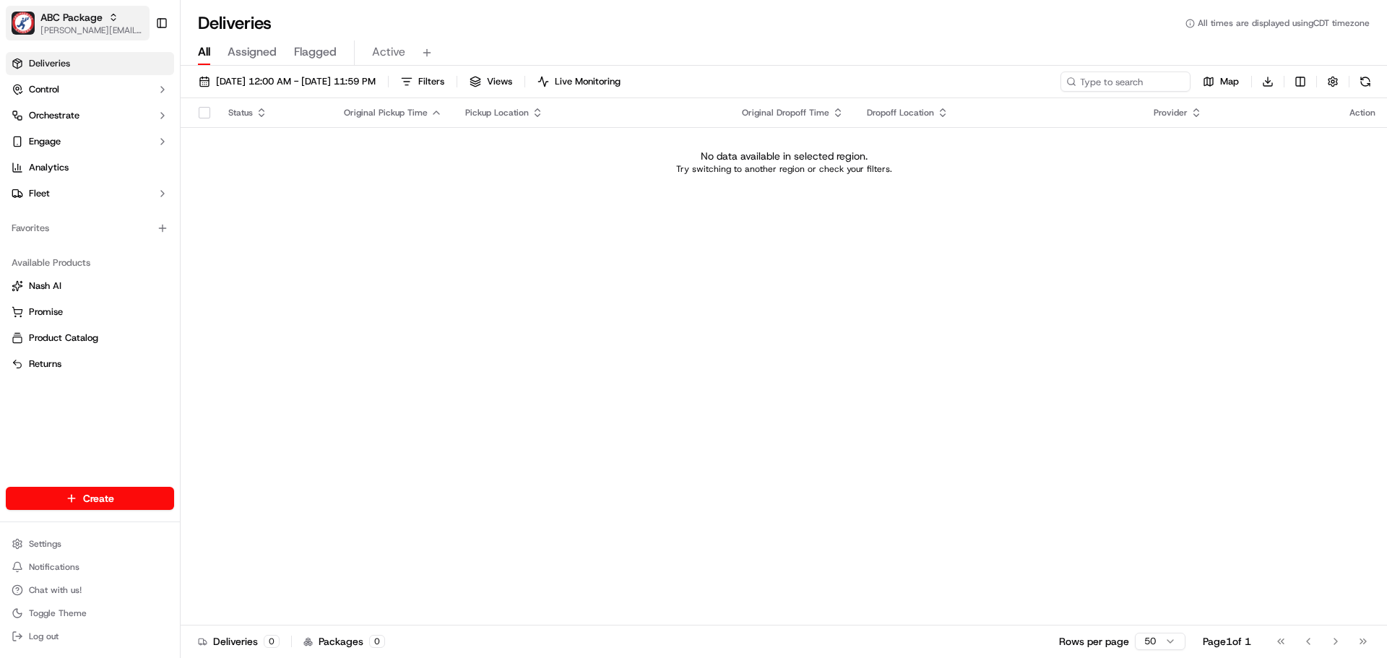
click at [72, 34] on span "[PERSON_NAME][EMAIL_ADDRESS][DOMAIN_NAME]" at bounding box center [91, 31] width 103 height 12
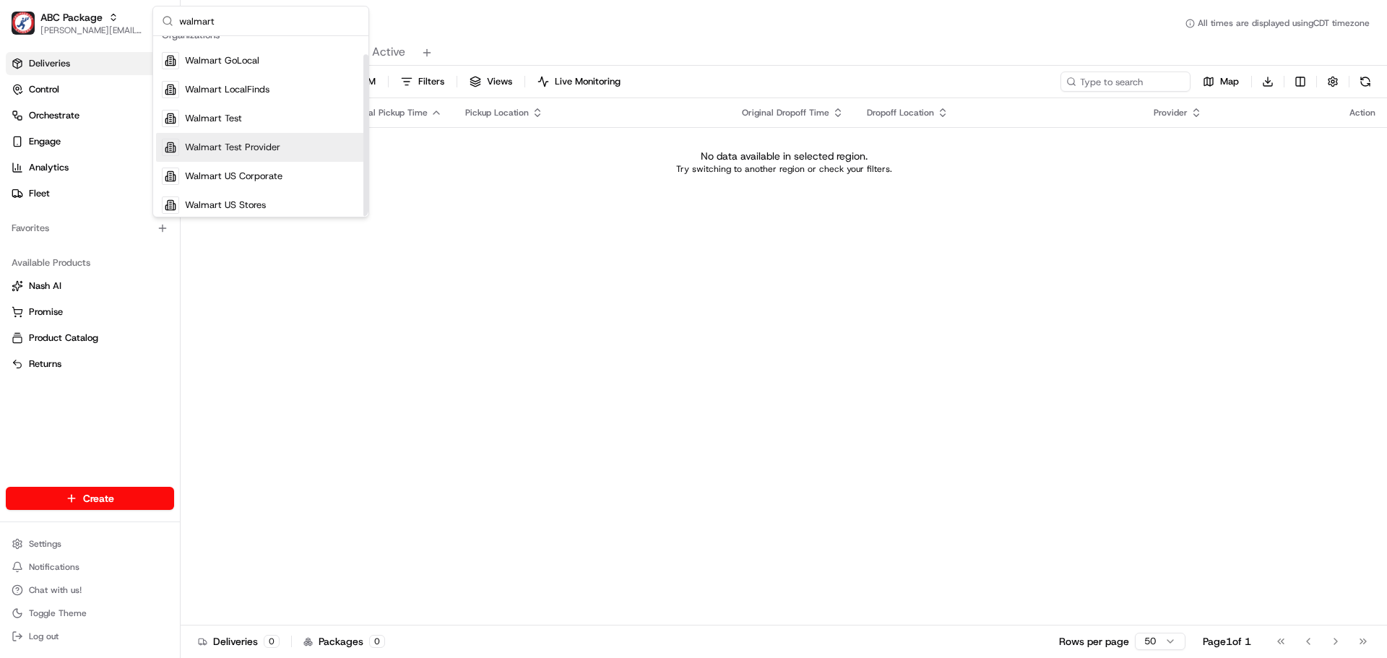
scroll to position [20, 0]
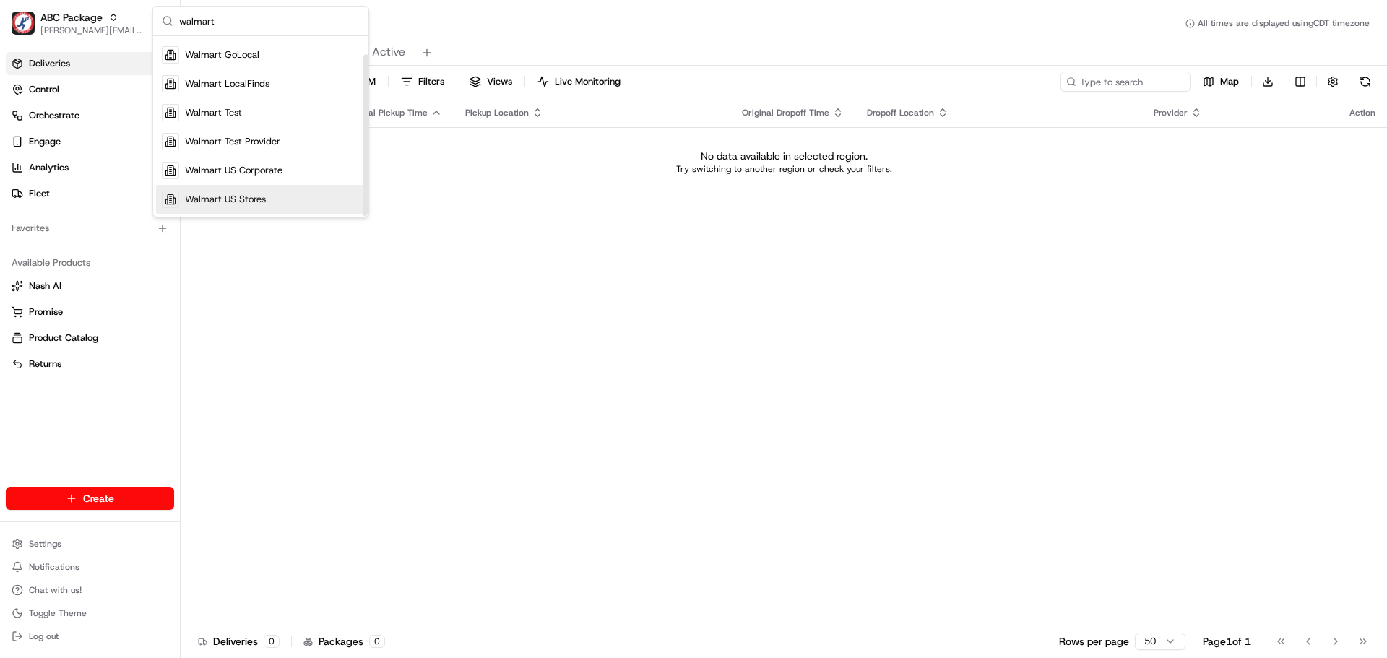
type input "walmart"
click at [251, 210] on div "Walmart US Stores" at bounding box center [261, 199] width 210 height 29
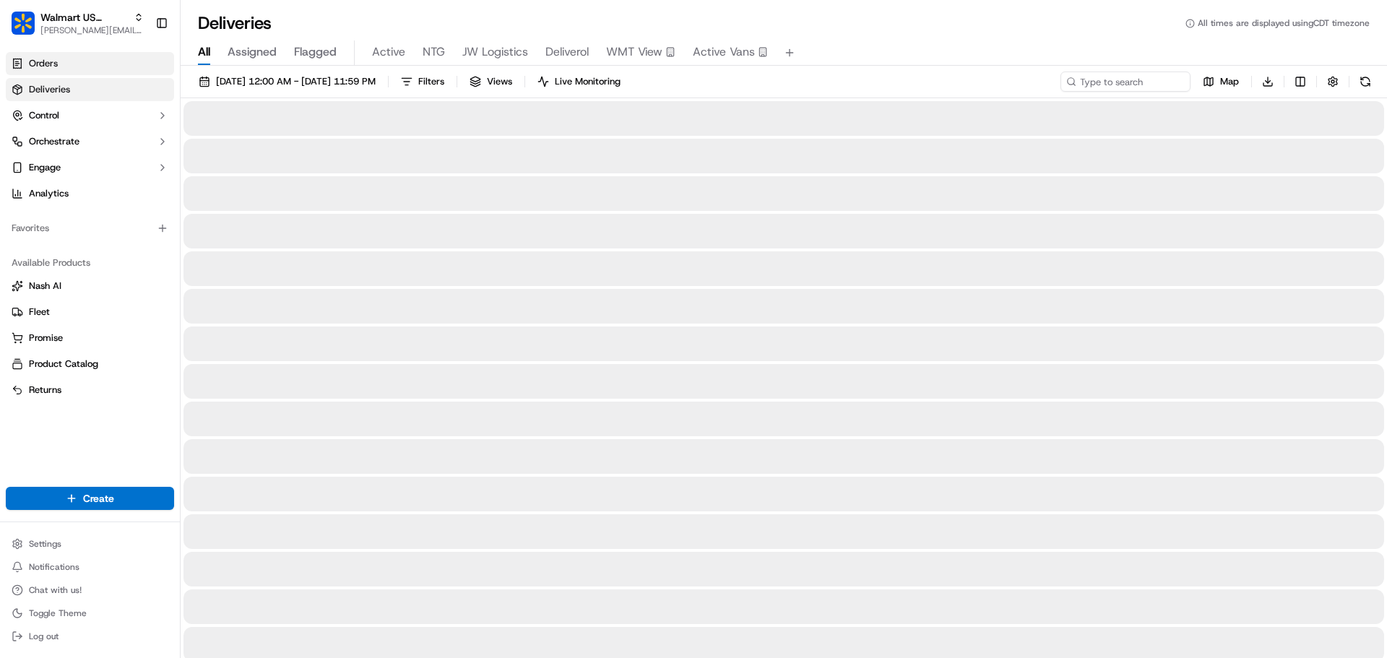
click at [71, 64] on link "Orders" at bounding box center [90, 63] width 168 height 23
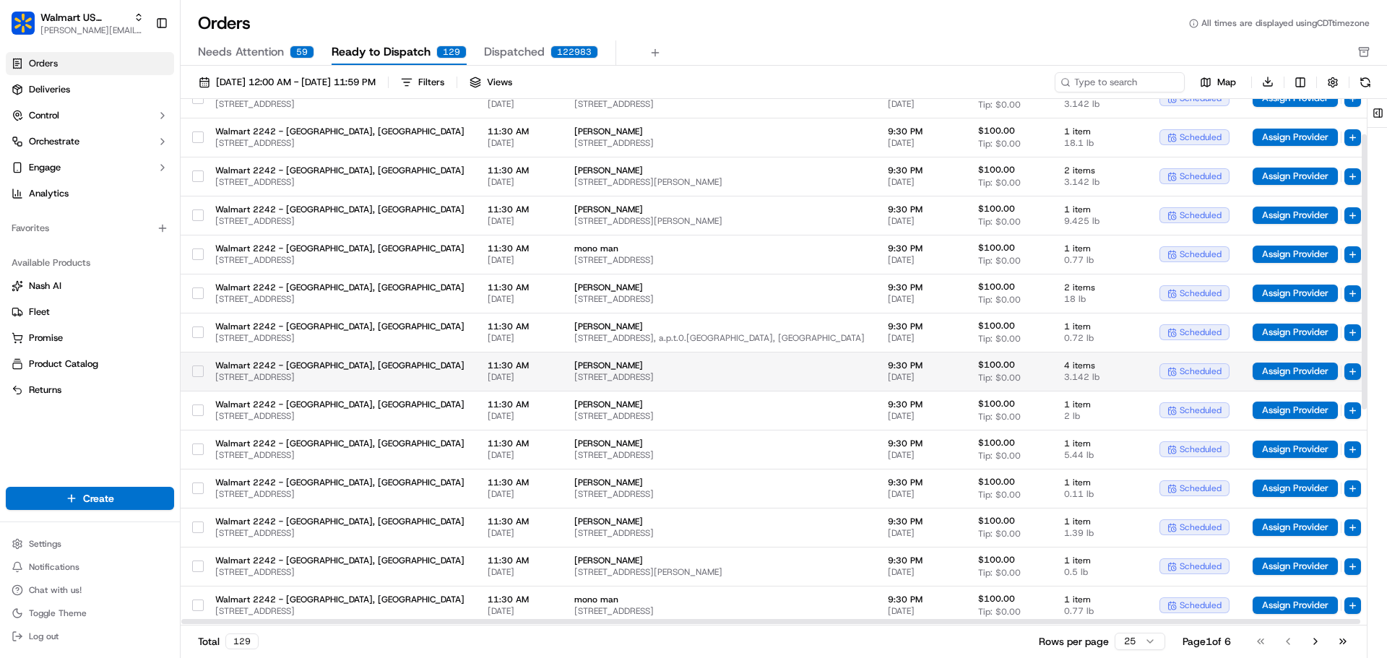
scroll to position [289, 0]
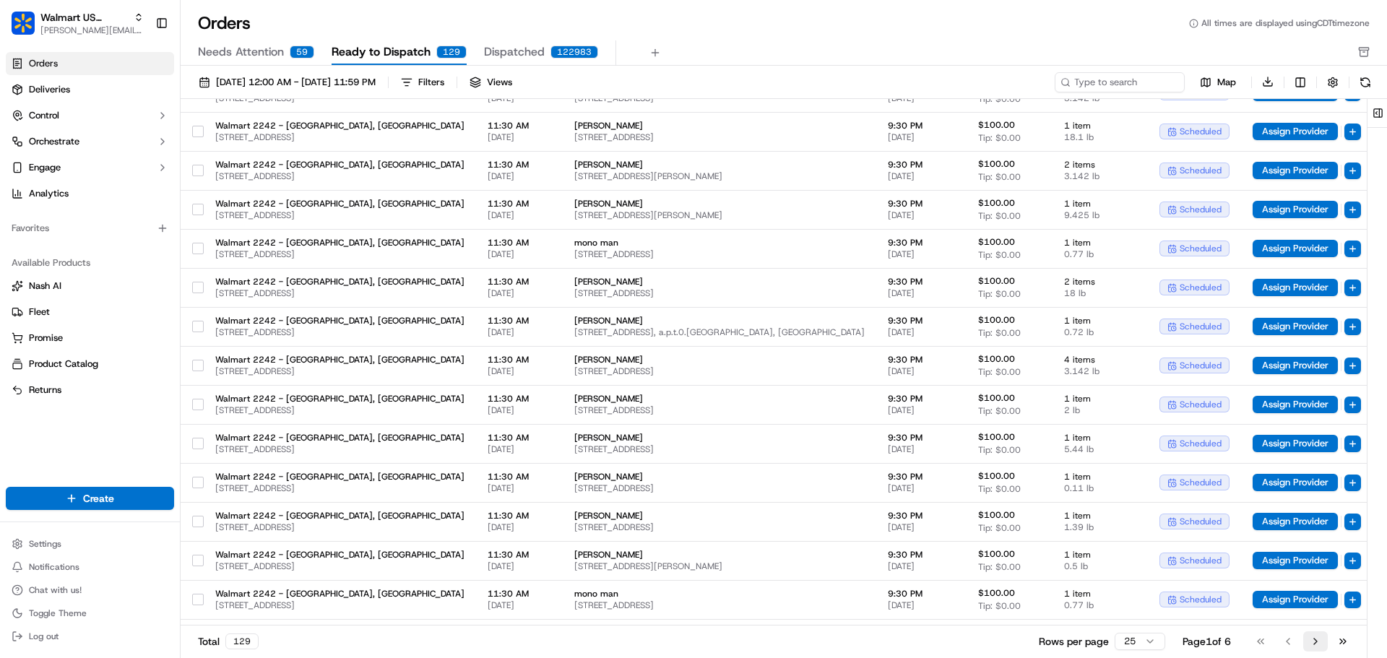
click at [1313, 637] on button "Go to next page" at bounding box center [1316, 642] width 25 height 20
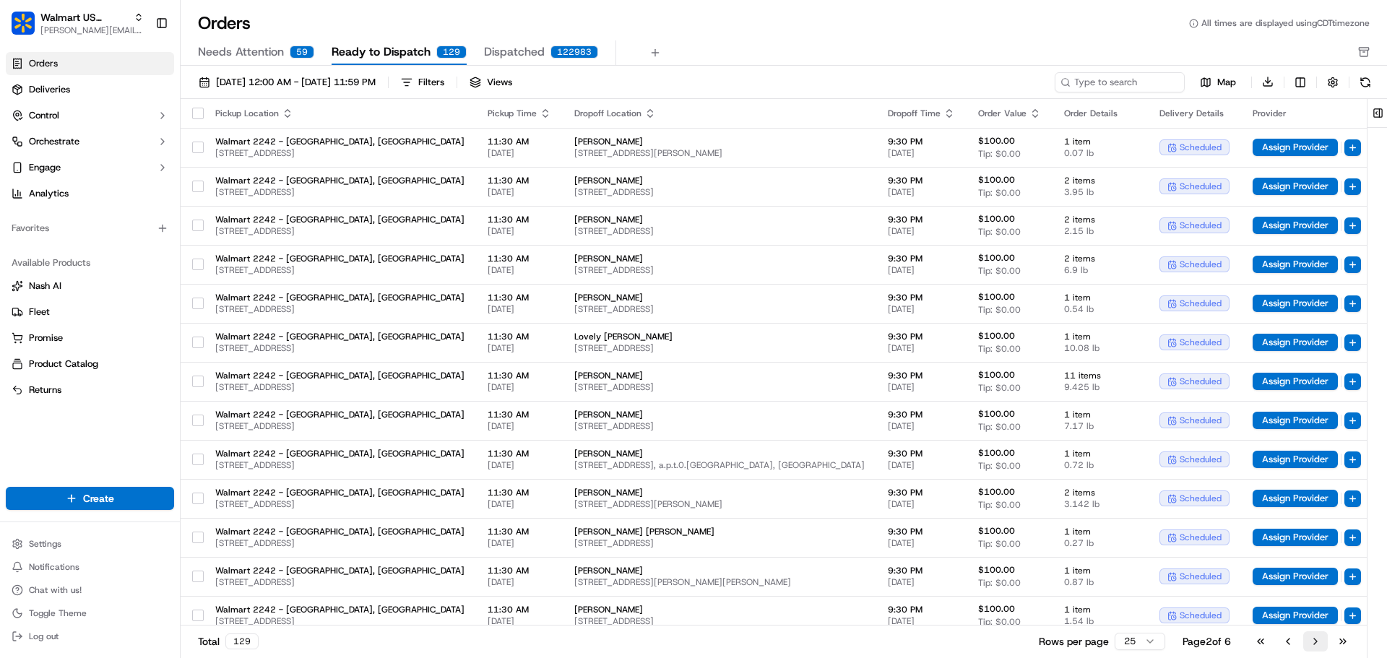
click at [1310, 640] on button "Go to next page" at bounding box center [1316, 642] width 25 height 20
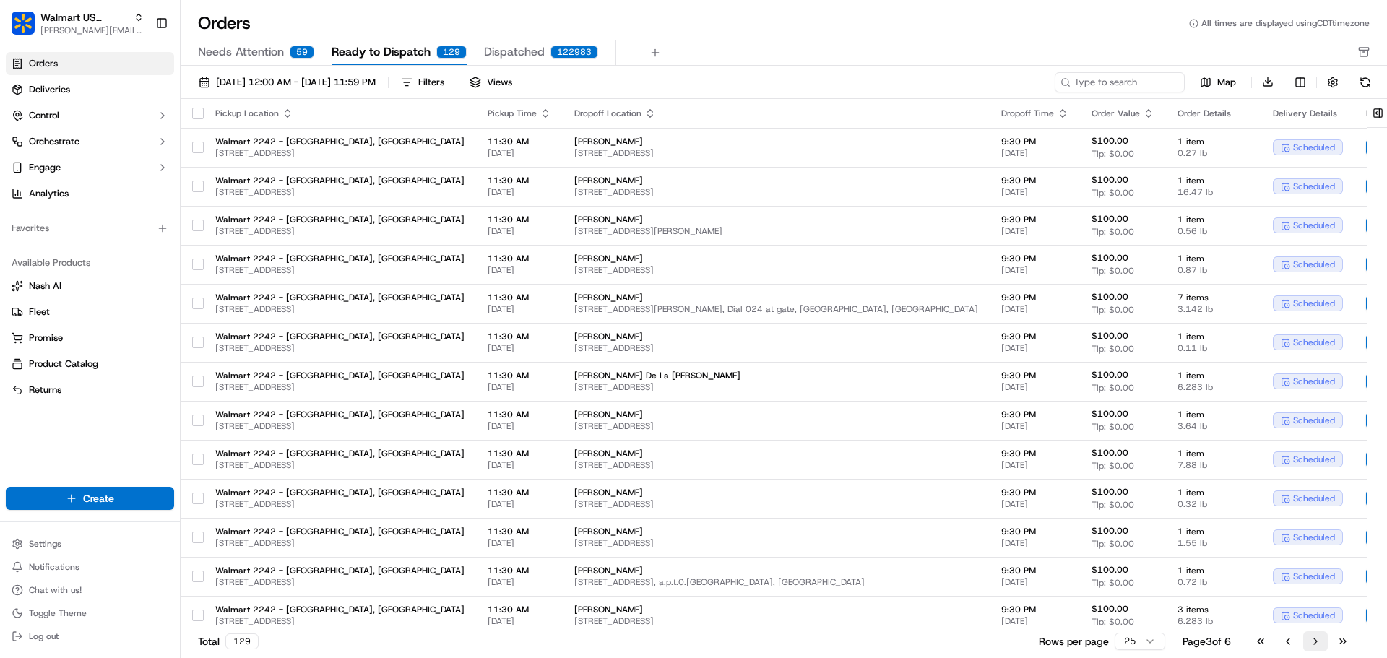
click at [1313, 641] on button "Go to next page" at bounding box center [1316, 642] width 25 height 20
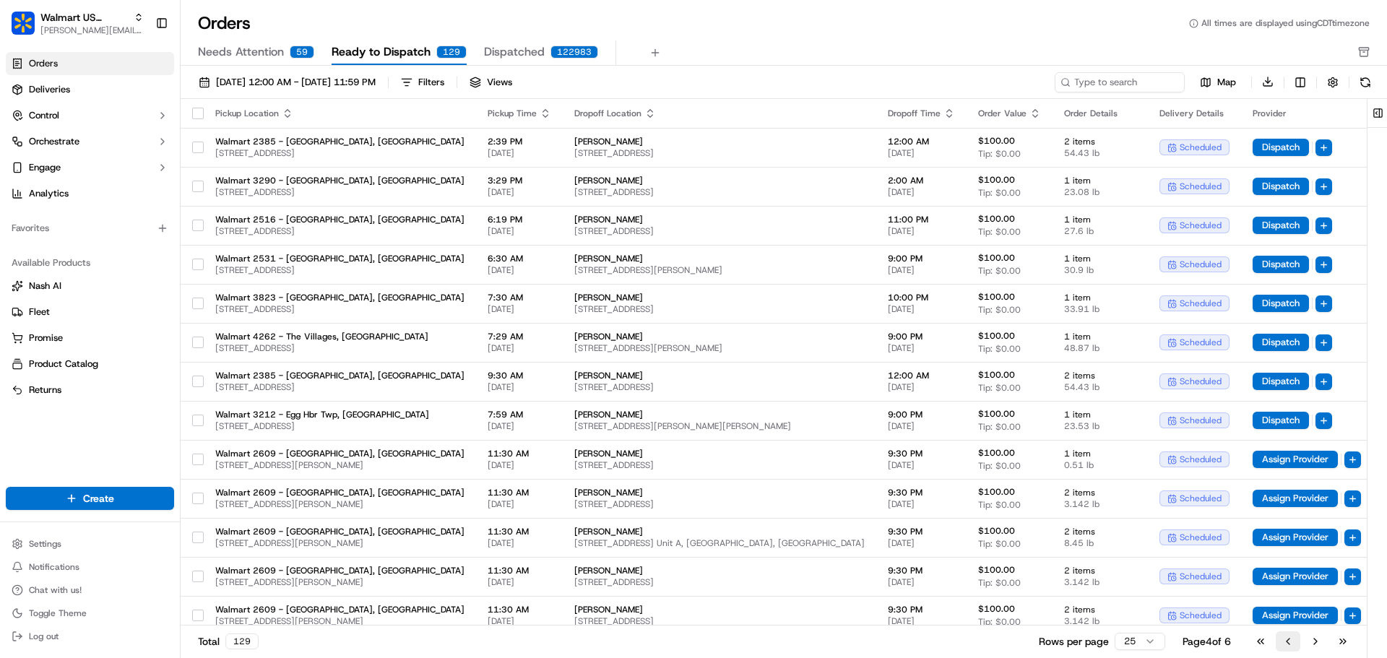
click at [1299, 642] on button "Go to previous page" at bounding box center [1288, 642] width 25 height 20
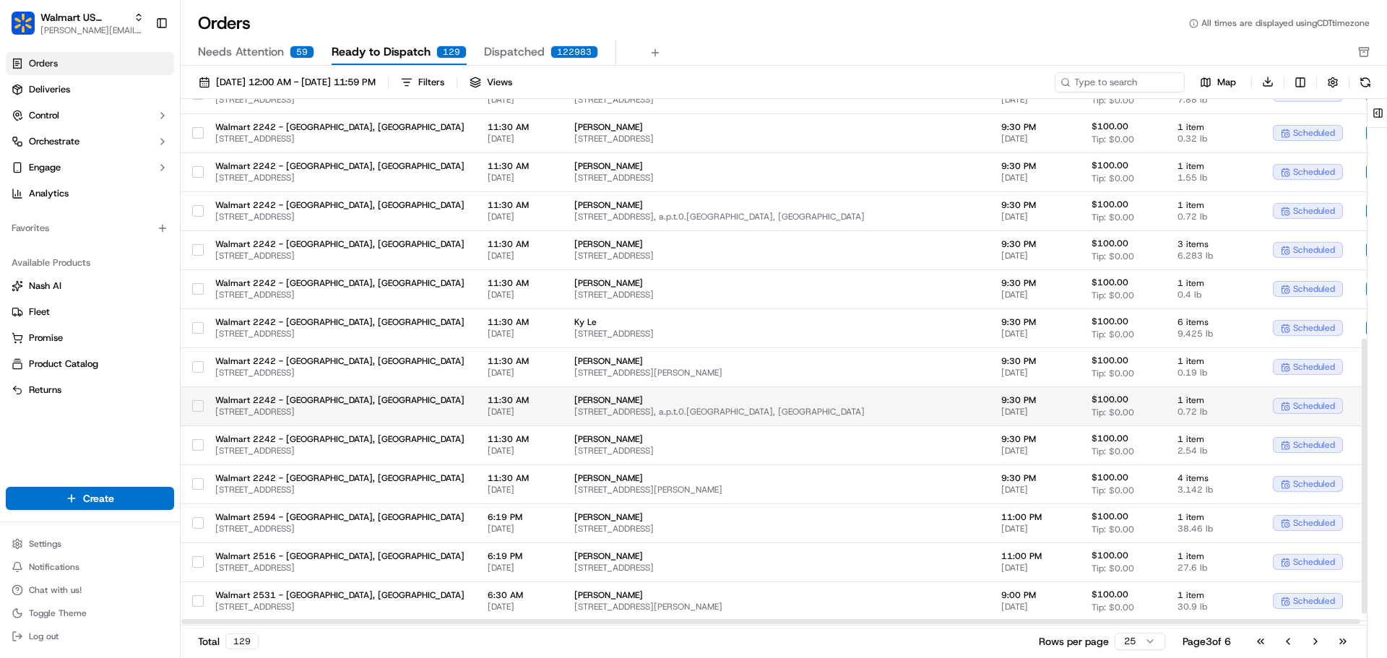
scroll to position [478, 0]
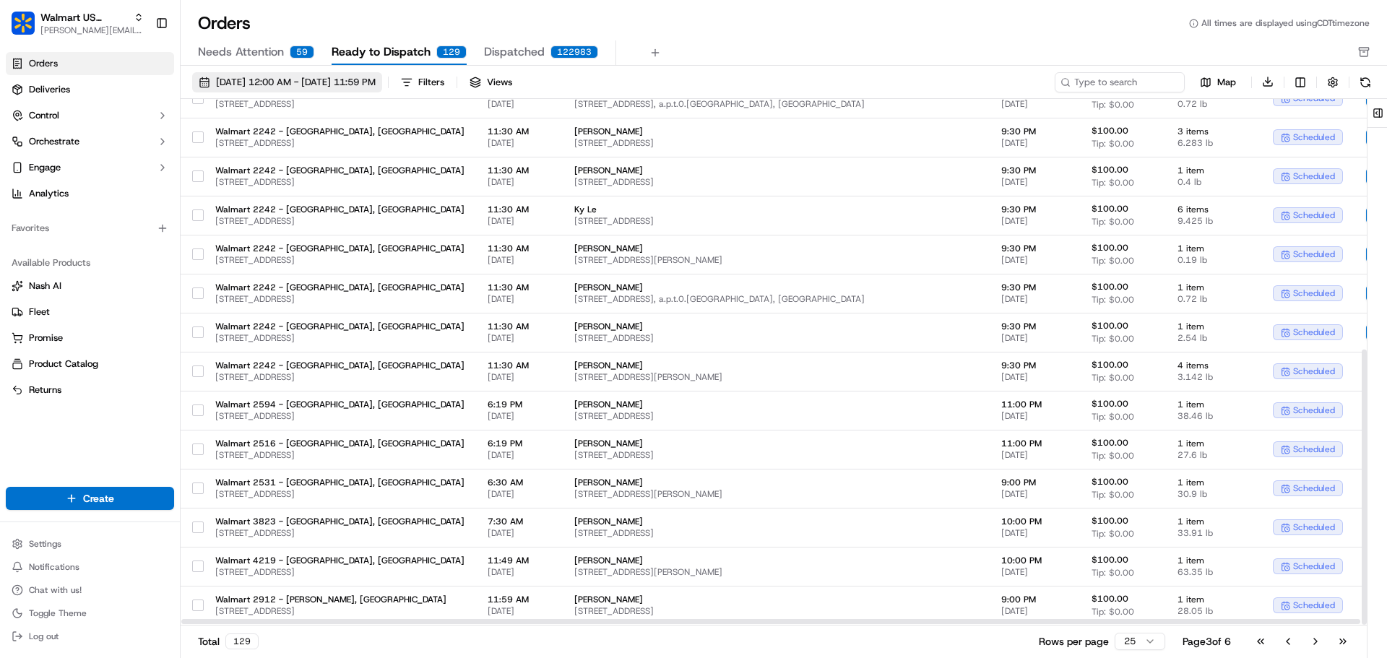
click at [324, 81] on span "10/01/2025 12:00 AM - 10/31/2025 11:59 PM" at bounding box center [296, 82] width 160 height 13
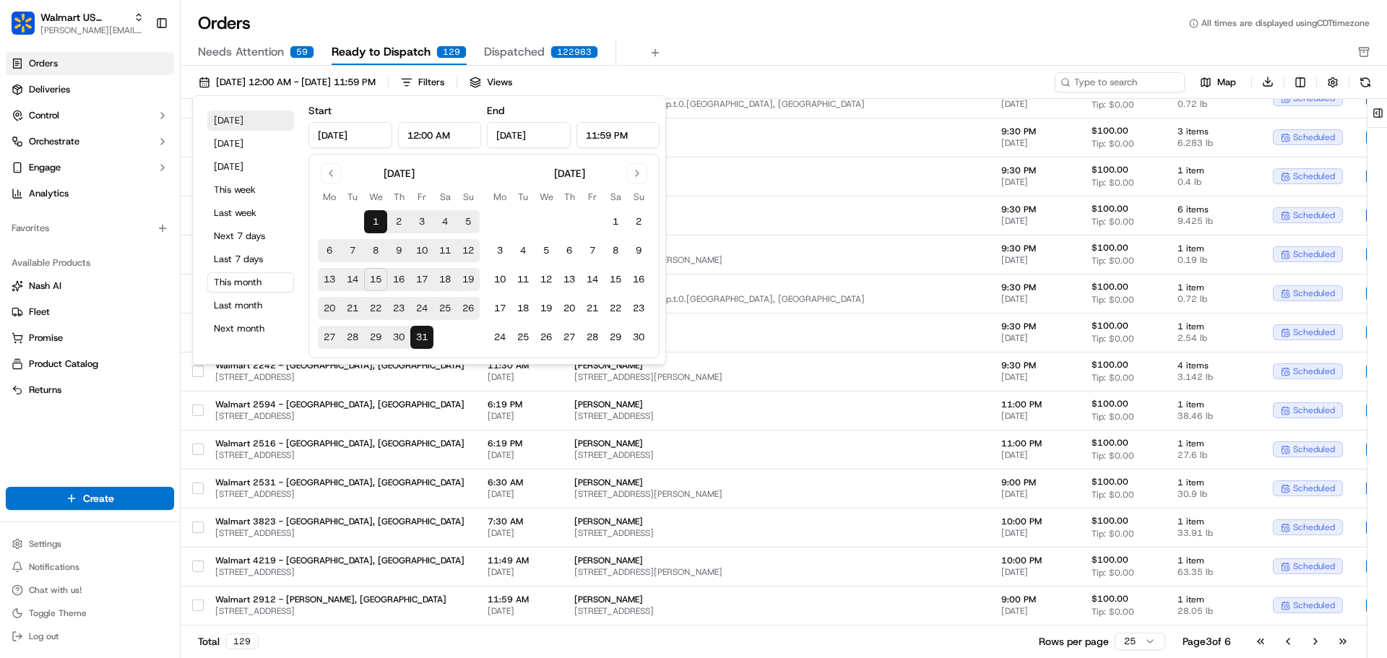
click at [240, 119] on button "Today" at bounding box center [250, 121] width 87 height 20
type input "Oct 15, 2025"
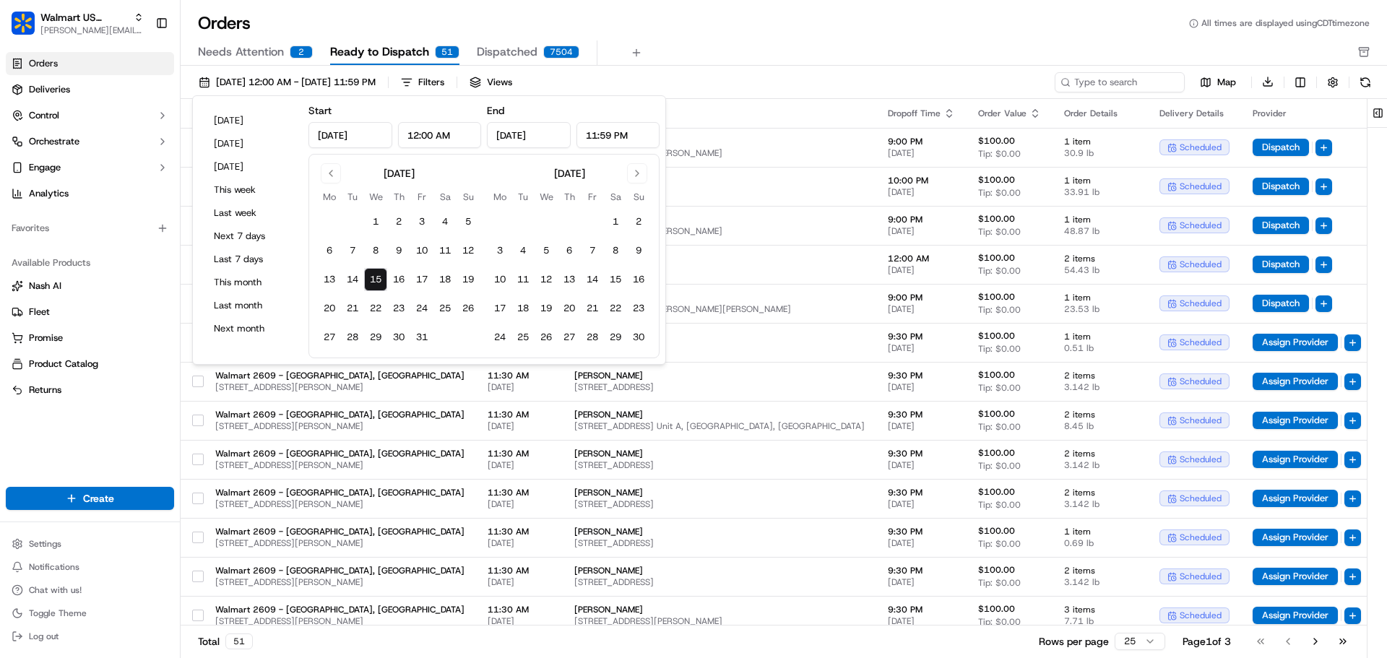
click at [726, 35] on div "Orders All times are displayed using CDT timezone Needs Attention 2 Ready to Di…" at bounding box center [784, 33] width 1207 height 66
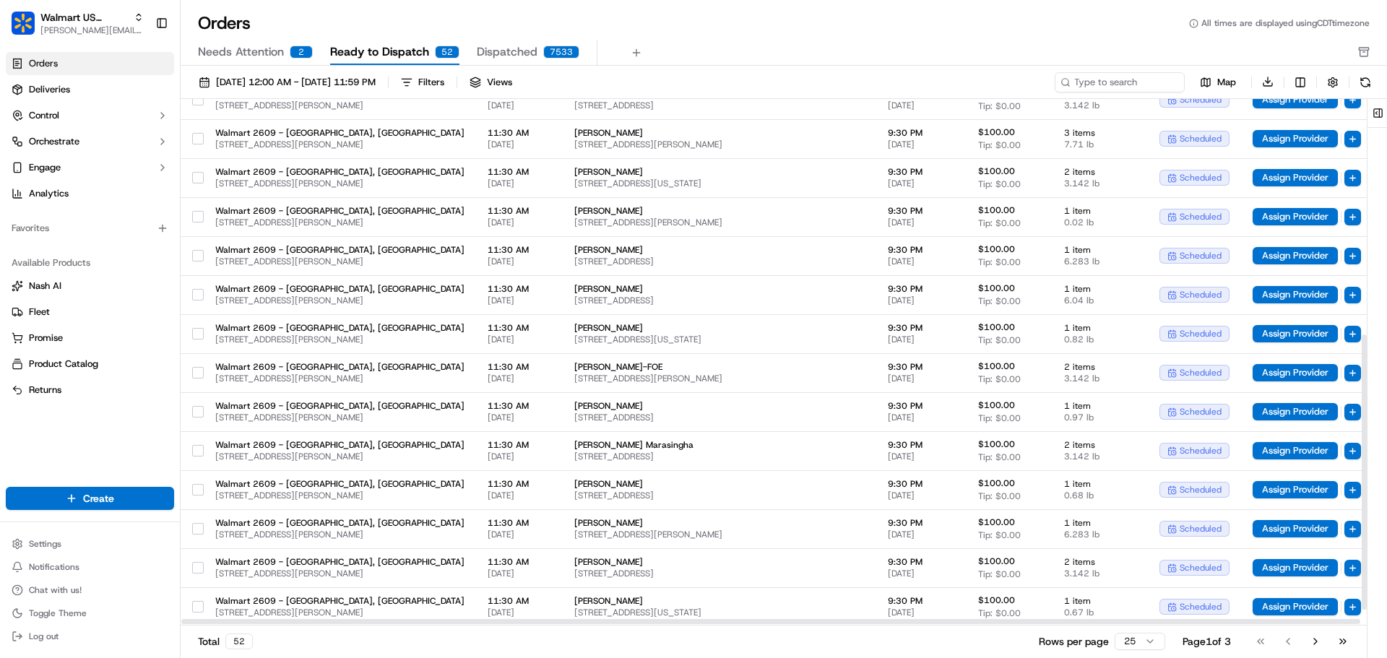
scroll to position [478, 0]
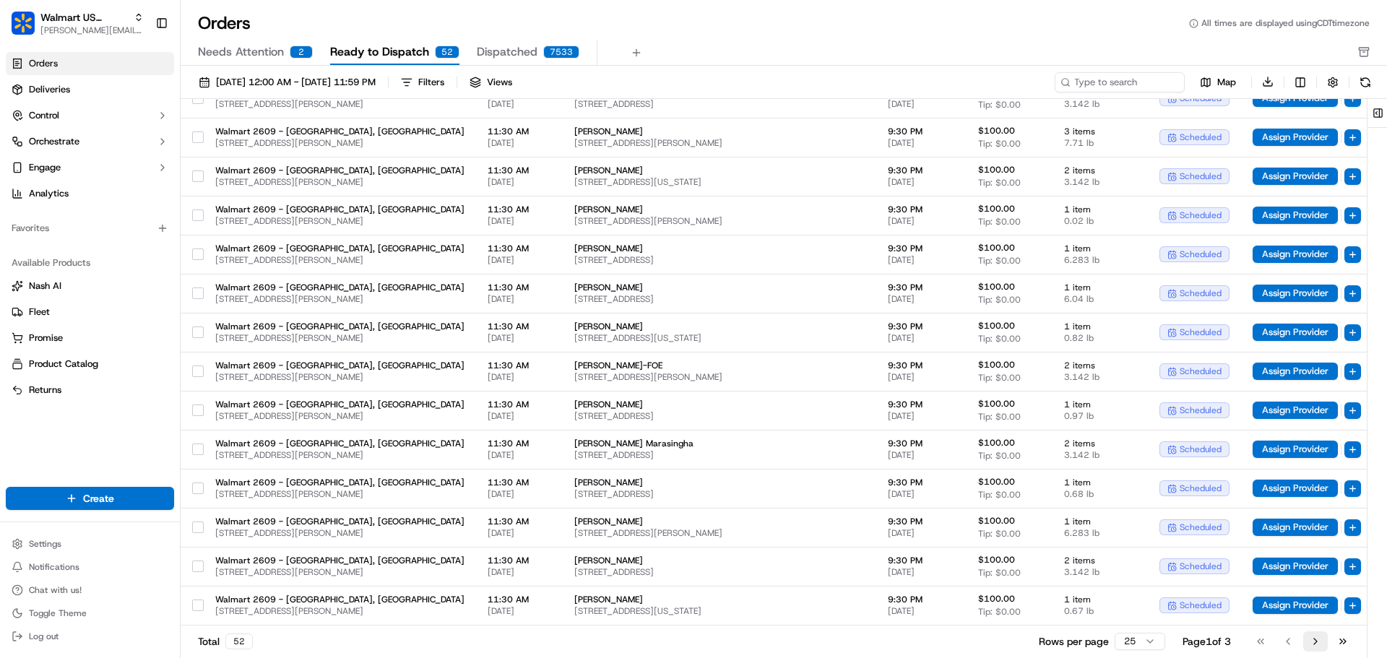
click at [1314, 636] on button "Go to next page" at bounding box center [1316, 642] width 25 height 20
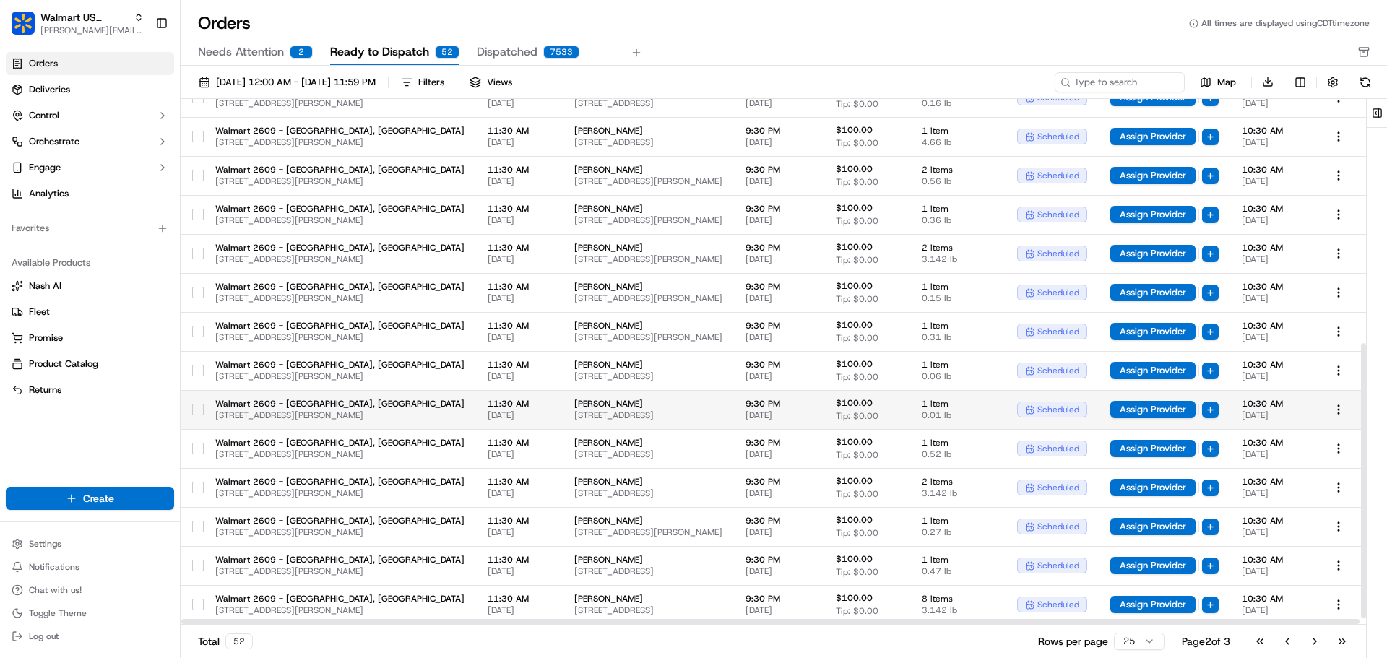
scroll to position [478, 0]
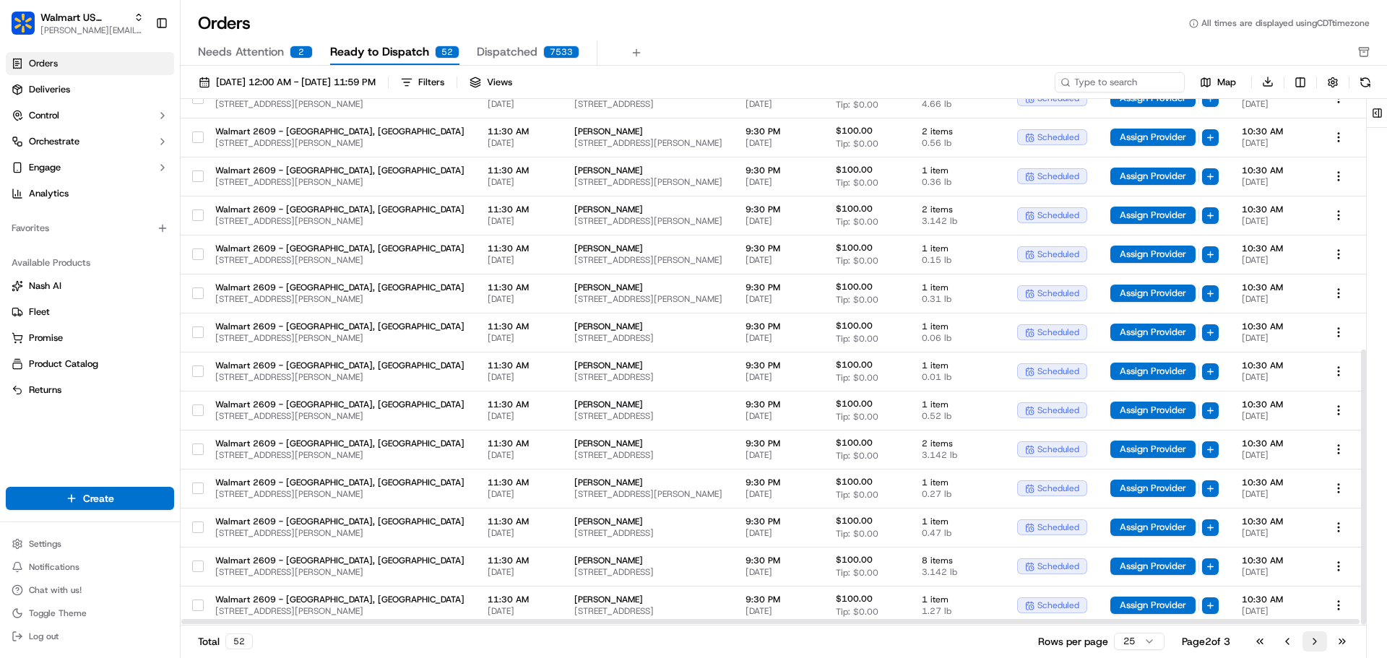
click at [1317, 642] on button "Go to next page" at bounding box center [1315, 642] width 25 height 20
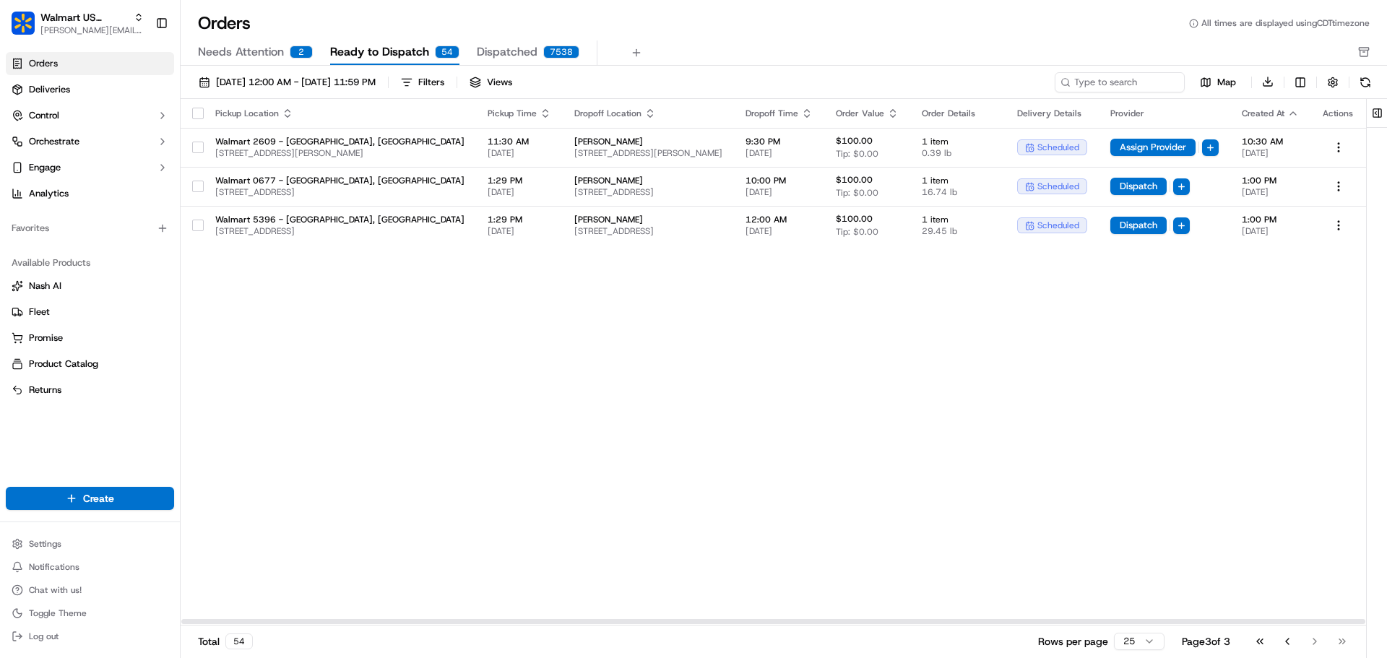
click at [262, 53] on span "Needs Attention" at bounding box center [241, 51] width 86 height 17
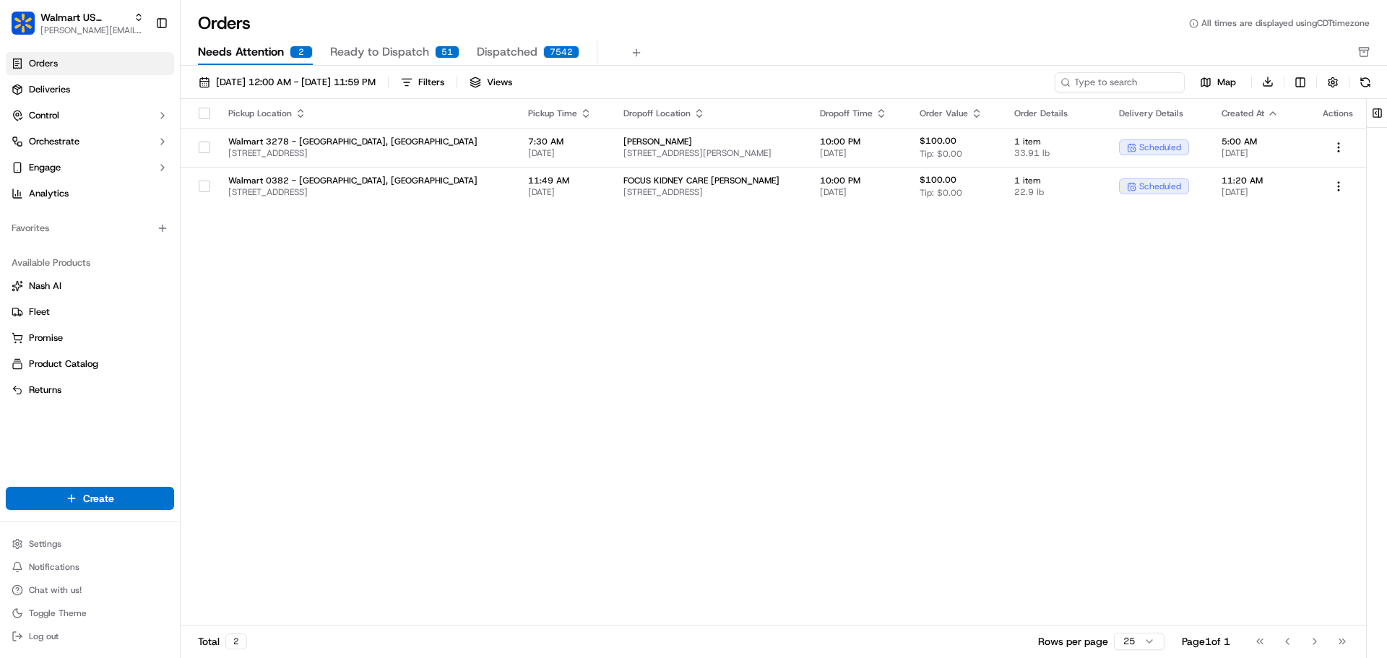
click at [369, 52] on span "Ready to Dispatch" at bounding box center [379, 51] width 99 height 17
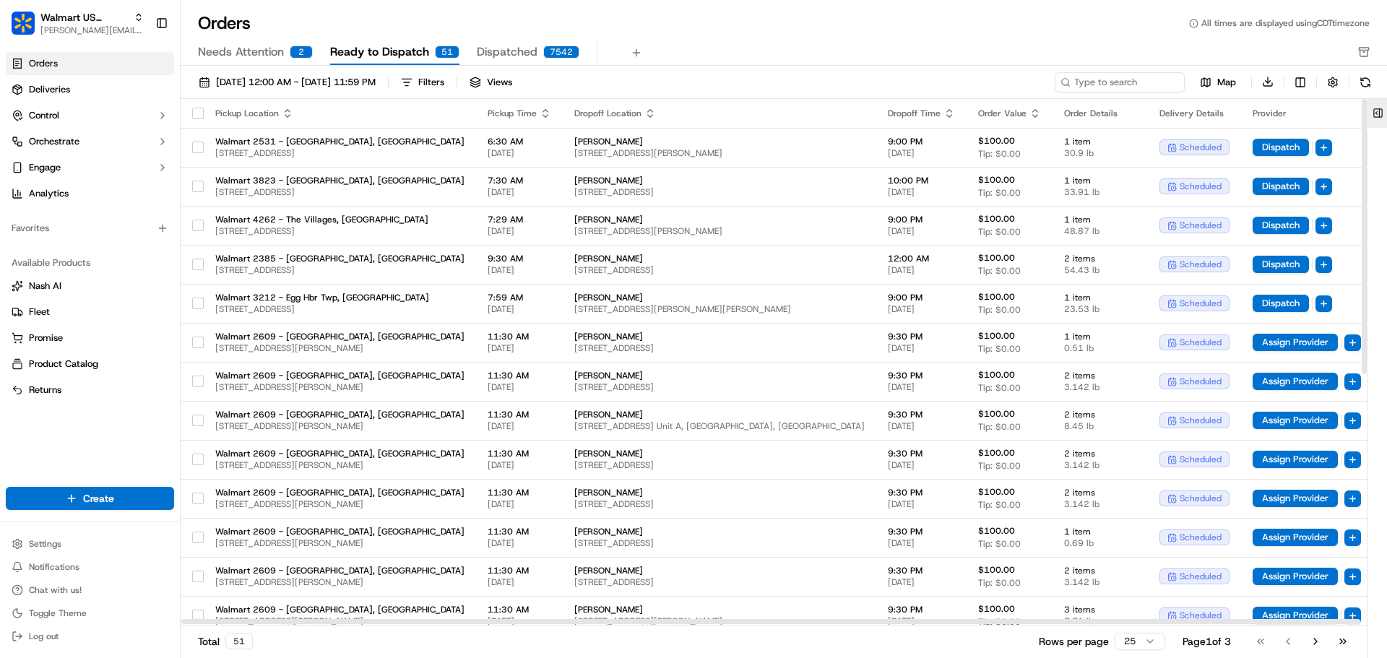
click at [1377, 113] on button at bounding box center [1379, 113] width 24 height 29
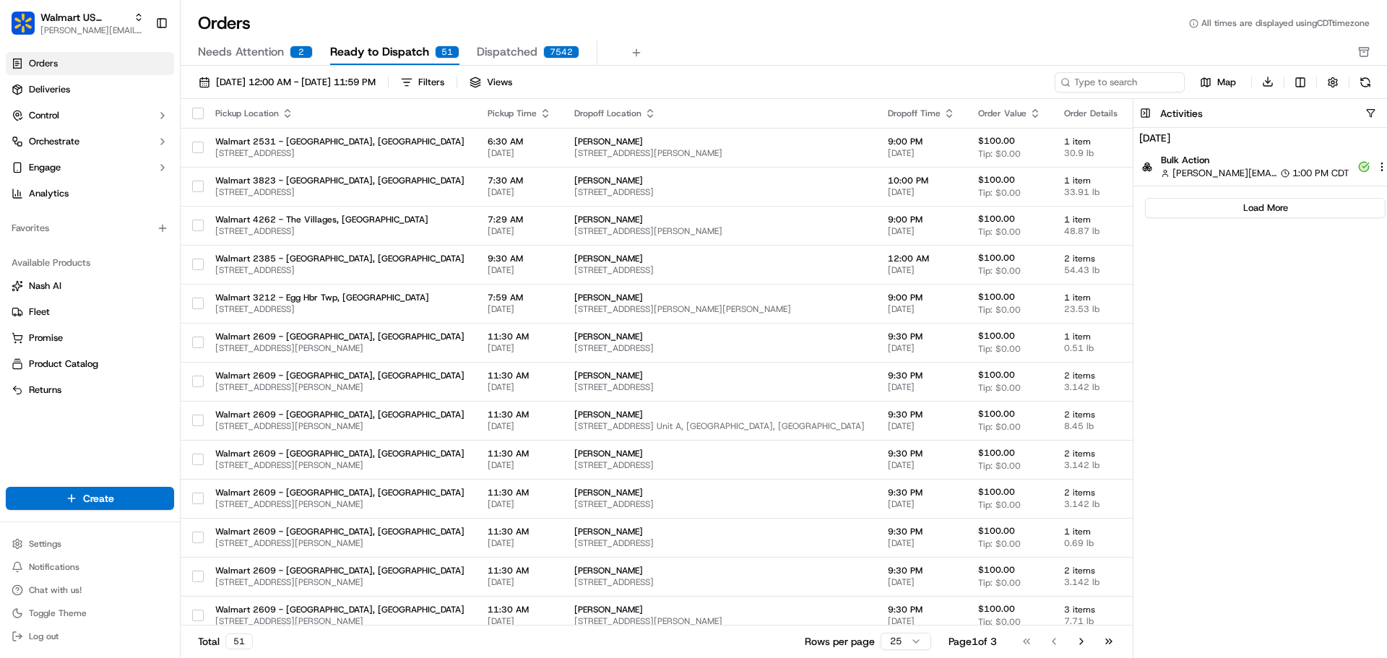
click at [390, 56] on span "Ready to Dispatch" at bounding box center [379, 51] width 99 height 17
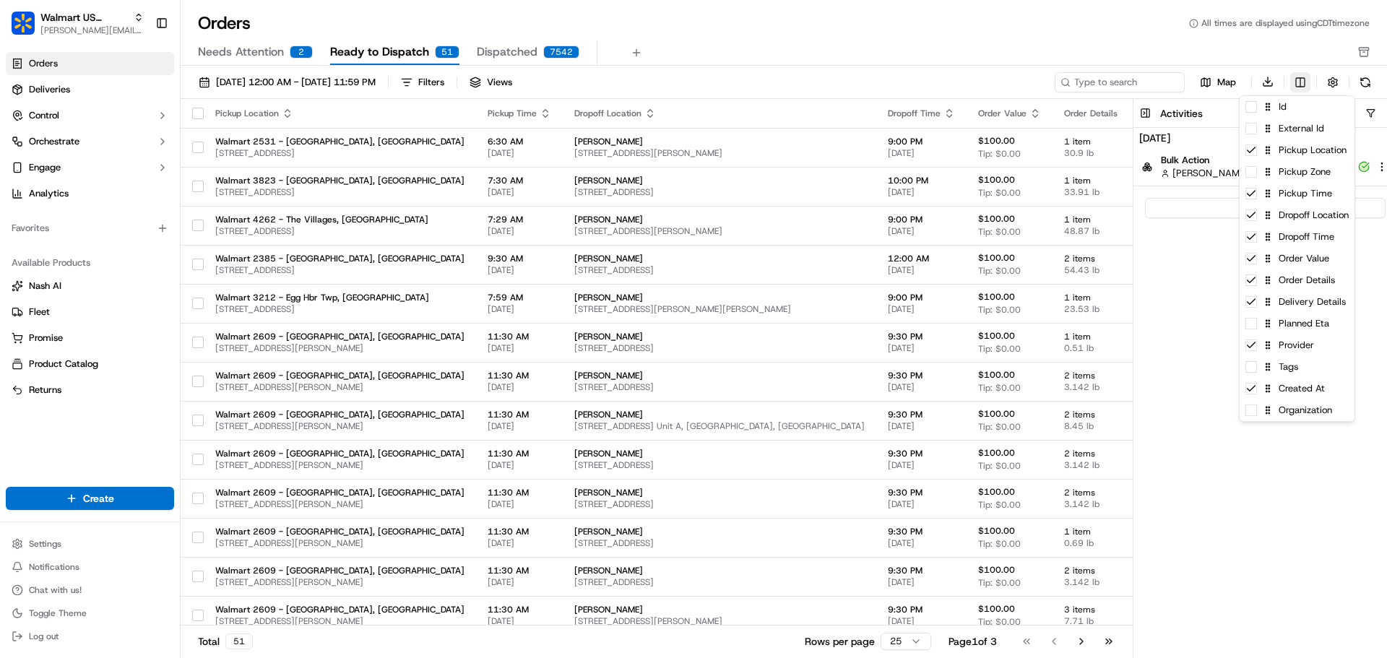
click at [1308, 82] on html "Walmart US Stores jeff@usenash.com Toggle Sidebar Orders Deliveries Control Orc…" at bounding box center [693, 329] width 1387 height 658
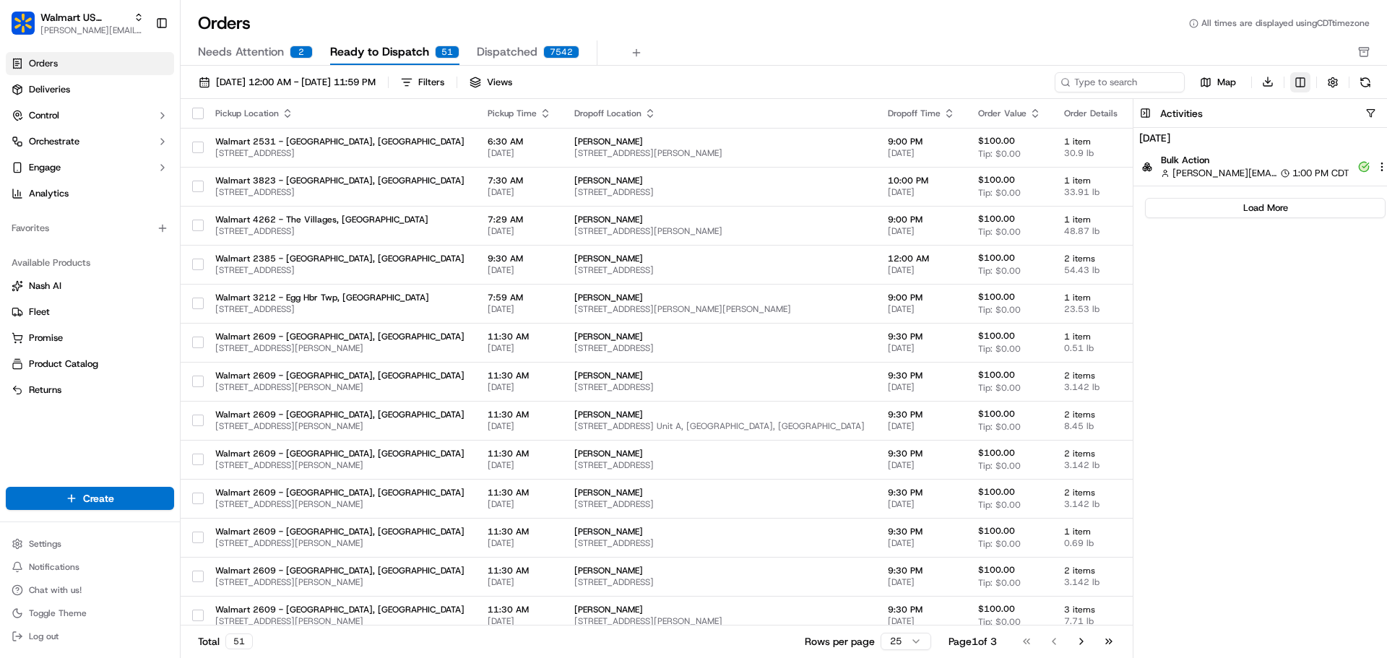
click at [1308, 82] on html "Walmart US Stores jeff@usenash.com Toggle Sidebar Orders Deliveries Control Orc…" at bounding box center [693, 329] width 1387 height 658
click at [1145, 113] on button at bounding box center [1146, 113] width 24 height 29
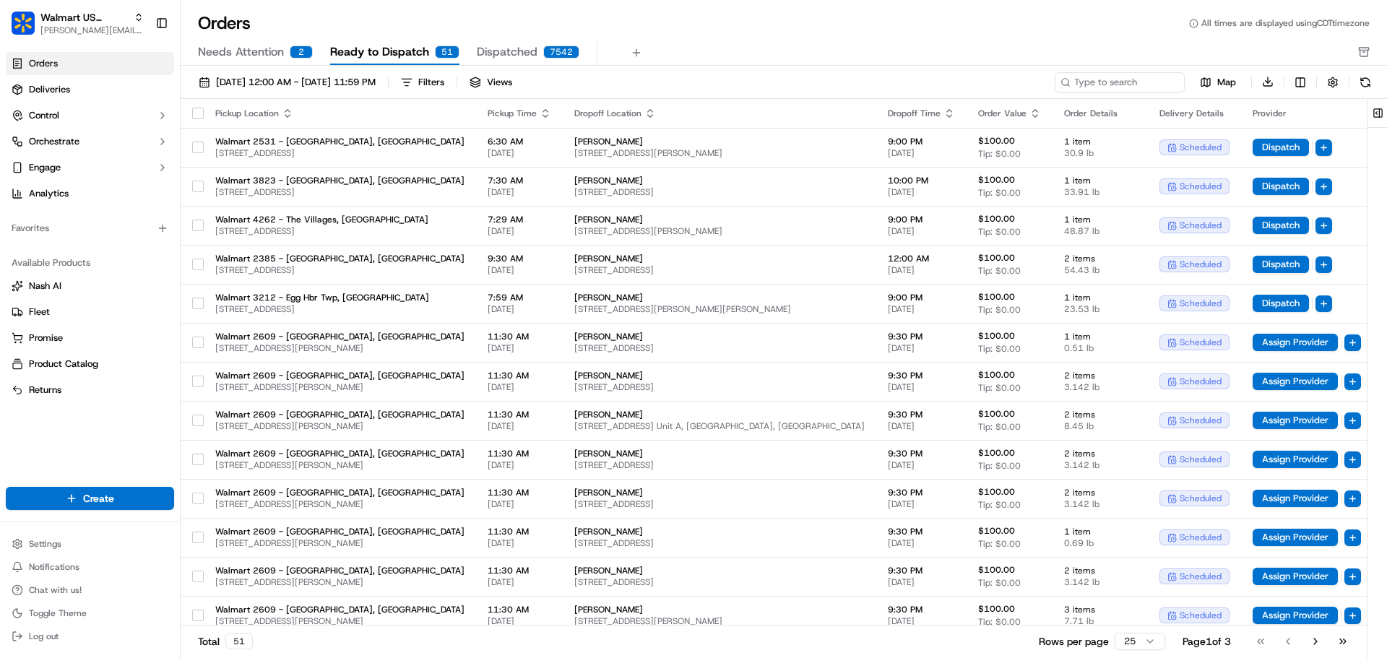
click at [392, 53] on span "Ready to Dispatch" at bounding box center [379, 51] width 99 height 17
click at [72, 95] on link "Deliveries" at bounding box center [90, 89] width 168 height 23
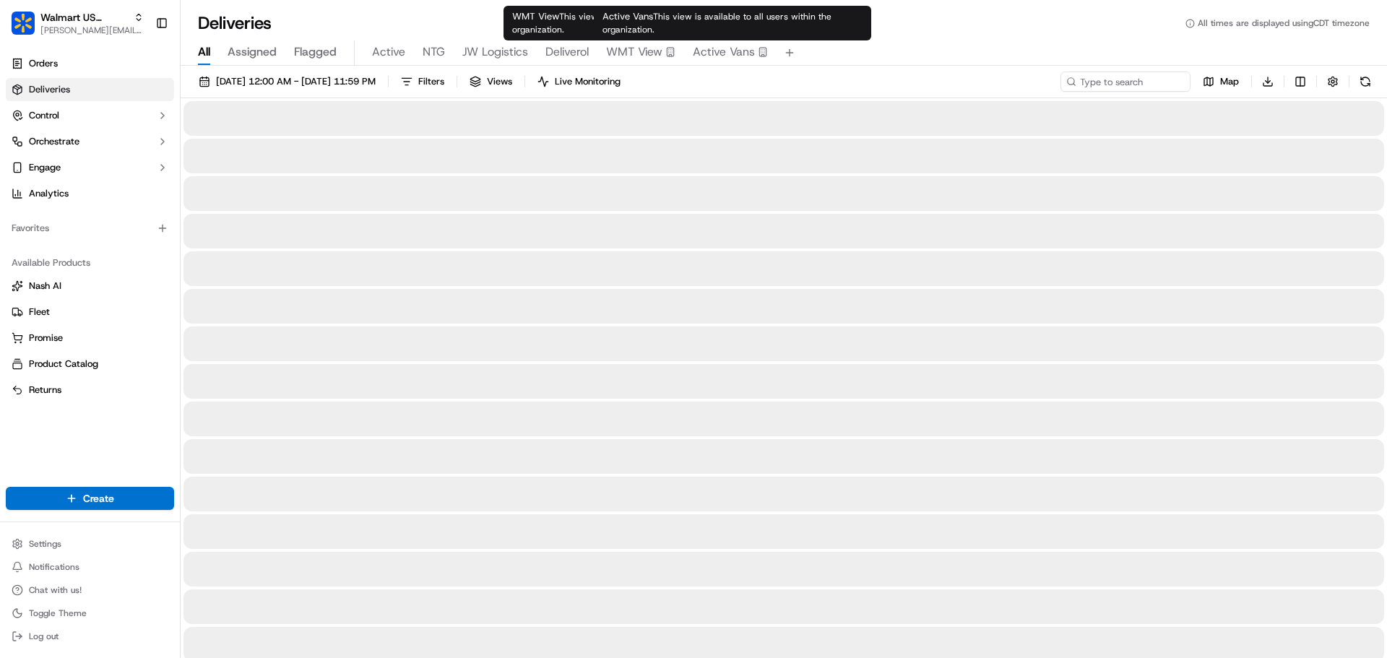
click at [716, 52] on span "Active Vans" at bounding box center [724, 51] width 62 height 17
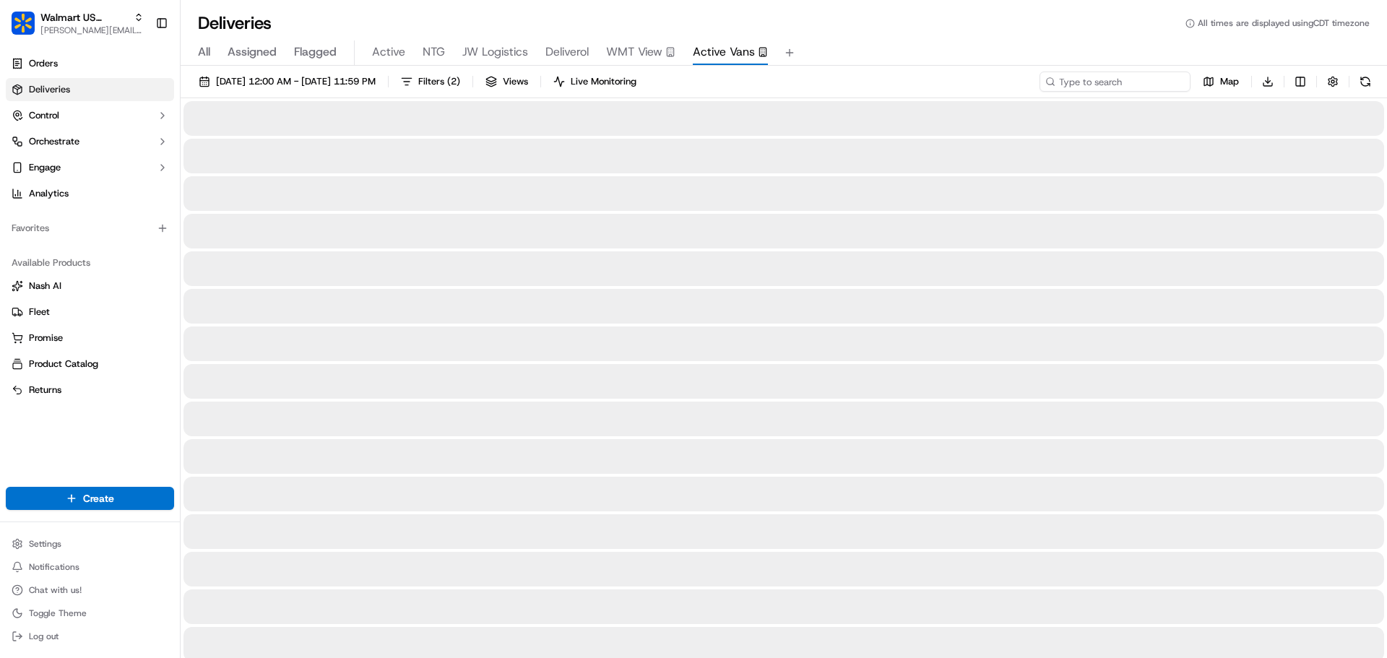
click at [1106, 85] on input at bounding box center [1115, 82] width 151 height 20
paste input "2341"
type input "2341"
click at [201, 53] on span "All" at bounding box center [204, 51] width 12 height 17
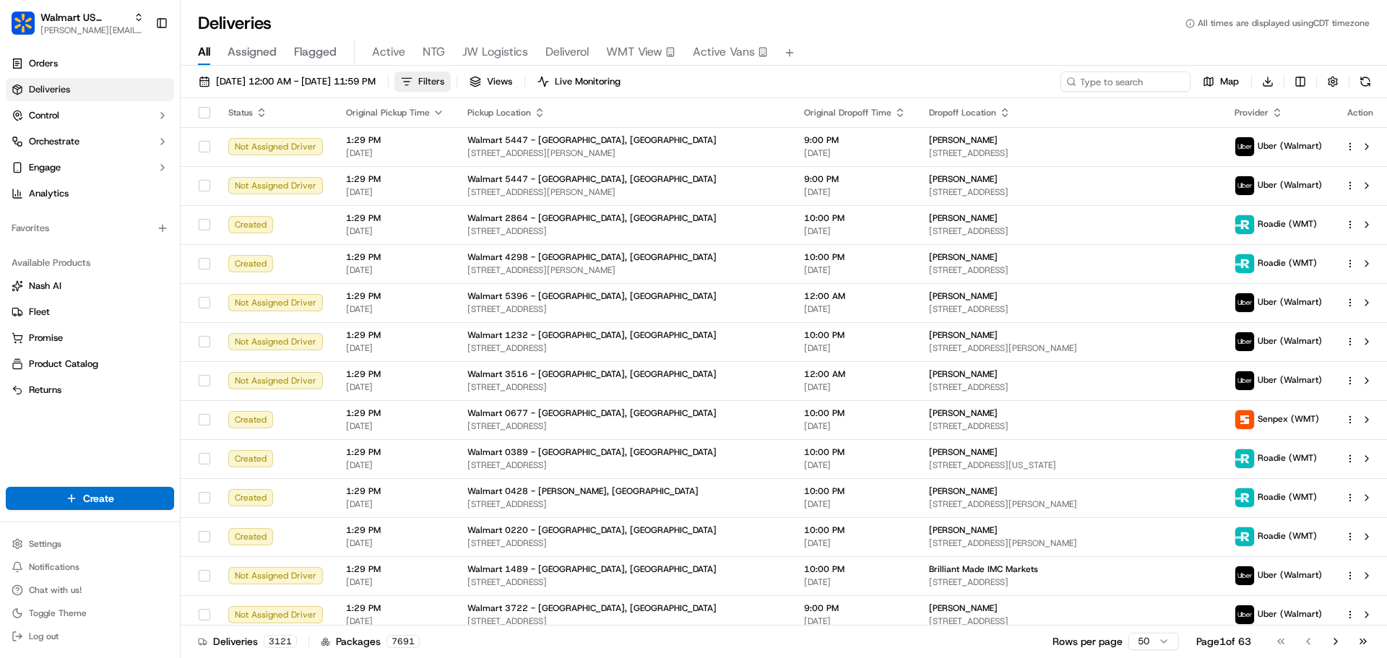
click at [451, 83] on button "Filters" at bounding box center [423, 82] width 56 height 20
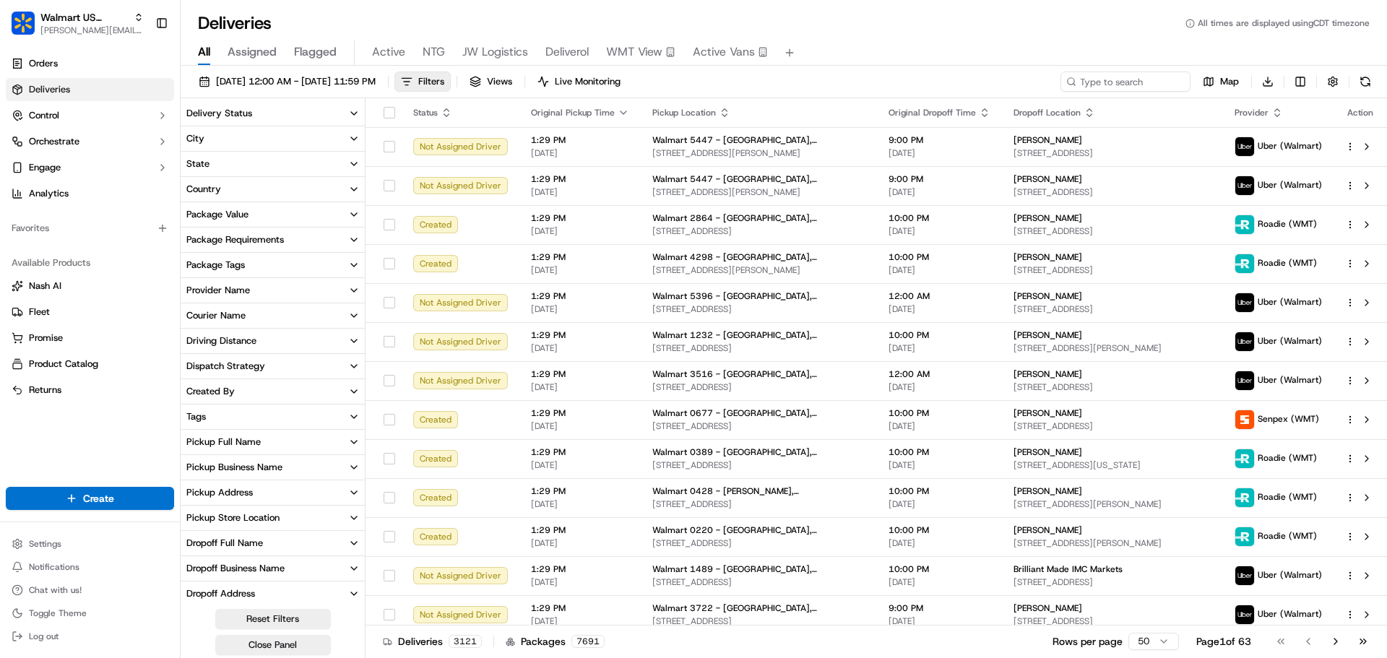
click at [231, 465] on div "Pickup Business Name" at bounding box center [234, 467] width 96 height 13
click at [264, 495] on input at bounding box center [282, 494] width 156 height 23
paste input "2341"
click at [227, 493] on input "2341" at bounding box center [282, 494] width 156 height 23
type input "Walmart 2341"
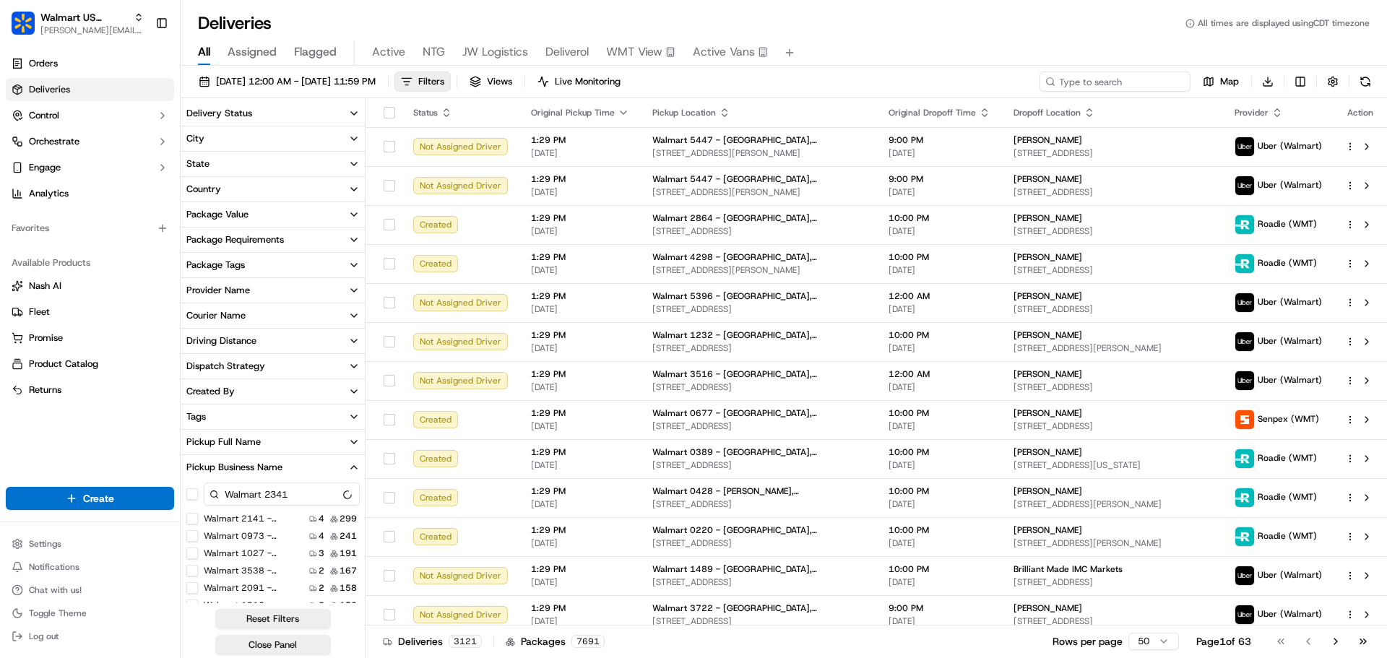
click at [1131, 85] on input at bounding box center [1115, 82] width 151 height 20
paste input "2341"
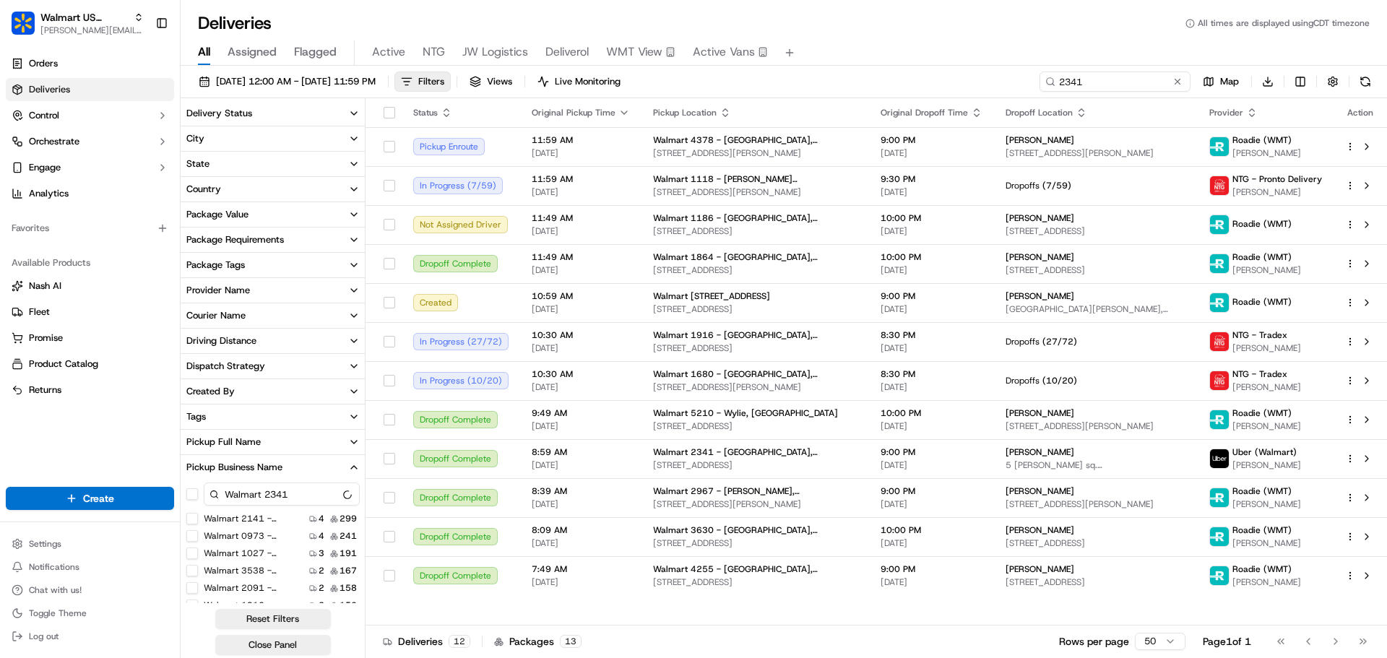
drag, startPoint x: 1056, startPoint y: 86, endPoint x: 1078, endPoint y: 79, distance: 23.3
click at [1059, 82] on input "2341" at bounding box center [1115, 82] width 151 height 20
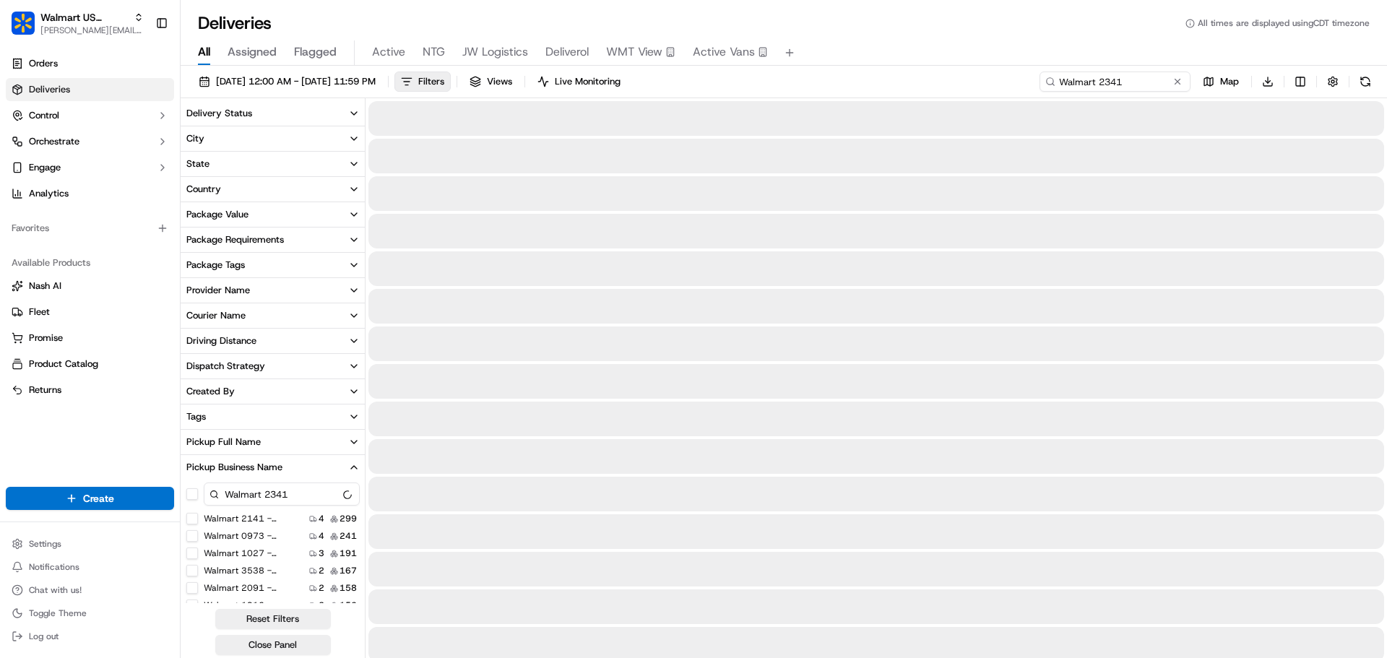
type input "Walmart 2341"
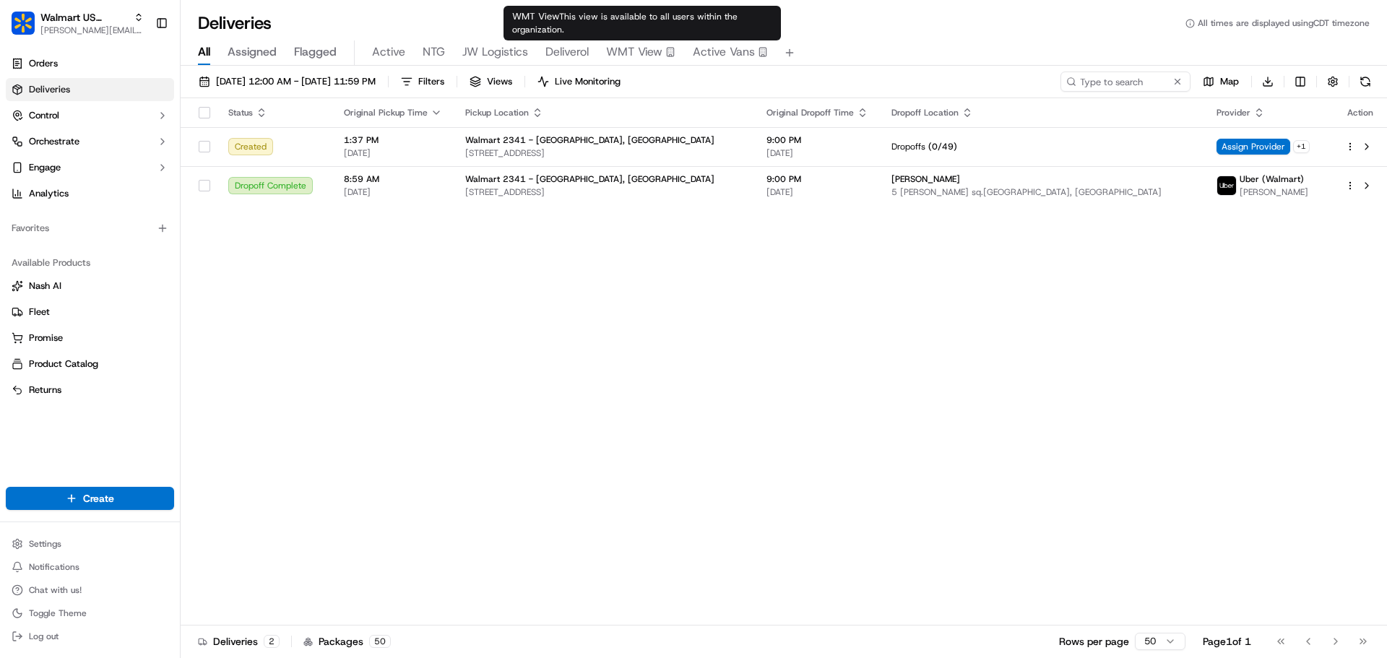
click at [705, 46] on span "Active Vans" at bounding box center [724, 51] width 62 height 17
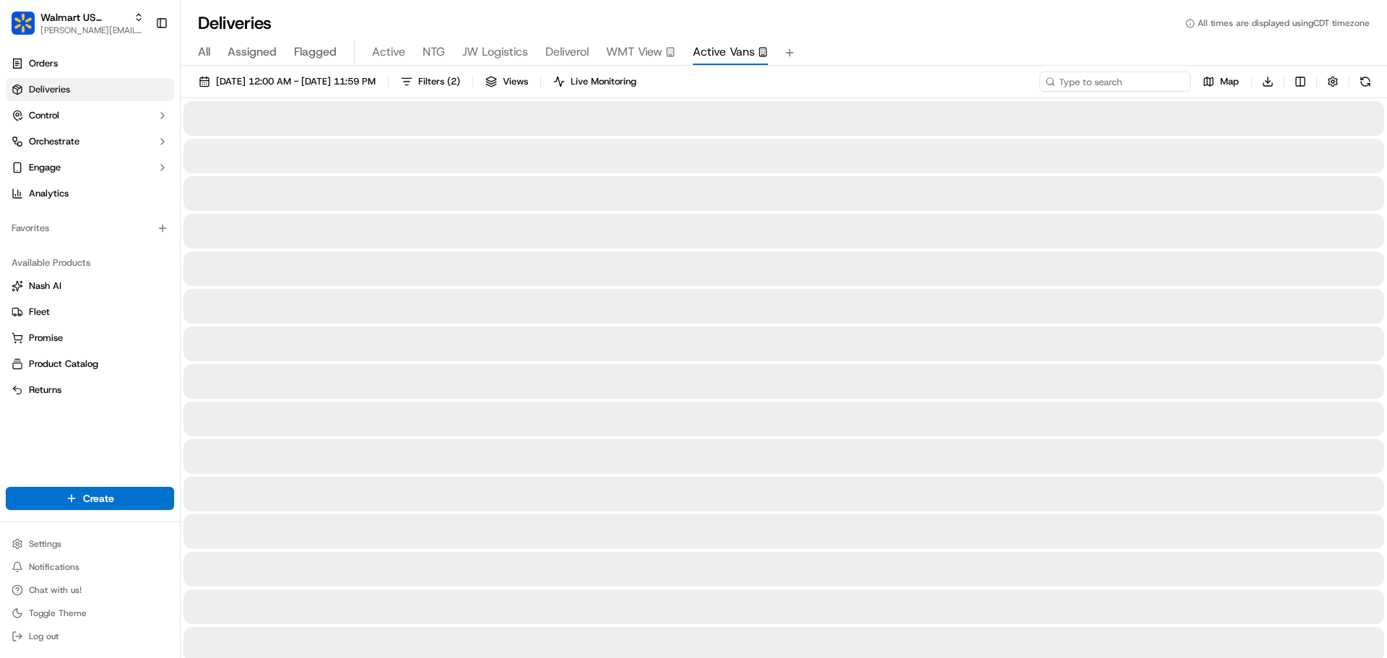
click at [1151, 81] on input at bounding box center [1115, 82] width 151 height 20
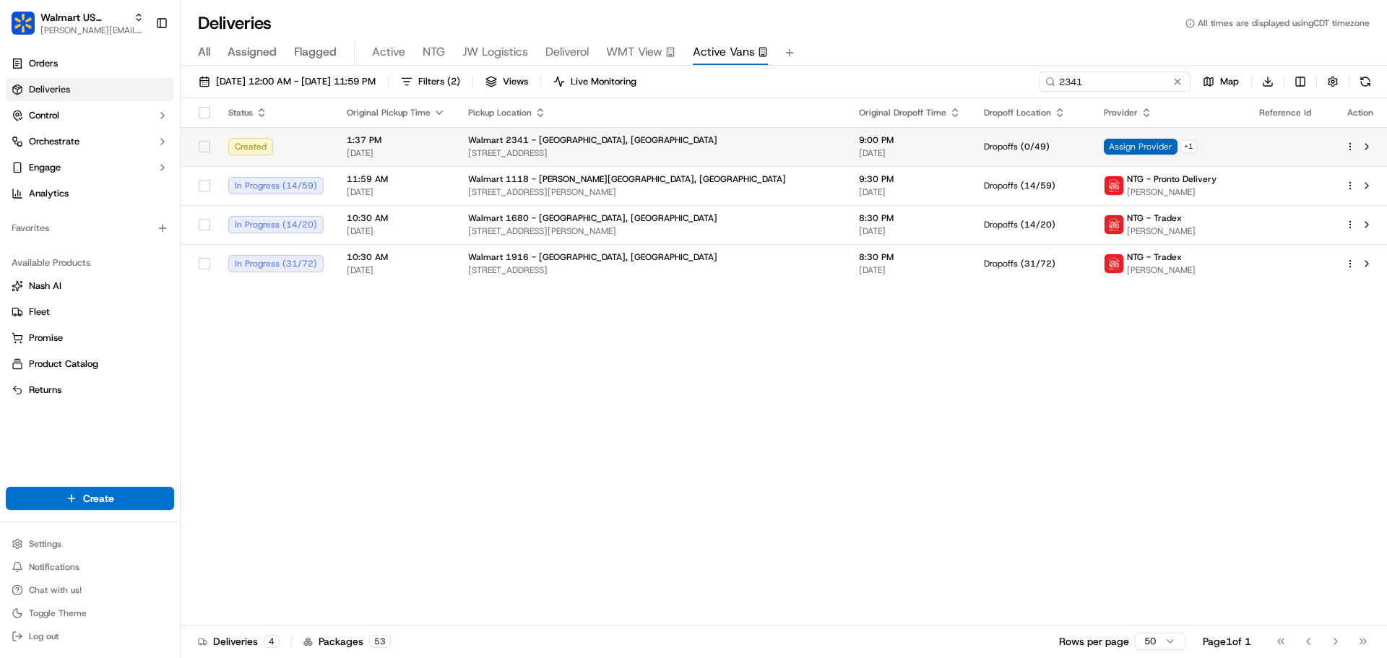
type input "2341"
click at [1119, 148] on span "Assign Provider" at bounding box center [1141, 147] width 74 height 16
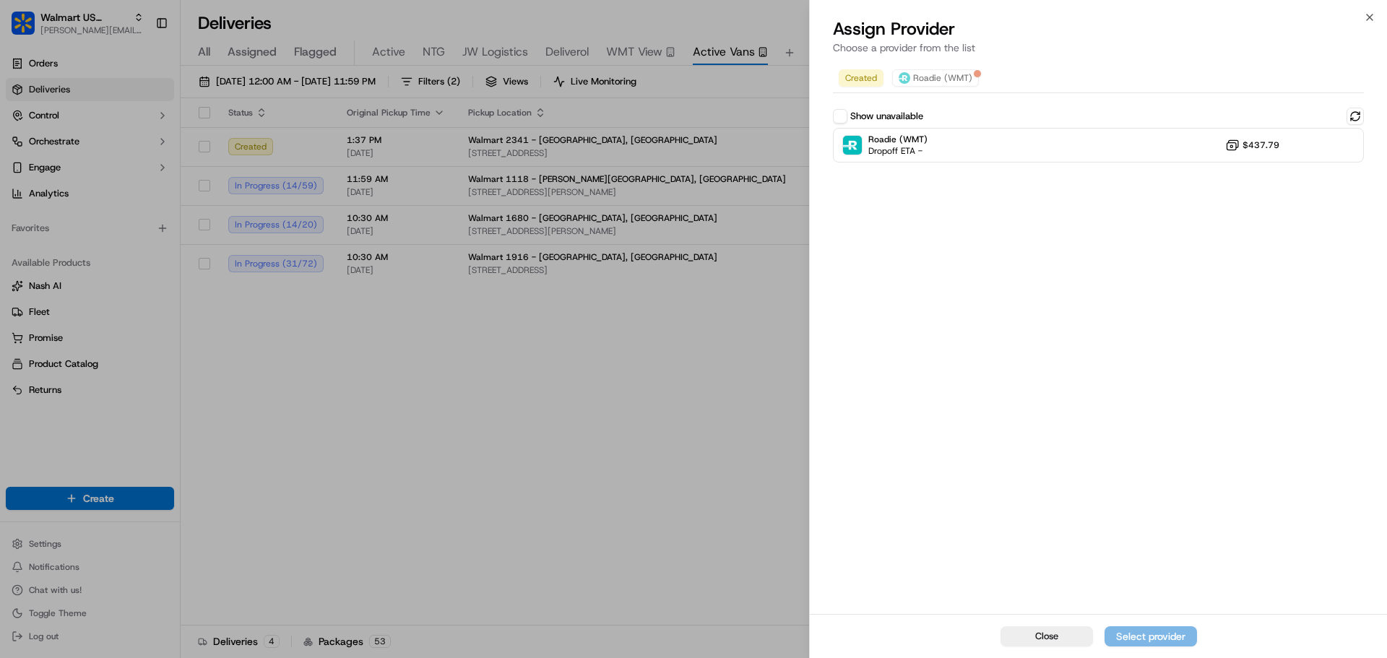
click at [843, 118] on button "Show unavailable" at bounding box center [840, 116] width 14 height 14
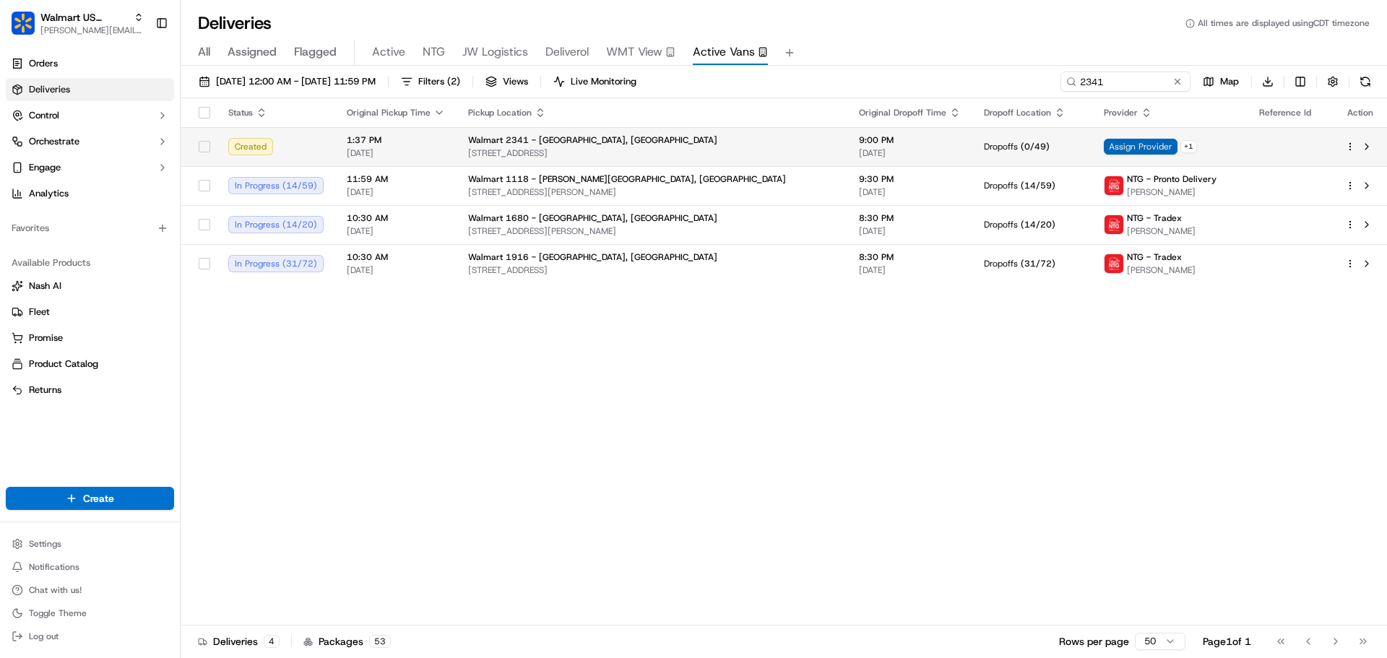
click at [1137, 149] on span "Assign Provider" at bounding box center [1141, 147] width 74 height 16
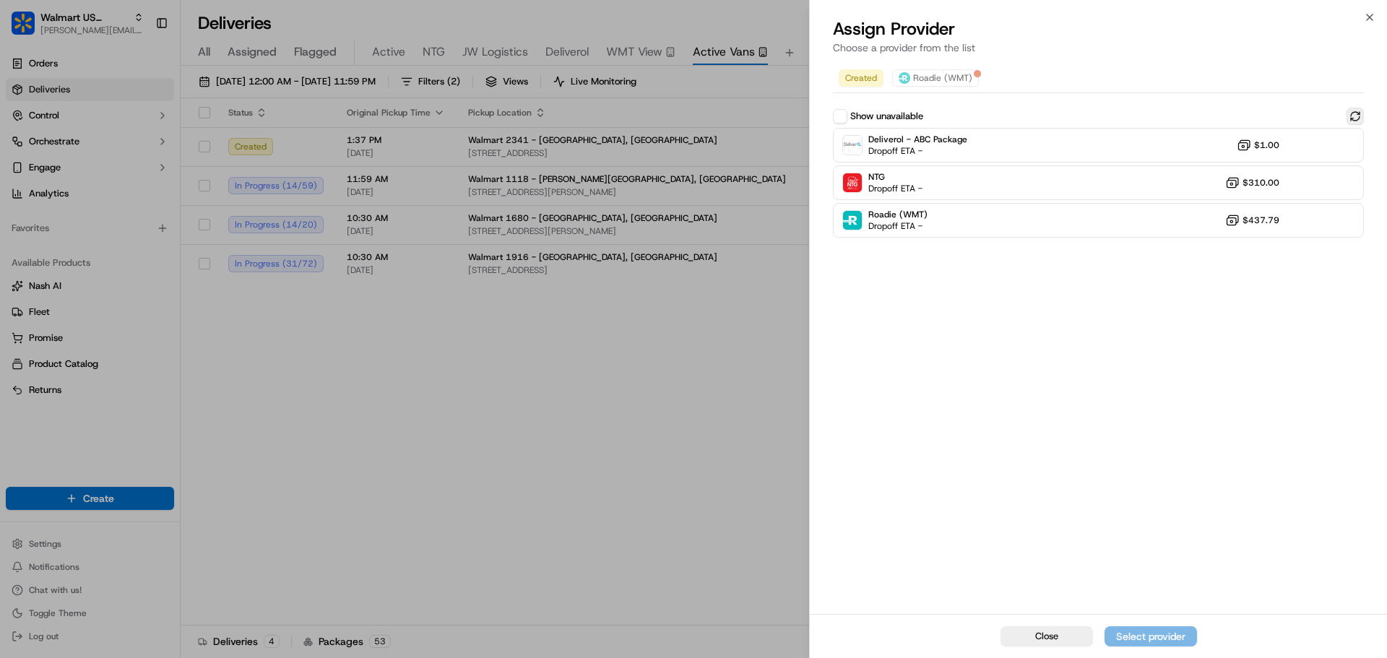
click at [1356, 118] on button at bounding box center [1355, 116] width 17 height 17
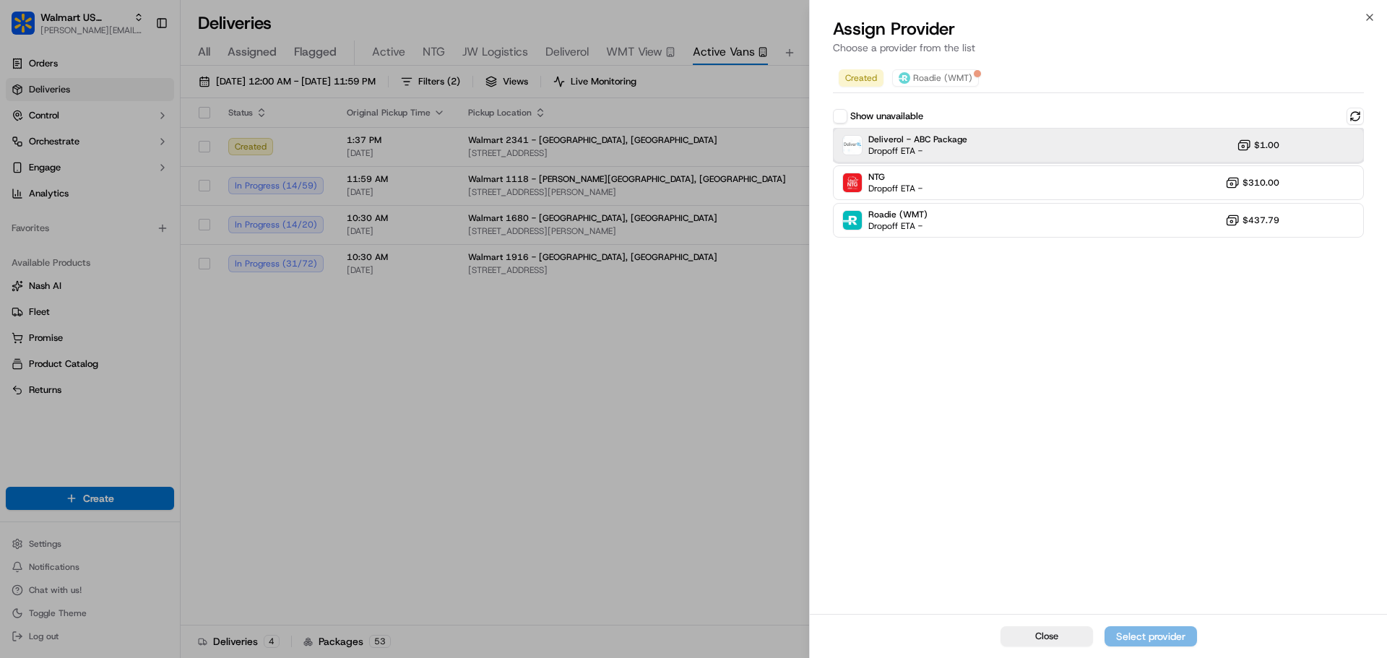
click at [1121, 143] on div "Deliverol - ABC Package Dropoff ETA - $1.00" at bounding box center [1098, 145] width 531 height 35
click at [1149, 634] on div "Assign Provider" at bounding box center [1151, 636] width 71 height 14
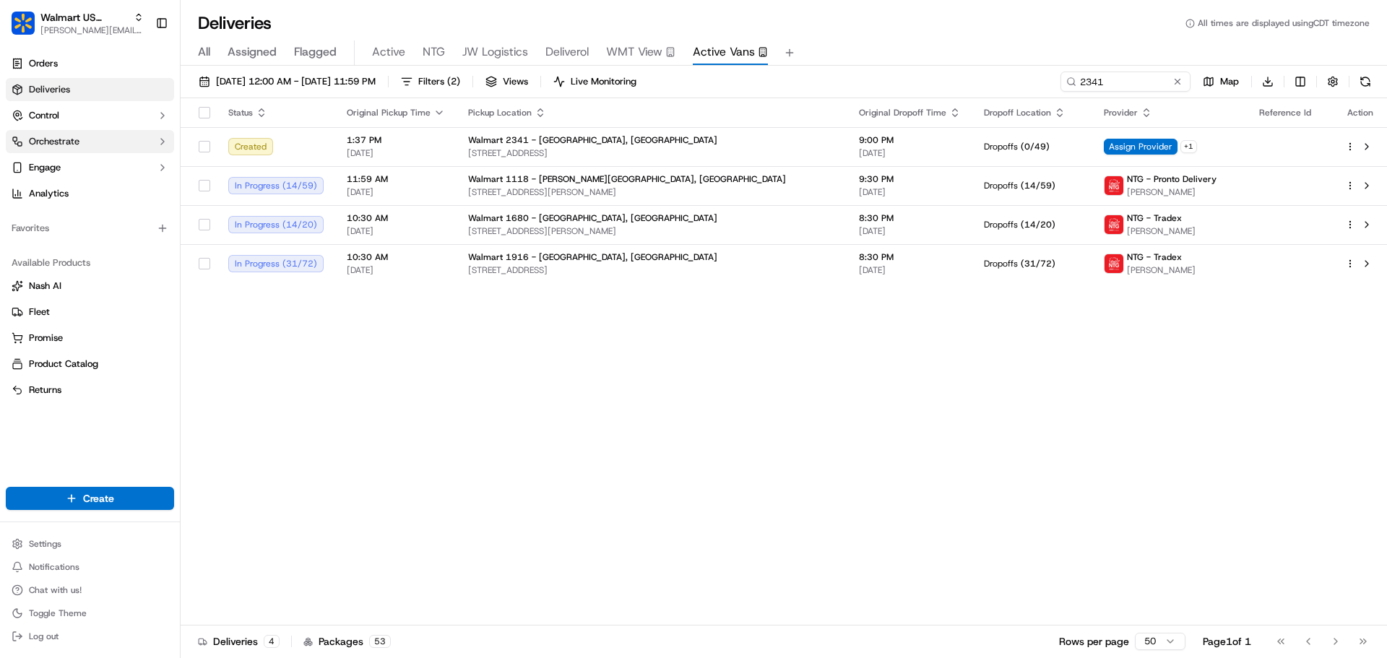
click at [85, 142] on button "Orchestrate" at bounding box center [90, 141] width 168 height 23
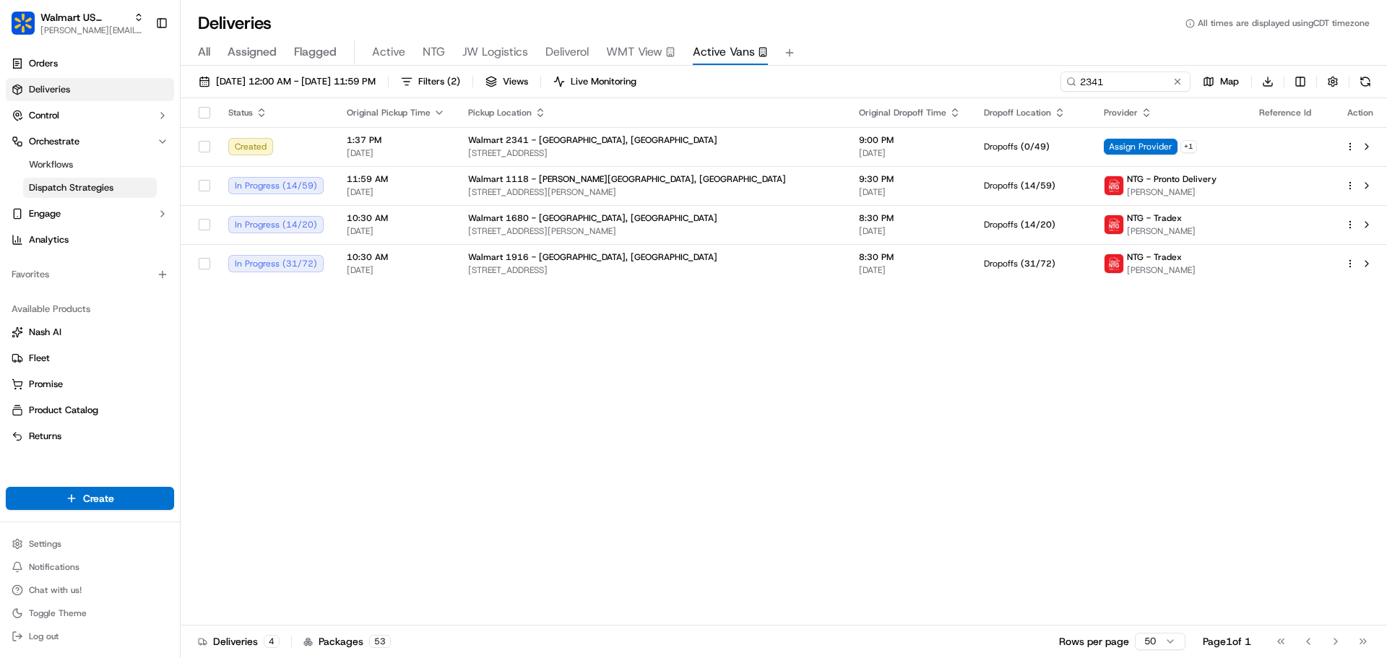
click at [90, 186] on span "Dispatch Strategies" at bounding box center [71, 187] width 85 height 13
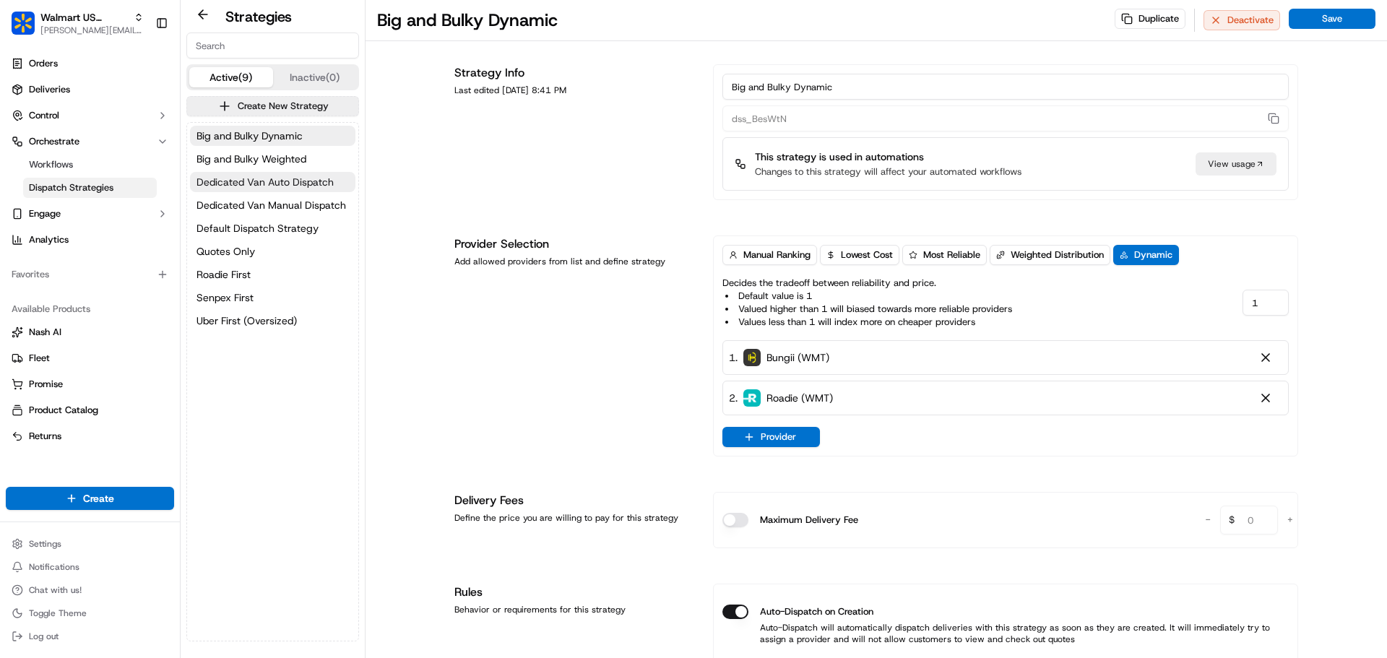
click at [304, 188] on span "Dedicated Van Auto Dispatch" at bounding box center [265, 182] width 137 height 14
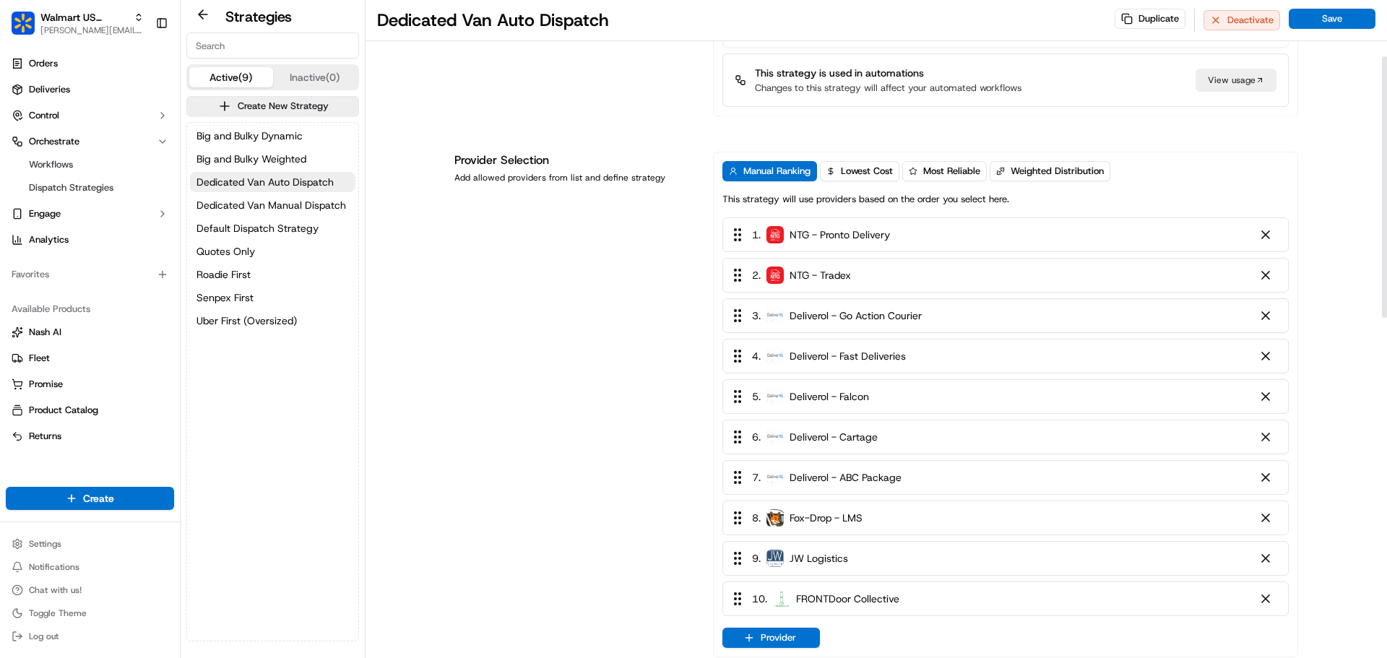
scroll to position [145, 0]
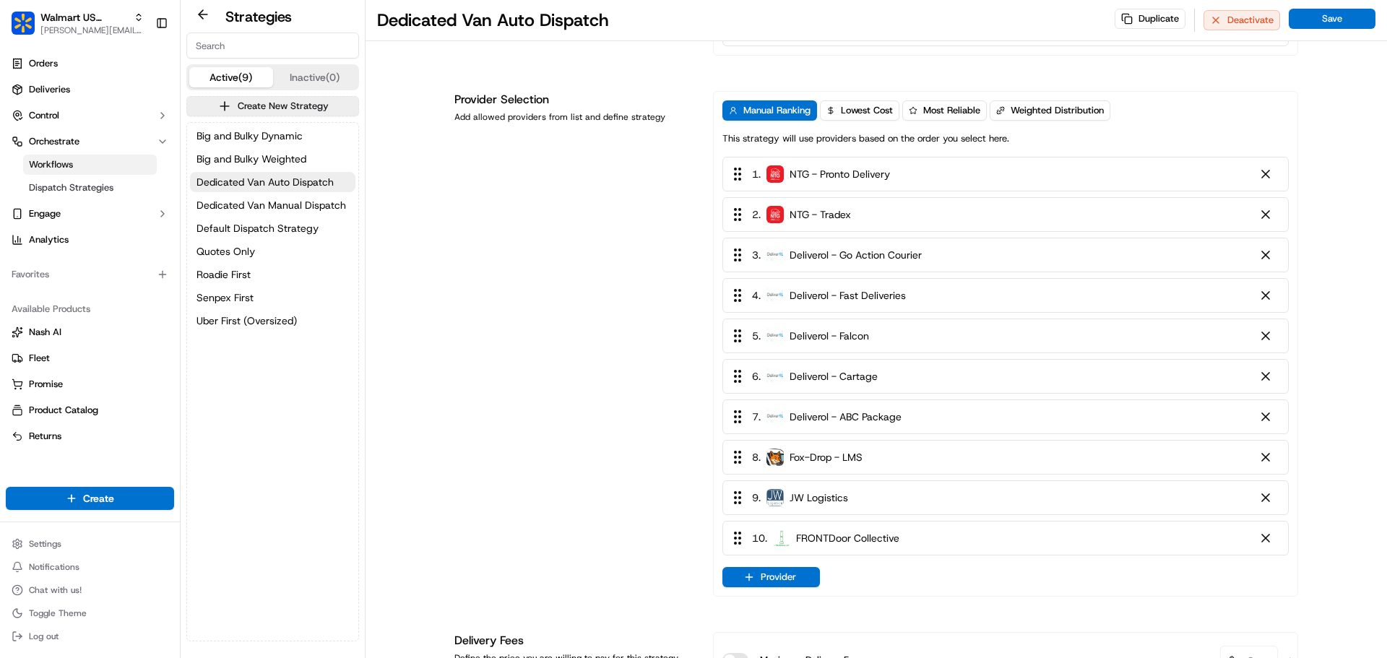
click at [82, 165] on link "Workflows" at bounding box center [90, 165] width 134 height 20
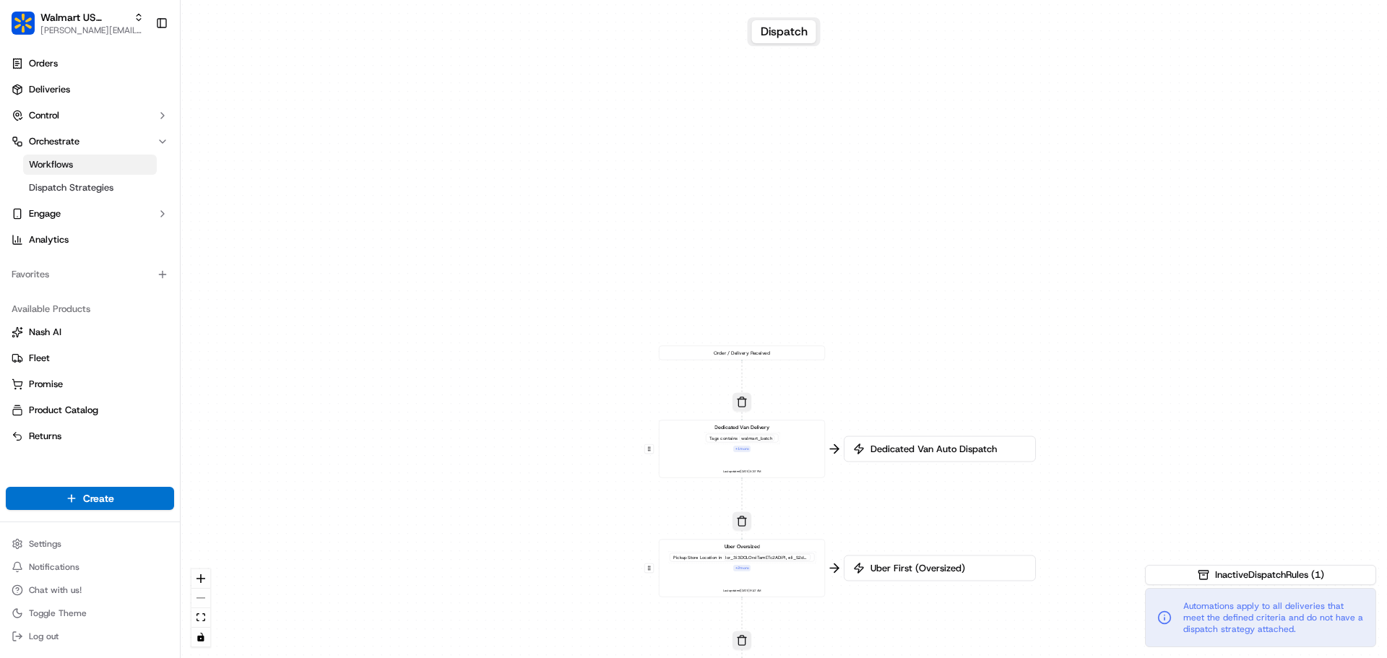
drag, startPoint x: 567, startPoint y: 183, endPoint x: 525, endPoint y: 527, distance: 346.5
click at [525, 527] on div "0 0 0 0 0 0 Order / Delivery Received Dedicated Van Delivery Tags contains walm…" at bounding box center [784, 329] width 1207 height 658
click at [66, 86] on span "Deliveries" at bounding box center [49, 89] width 41 height 13
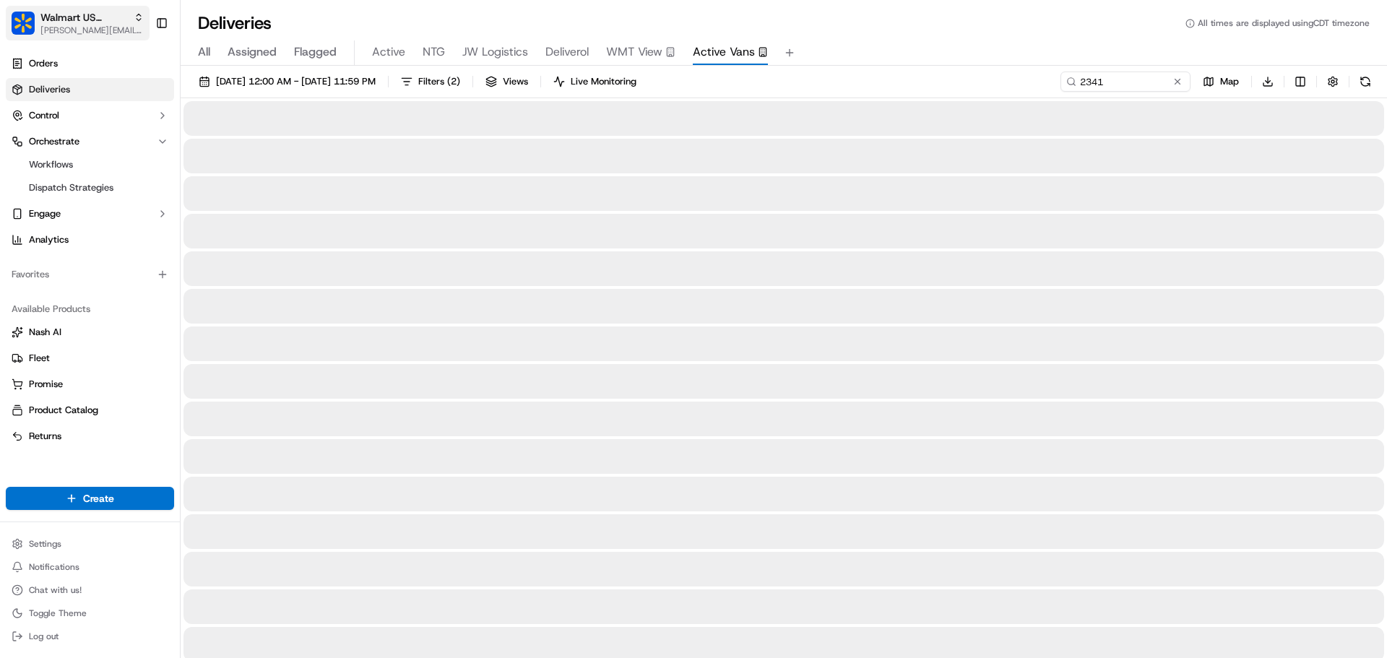
click at [73, 30] on span "[PERSON_NAME][EMAIL_ADDRESS][DOMAIN_NAME]" at bounding box center [91, 31] width 103 height 12
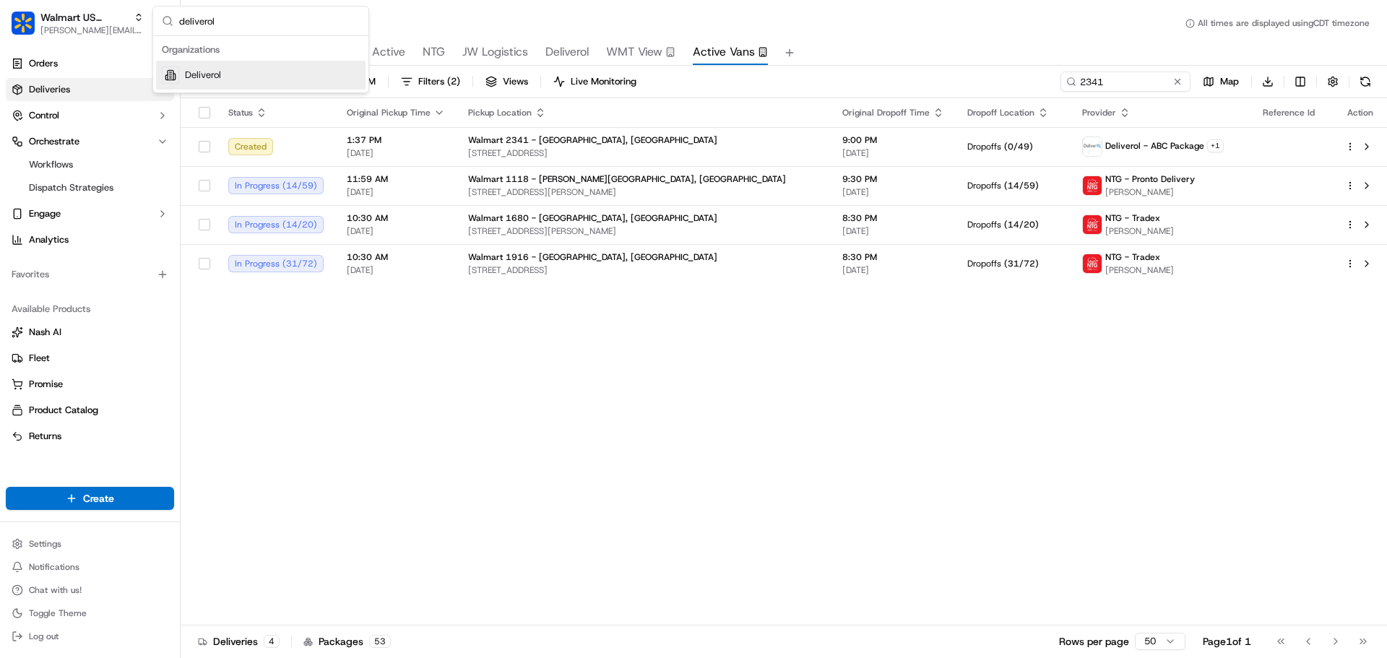
type input "deliverol"
click at [216, 82] on div "Deliverol" at bounding box center [261, 75] width 210 height 29
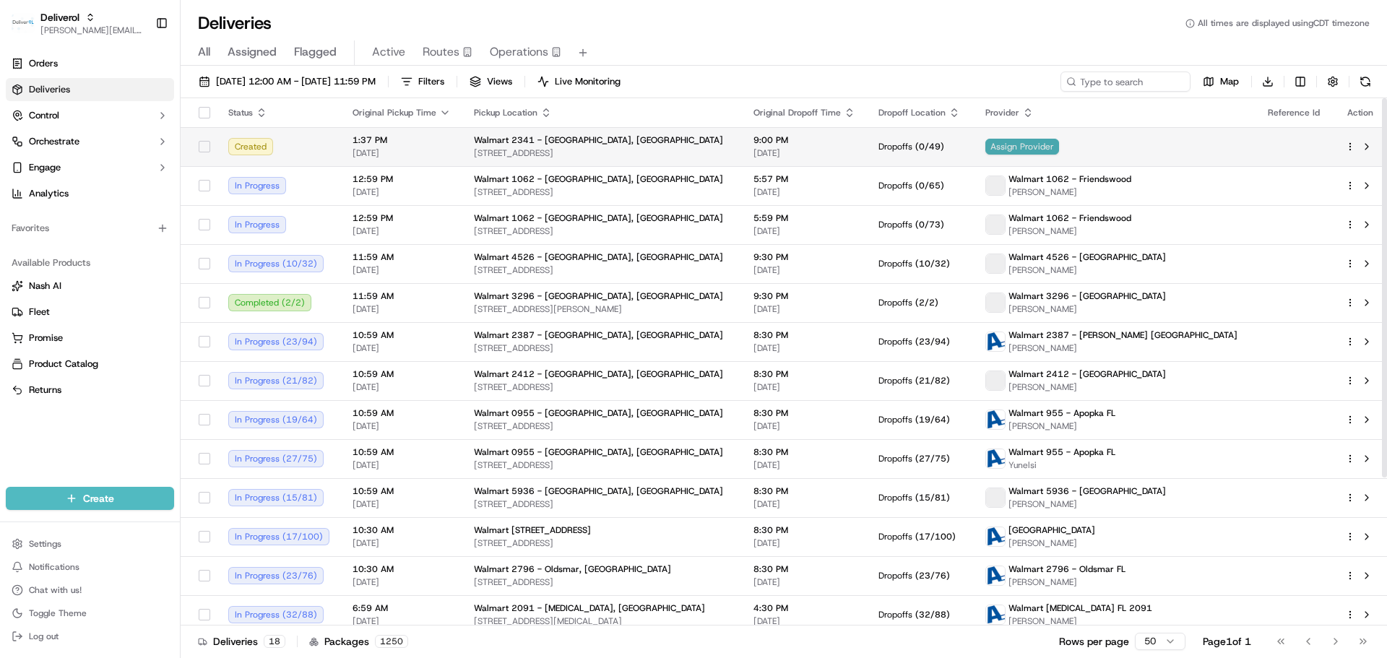
click at [1059, 148] on span "Assign Provider" at bounding box center [1023, 147] width 74 height 16
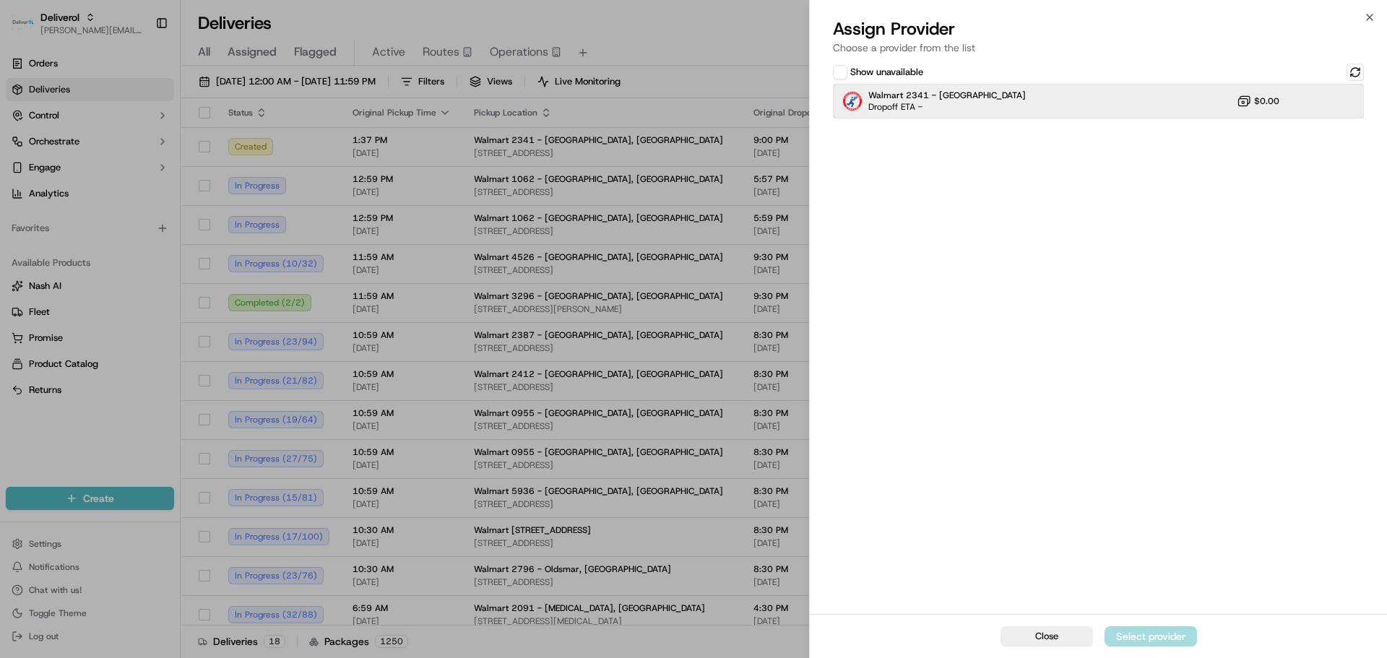
click at [1070, 103] on div "Walmart 2341 - Quincy MA Dropoff ETA - $0.00" at bounding box center [1098, 101] width 531 height 35
click at [1139, 631] on div "Assign Provider" at bounding box center [1151, 636] width 71 height 14
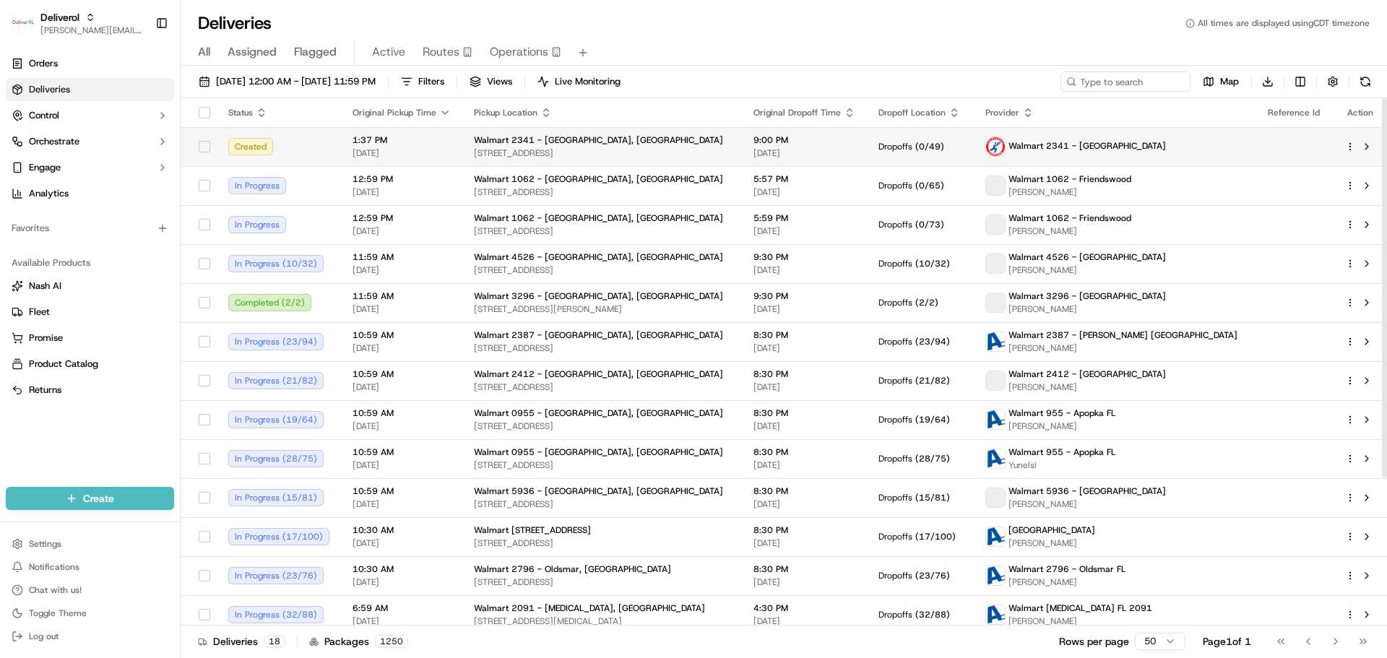
click at [1156, 155] on div "Walmart 2341 - [GEOGRAPHIC_DATA]" at bounding box center [1076, 147] width 181 height 20
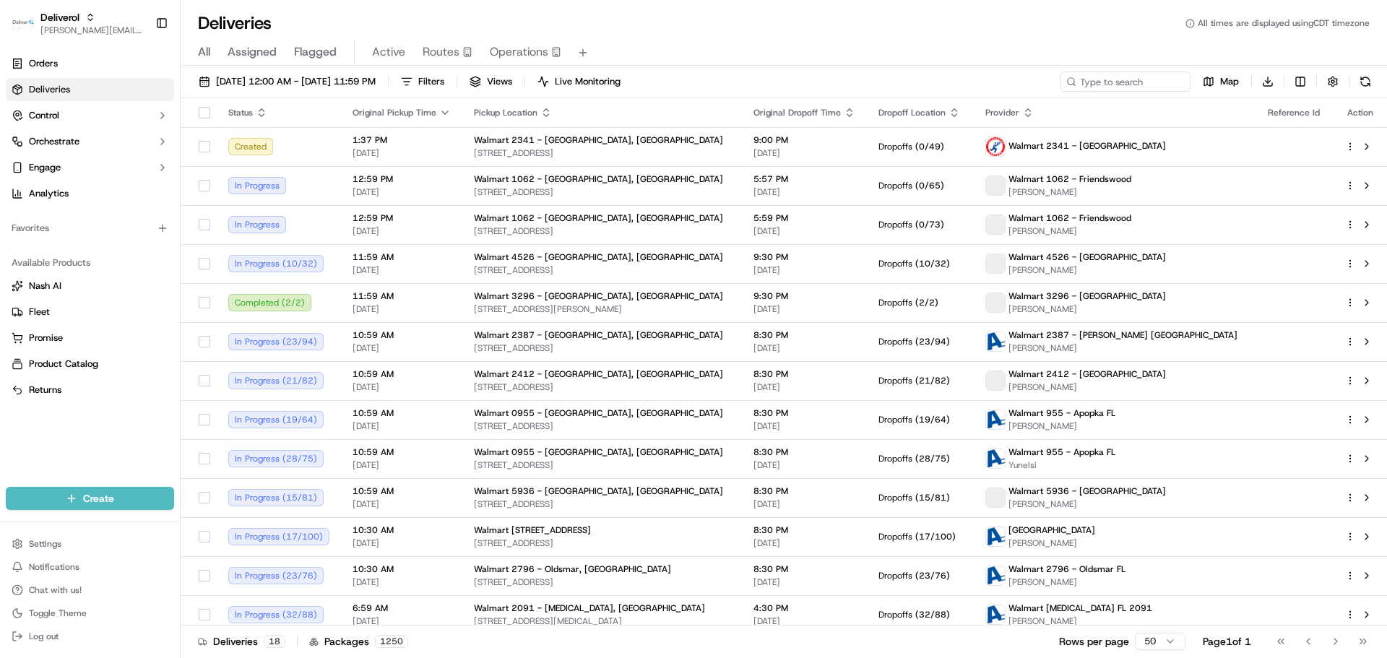
drag, startPoint x: 733, startPoint y: 38, endPoint x: 384, endPoint y: 43, distance: 348.4
click at [67, 30] on span "[PERSON_NAME][EMAIL_ADDRESS][DOMAIN_NAME]" at bounding box center [91, 31] width 103 height 12
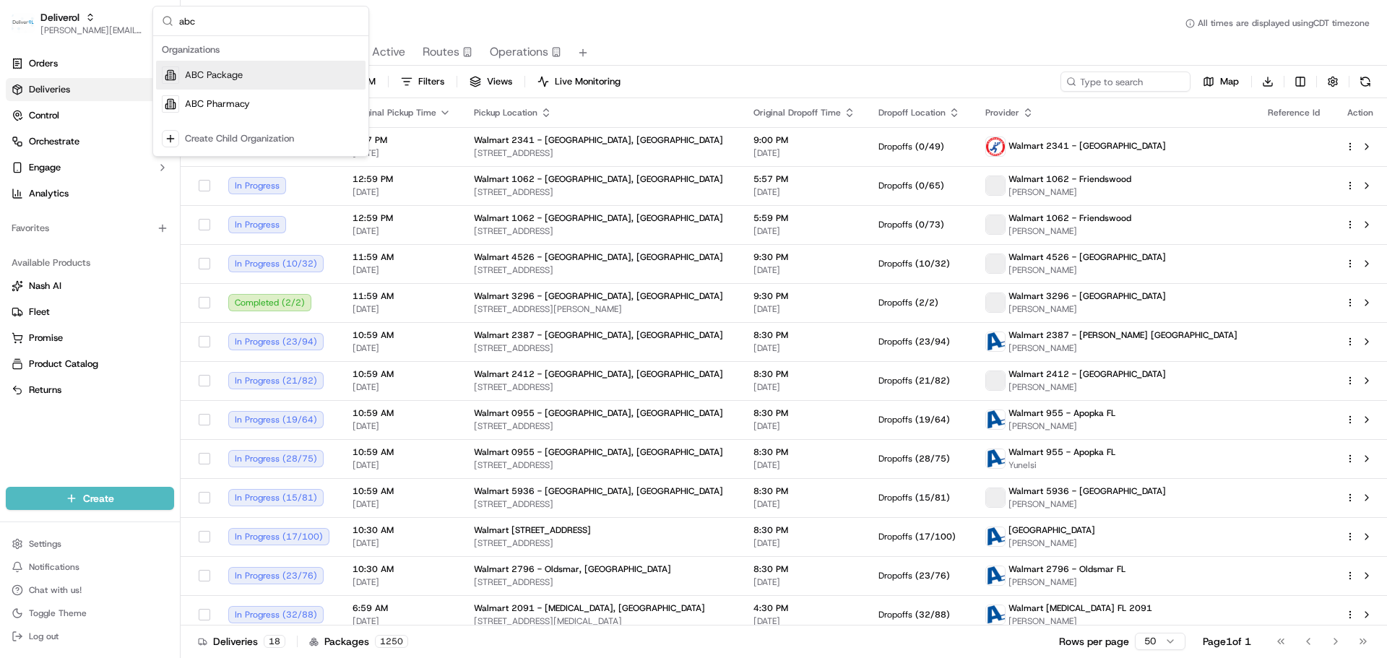
type input "abc"
click at [226, 76] on span "ABC Package" at bounding box center [214, 75] width 58 height 13
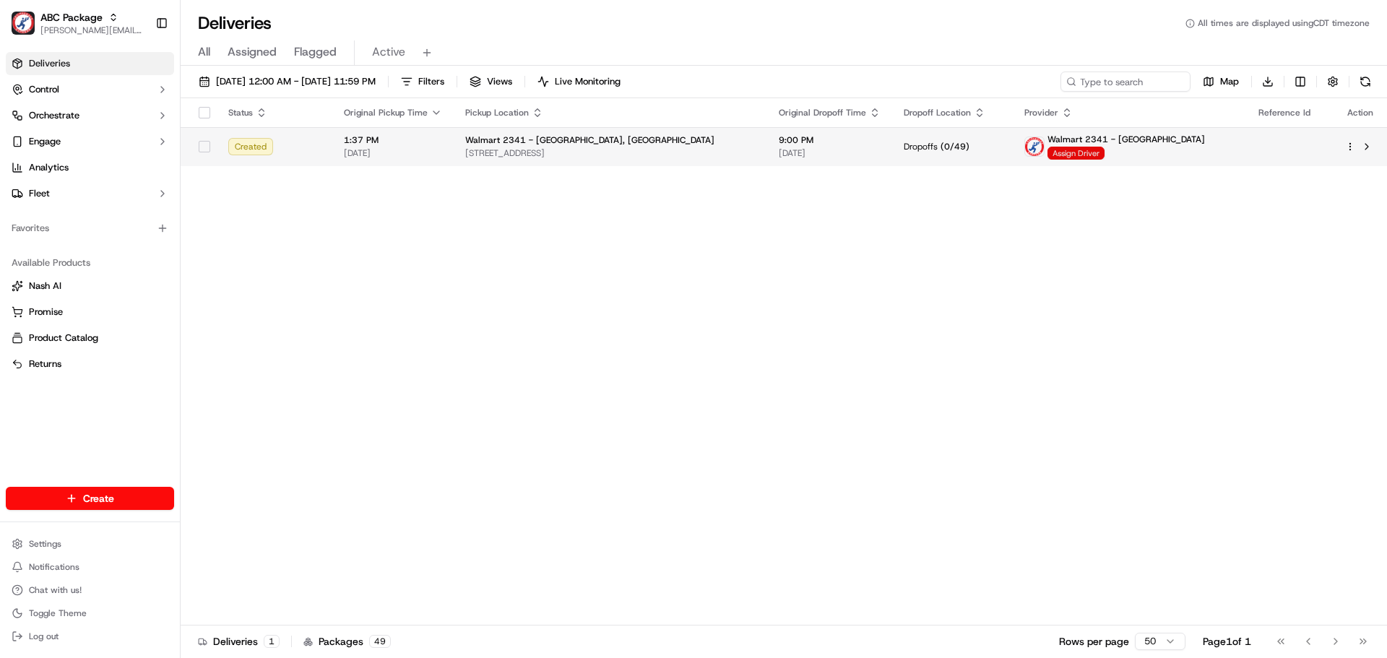
click at [1063, 157] on span "Assign Driver" at bounding box center [1076, 153] width 57 height 13
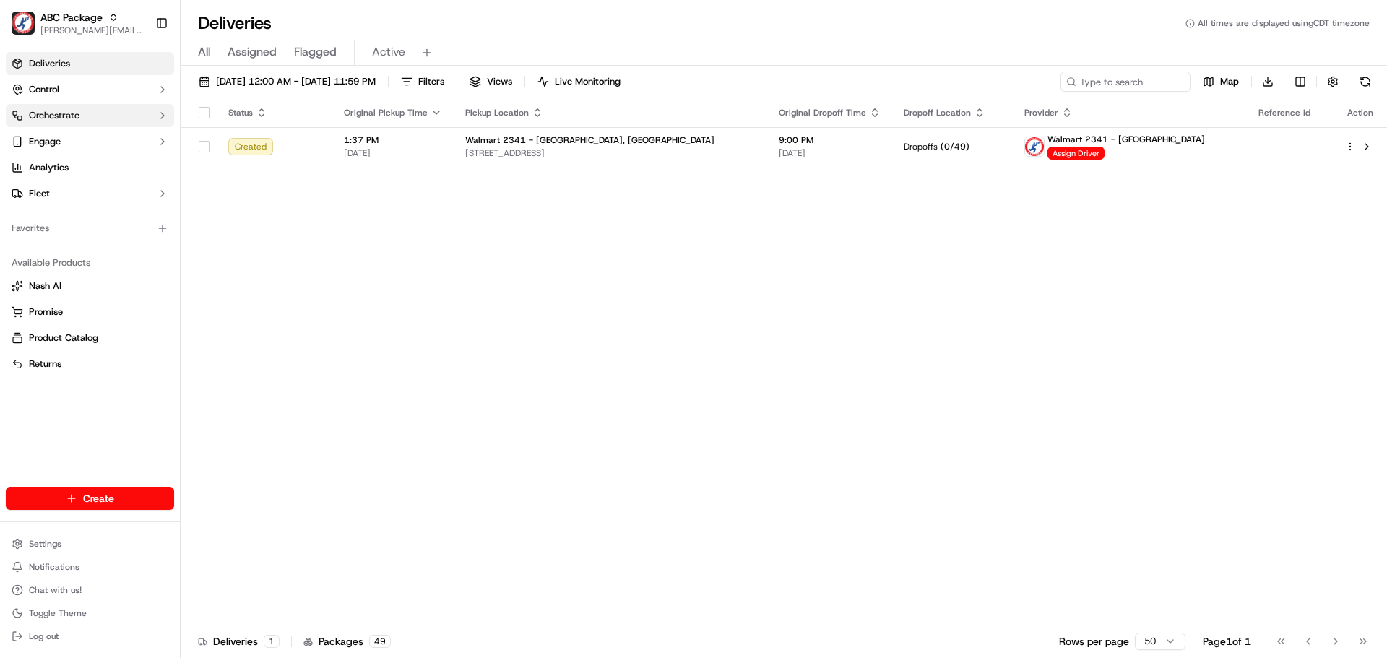
click at [90, 116] on button "Orchestrate" at bounding box center [90, 115] width 168 height 23
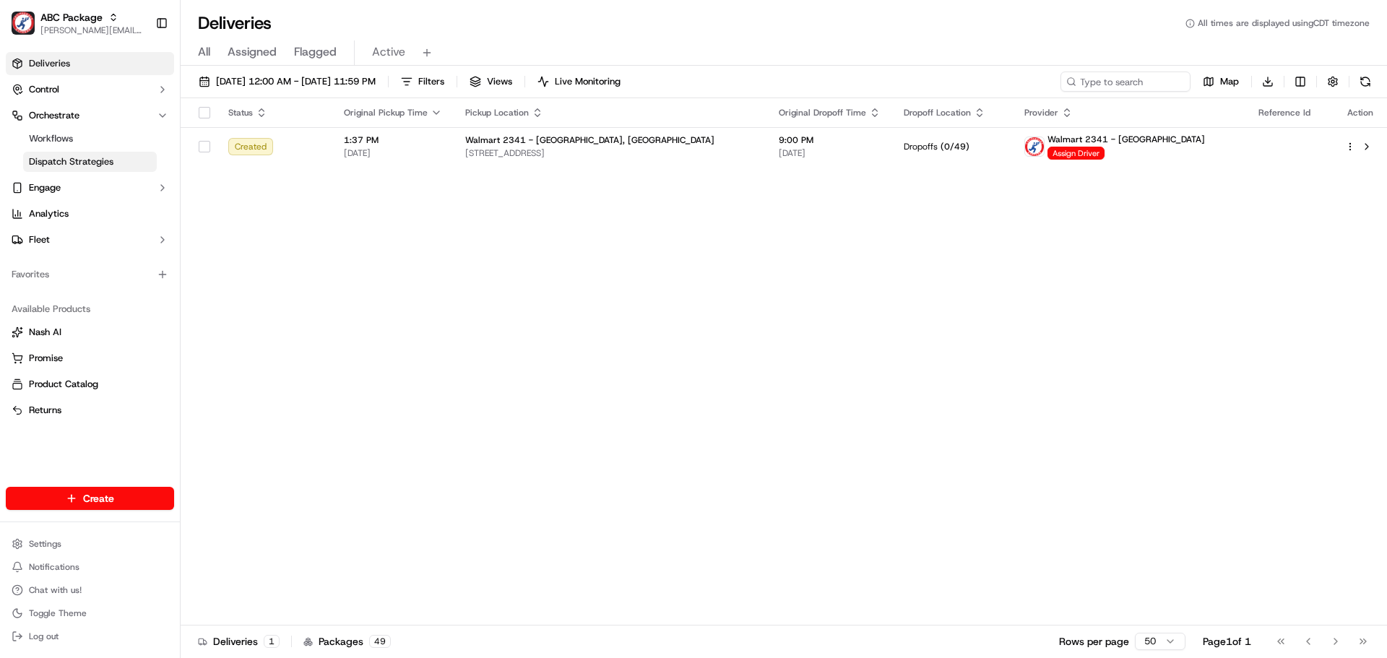
click at [82, 160] on span "Dispatch Strategies" at bounding box center [71, 161] width 85 height 13
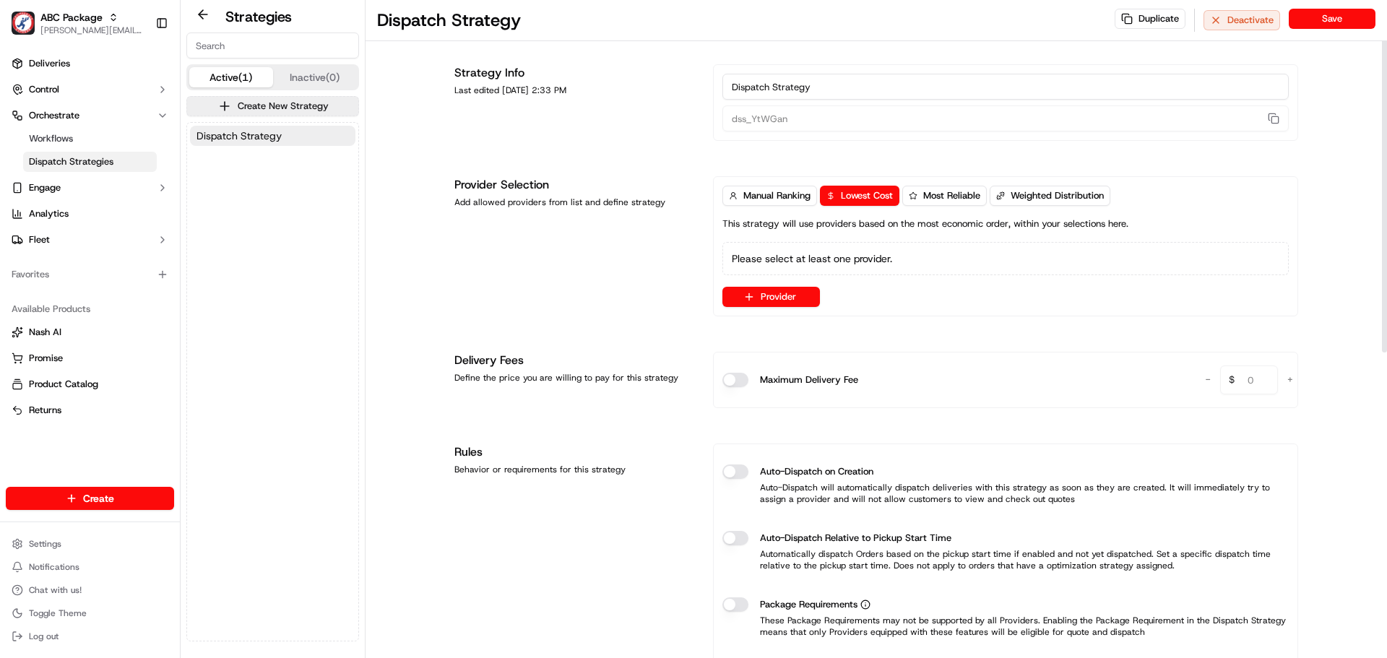
click at [731, 478] on button "Auto-Dispatch on Creation" at bounding box center [736, 472] width 26 height 14
click at [767, 292] on button "Provider" at bounding box center [772, 297] width 98 height 20
click at [799, 370] on span "Internal Provider - (ABC Package)" at bounding box center [842, 375] width 145 height 14
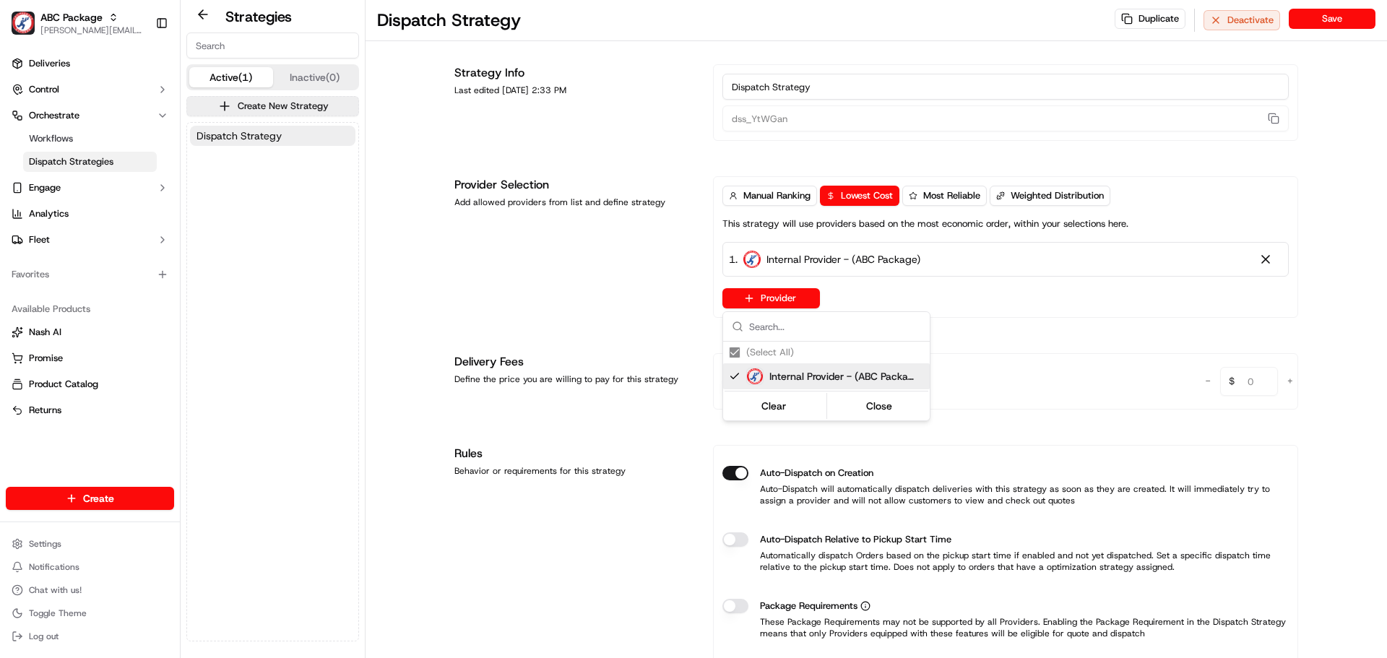
click at [656, 296] on html "ABC Package [PERSON_NAME][EMAIL_ADDRESS][DOMAIN_NAME] Toggle Sidebar Deliveries…" at bounding box center [693, 329] width 1387 height 658
click at [1328, 17] on button "Save" at bounding box center [1332, 19] width 87 height 20
click at [61, 138] on span "Workflows" at bounding box center [51, 138] width 44 height 13
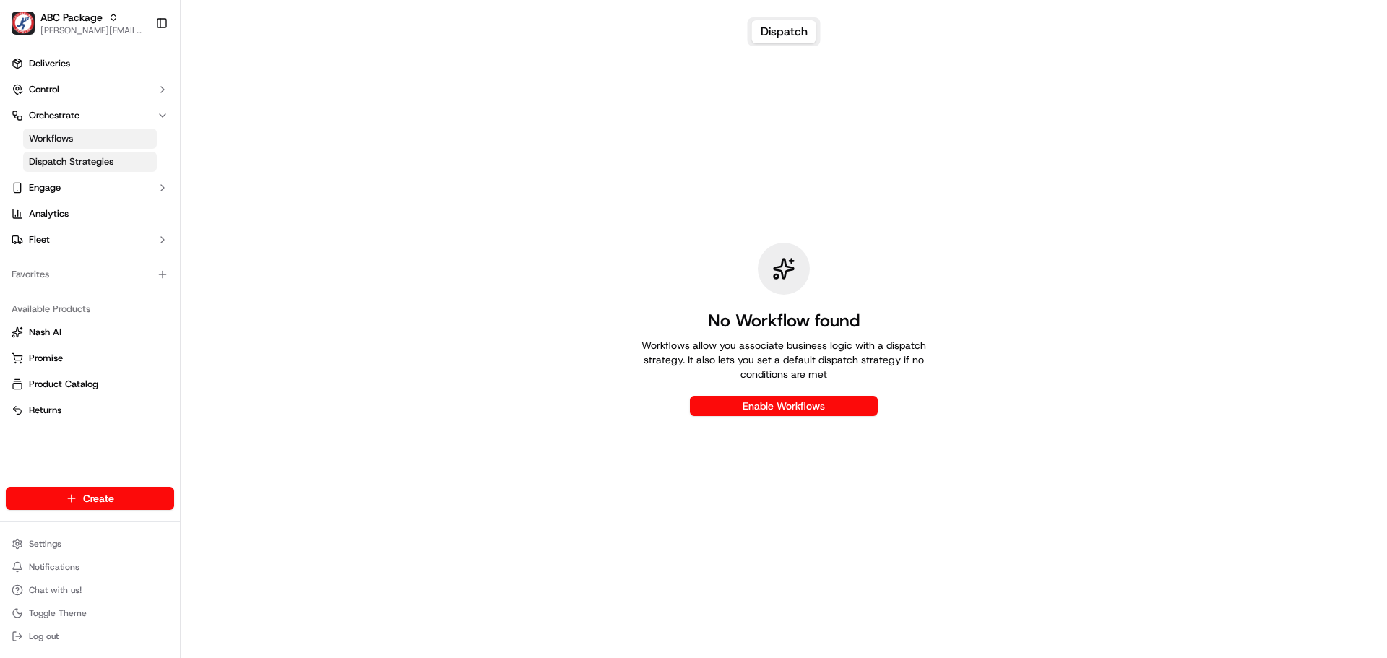
click at [88, 158] on span "Dispatch Strategies" at bounding box center [71, 161] width 85 height 13
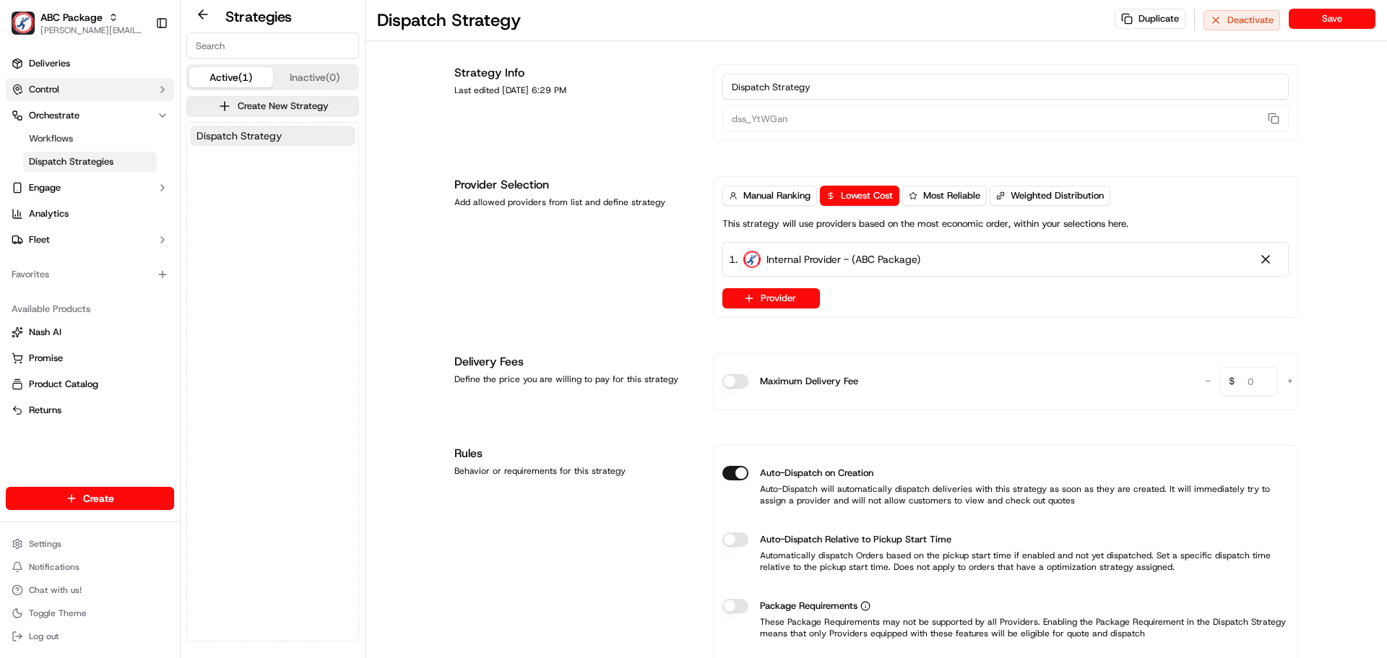
click at [52, 91] on span "Control" at bounding box center [44, 89] width 30 height 13
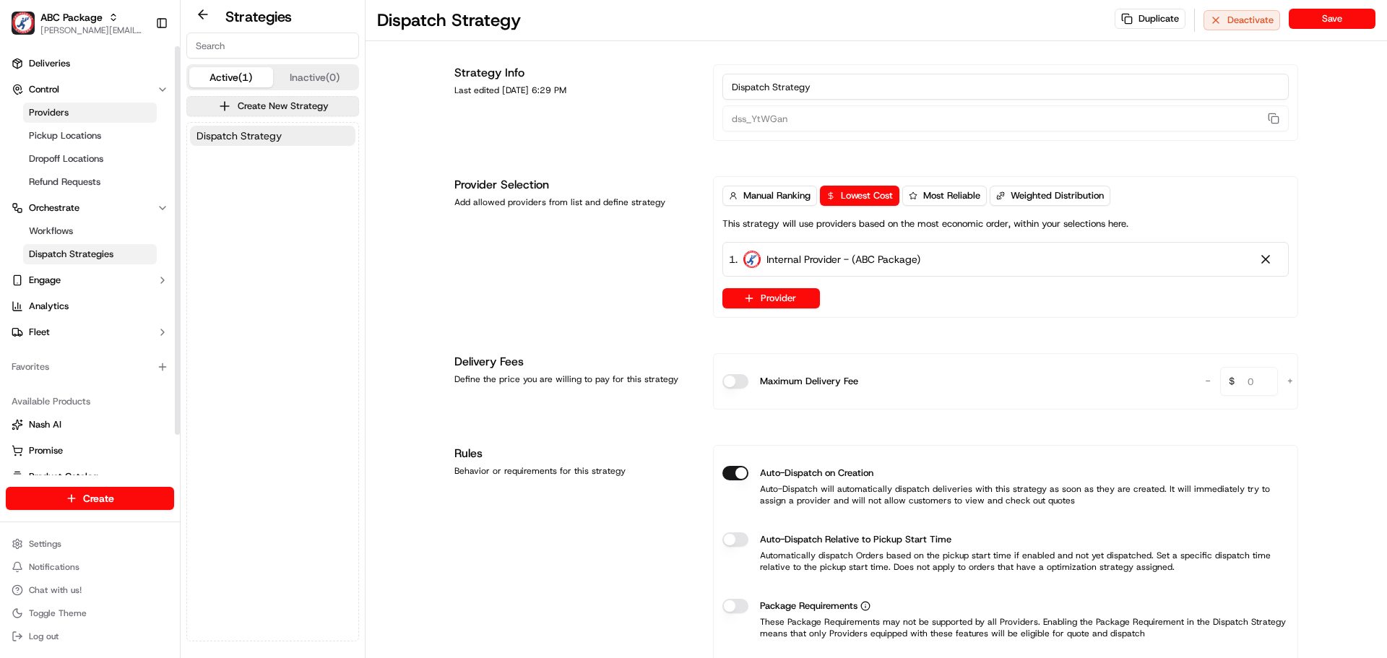
click at [72, 115] on link "Providers" at bounding box center [90, 113] width 134 height 20
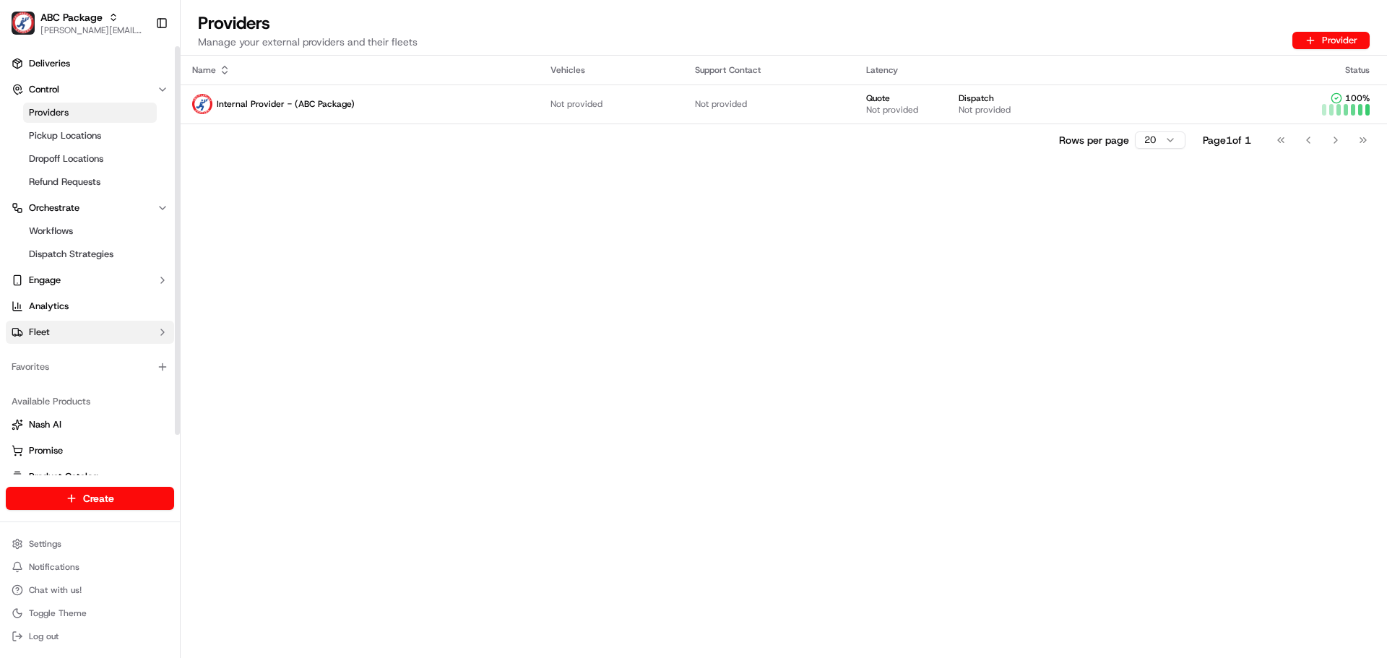
click at [77, 325] on button "Fleet" at bounding box center [90, 332] width 168 height 23
click at [96, 350] on link "Drivers" at bounding box center [90, 355] width 134 height 20
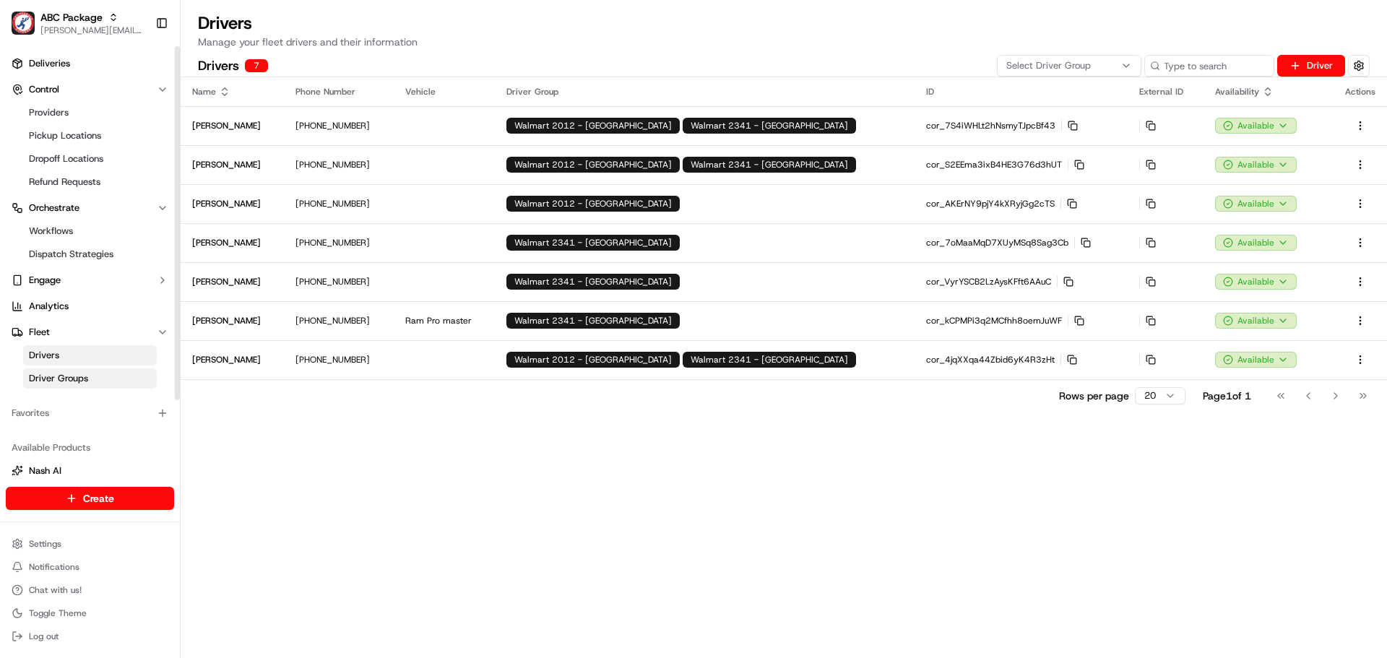
click at [90, 377] on link "Driver Groups" at bounding box center [90, 379] width 134 height 20
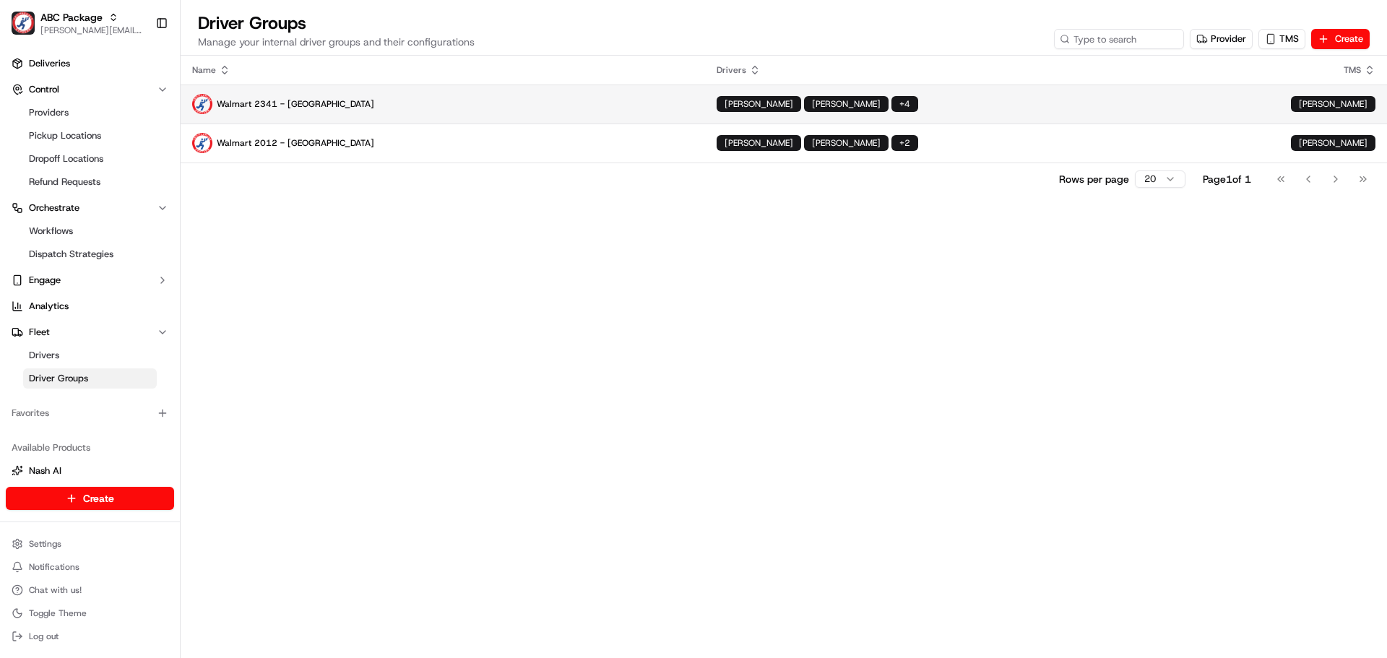
click at [410, 107] on p "Walmart 2341 - [GEOGRAPHIC_DATA]" at bounding box center [443, 104] width 502 height 20
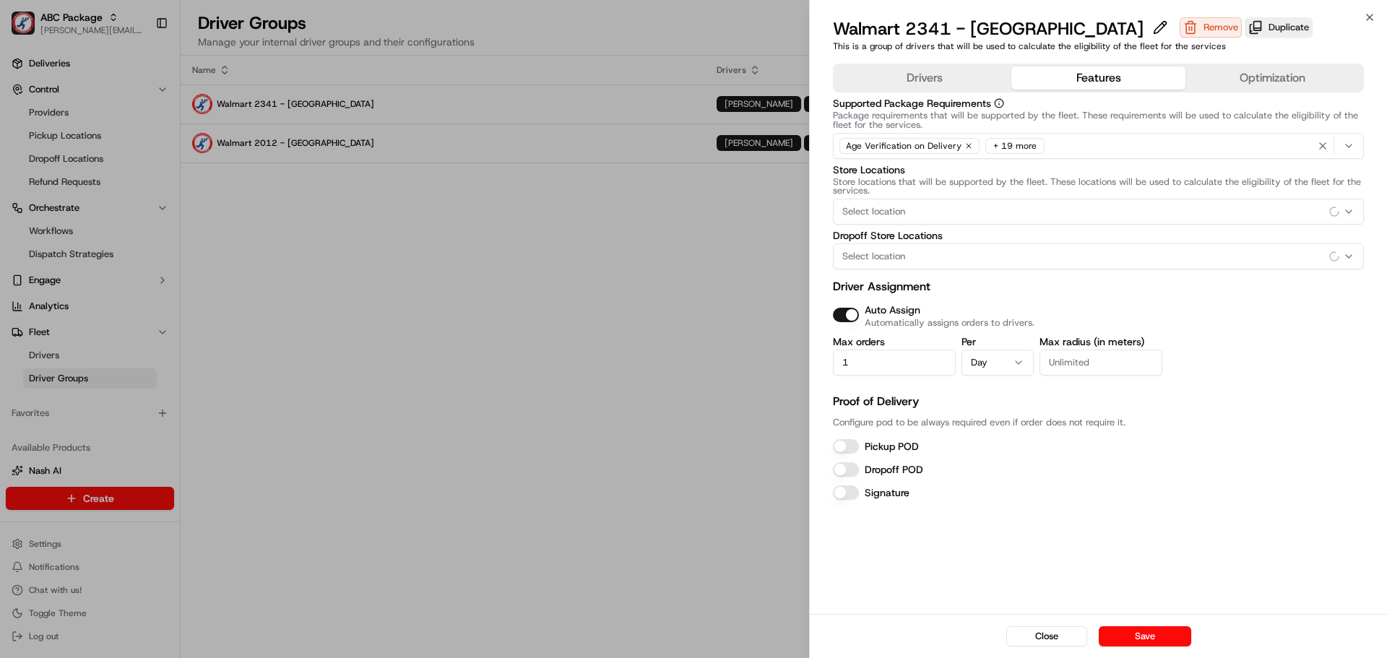
click at [1083, 76] on button "Features" at bounding box center [1099, 77] width 174 height 23
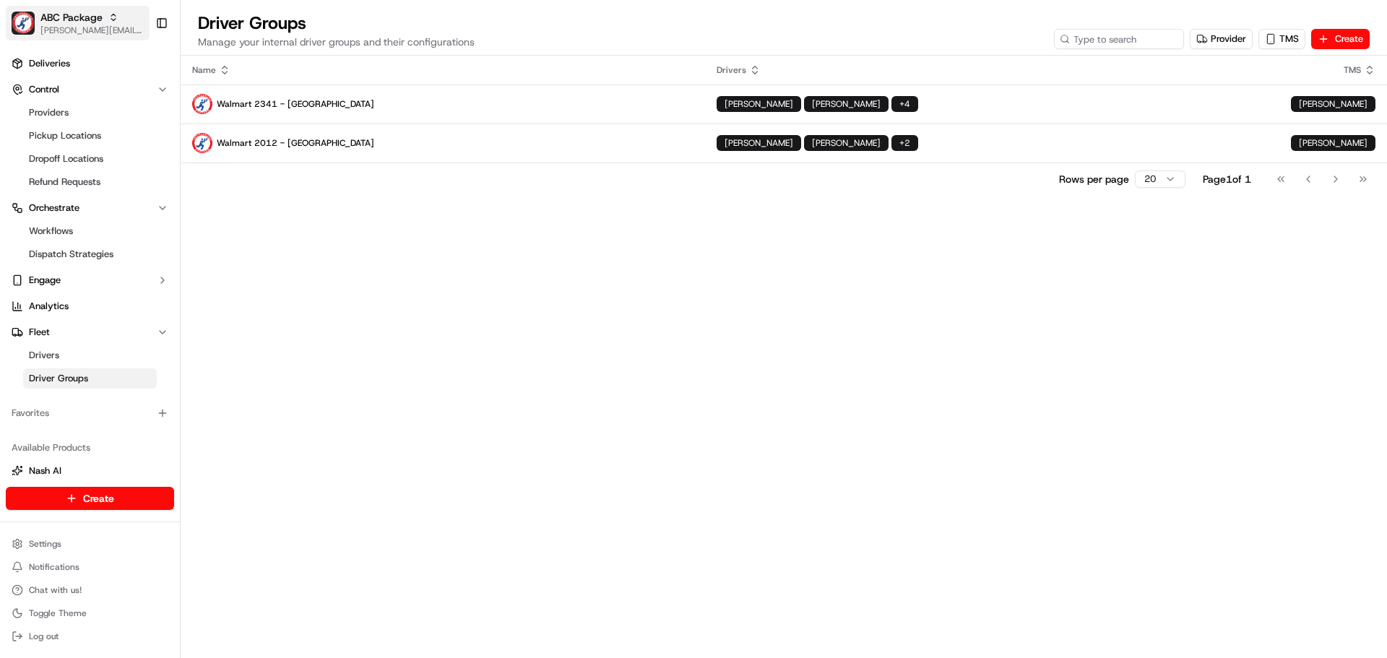
click at [77, 26] on span "[PERSON_NAME][EMAIL_ADDRESS][DOMAIN_NAME]" at bounding box center [91, 31] width 103 height 12
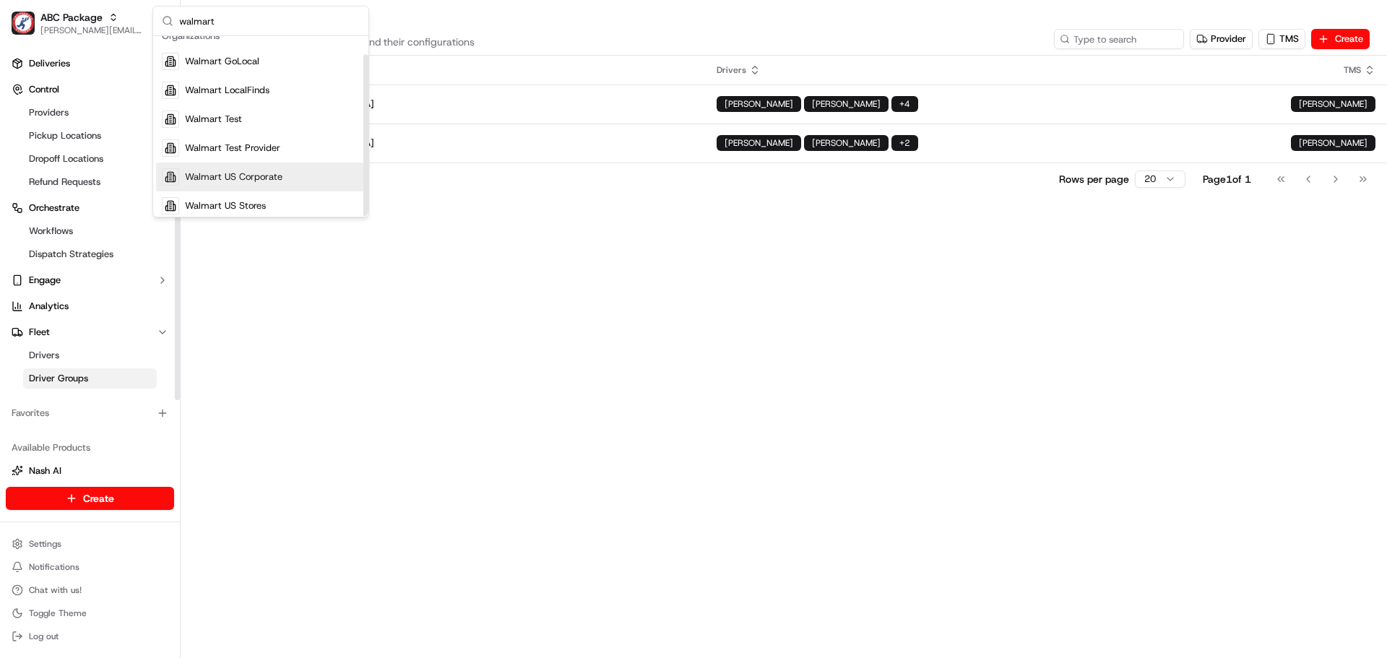
scroll to position [20, 0]
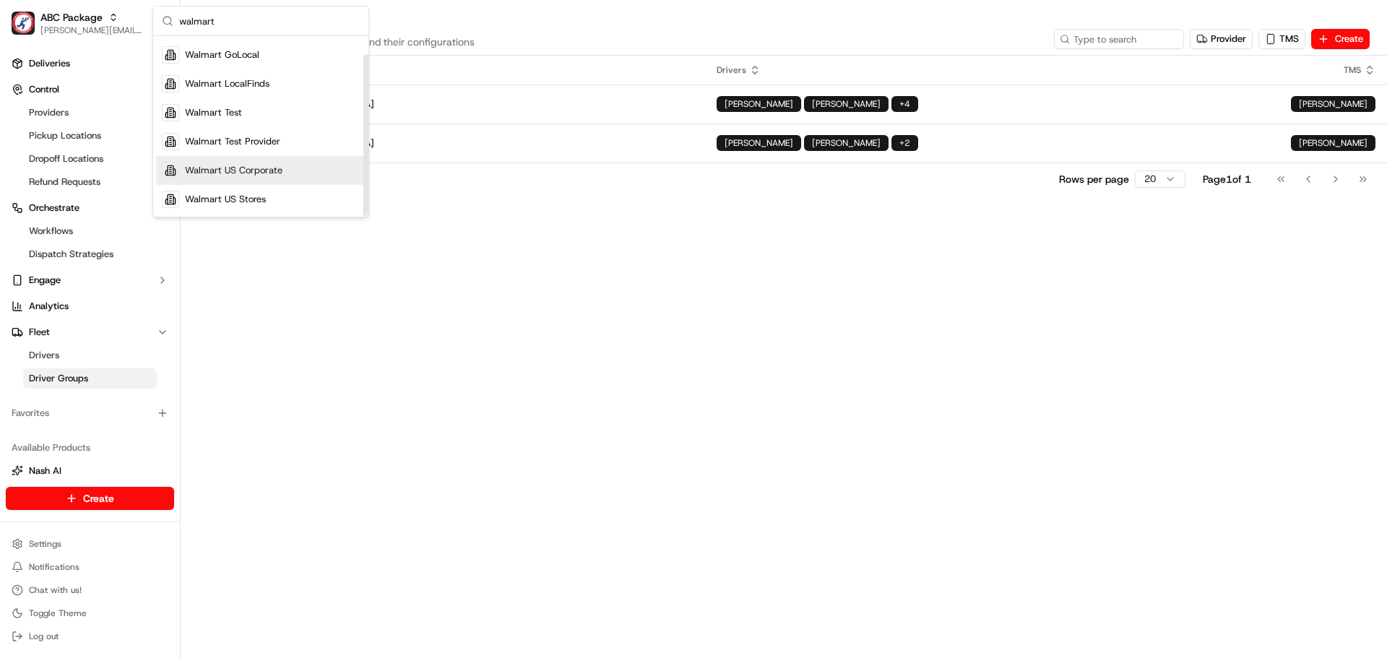
type input "walmart"
click at [251, 197] on span "Walmart US Stores" at bounding box center [225, 199] width 81 height 13
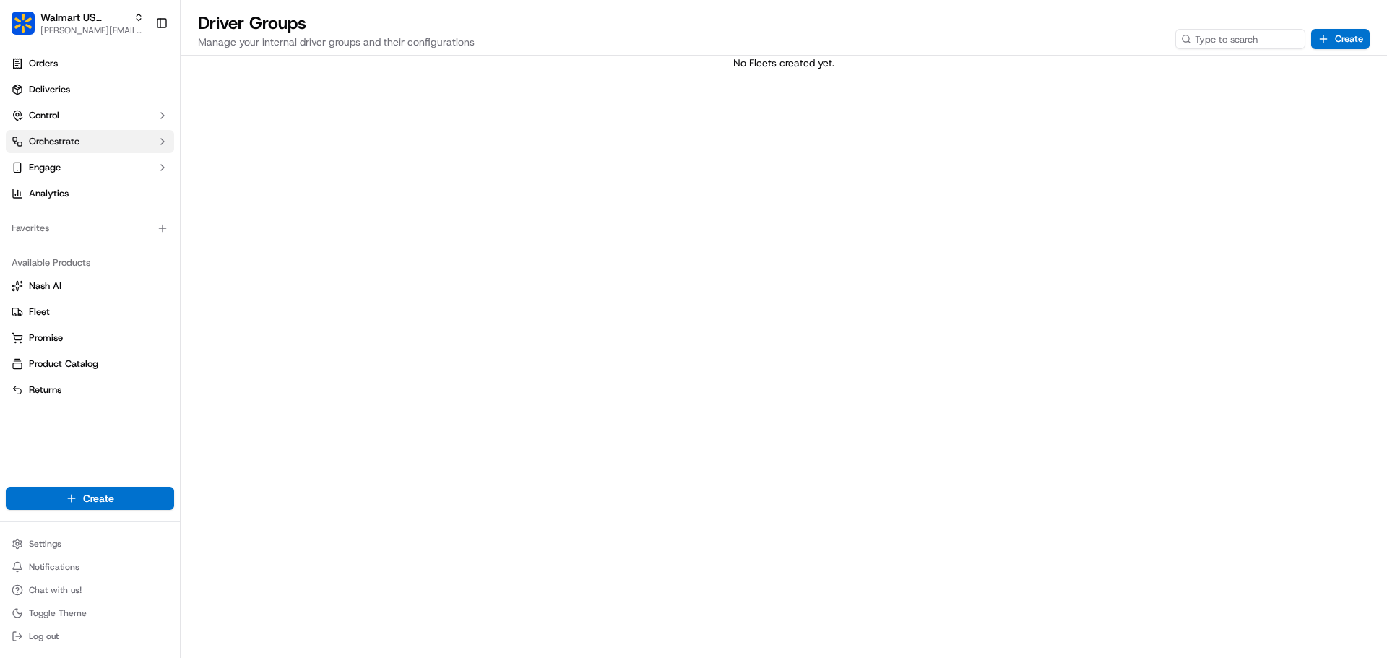
click at [61, 144] on span "Orchestrate" at bounding box center [54, 141] width 51 height 13
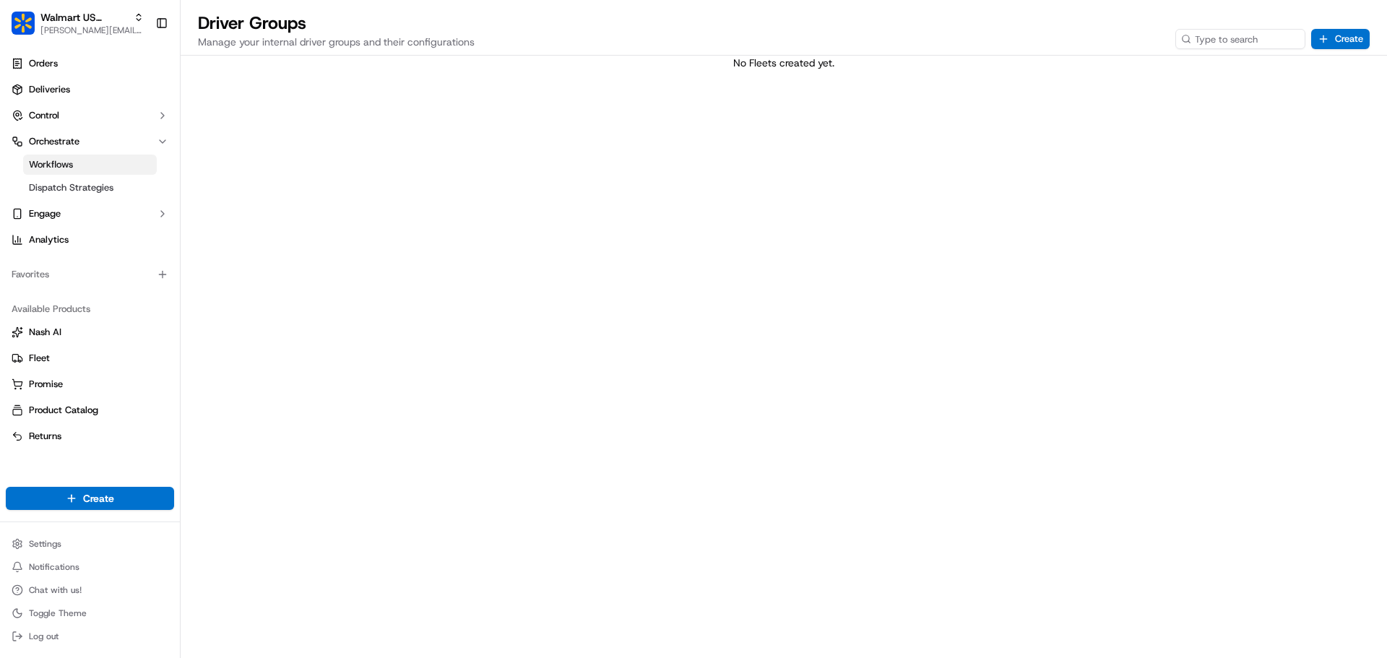
click at [79, 169] on link "Workflows" at bounding box center [90, 165] width 134 height 20
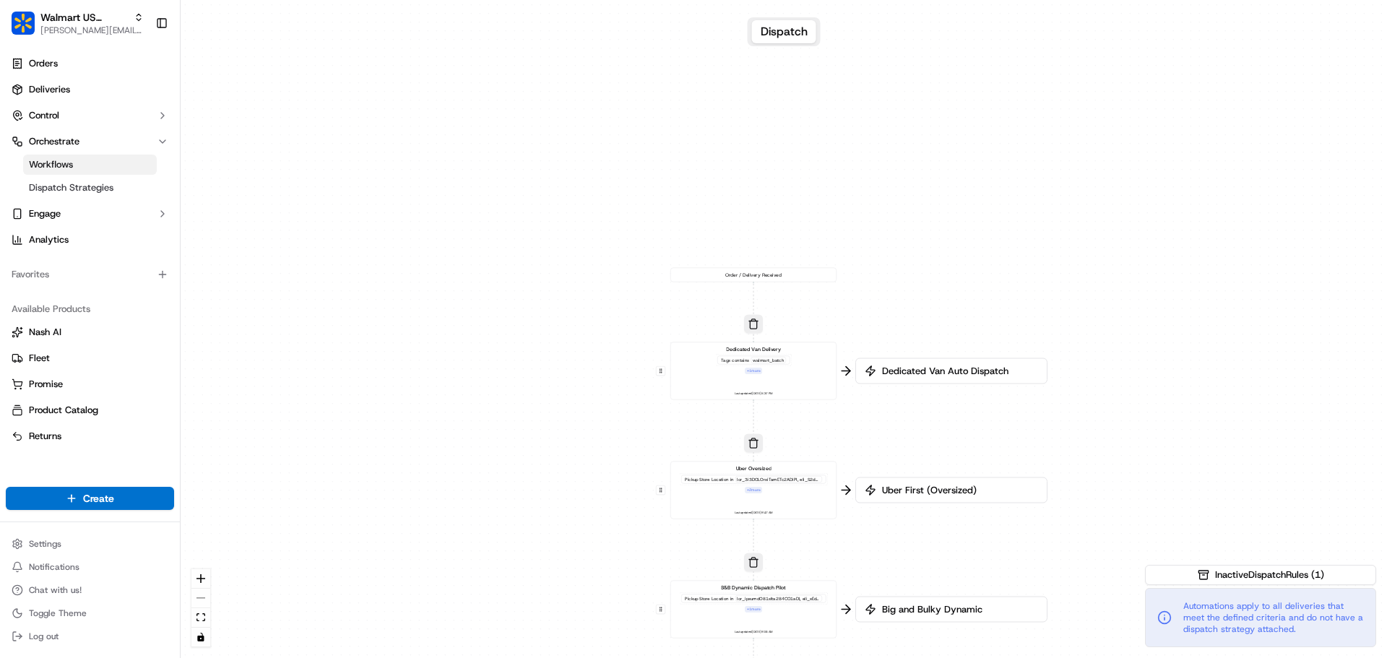
drag, startPoint x: 625, startPoint y: 171, endPoint x: 595, endPoint y: 422, distance: 253.2
click at [595, 422] on div "0 0 0 0 0 0 Order / Delivery Received Dedicated Van Delivery Tags contains walm…" at bounding box center [784, 329] width 1207 height 658
click at [770, 366] on div "Tags contains walmart_batch" at bounding box center [753, 360] width 77 height 12
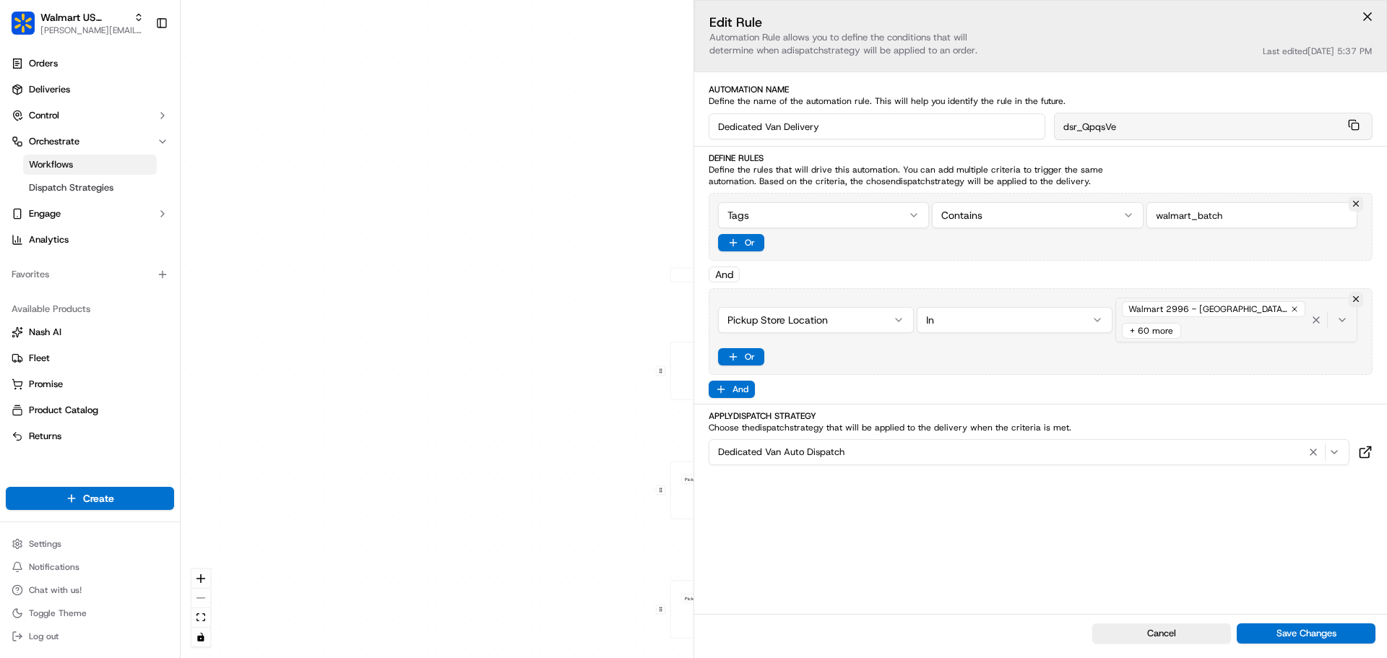
click at [1229, 328] on div "Walmart 2996 - [GEOGRAPHIC_DATA], [GEOGRAPHIC_DATA] (2996) + 60 more" at bounding box center [1213, 319] width 189 height 43
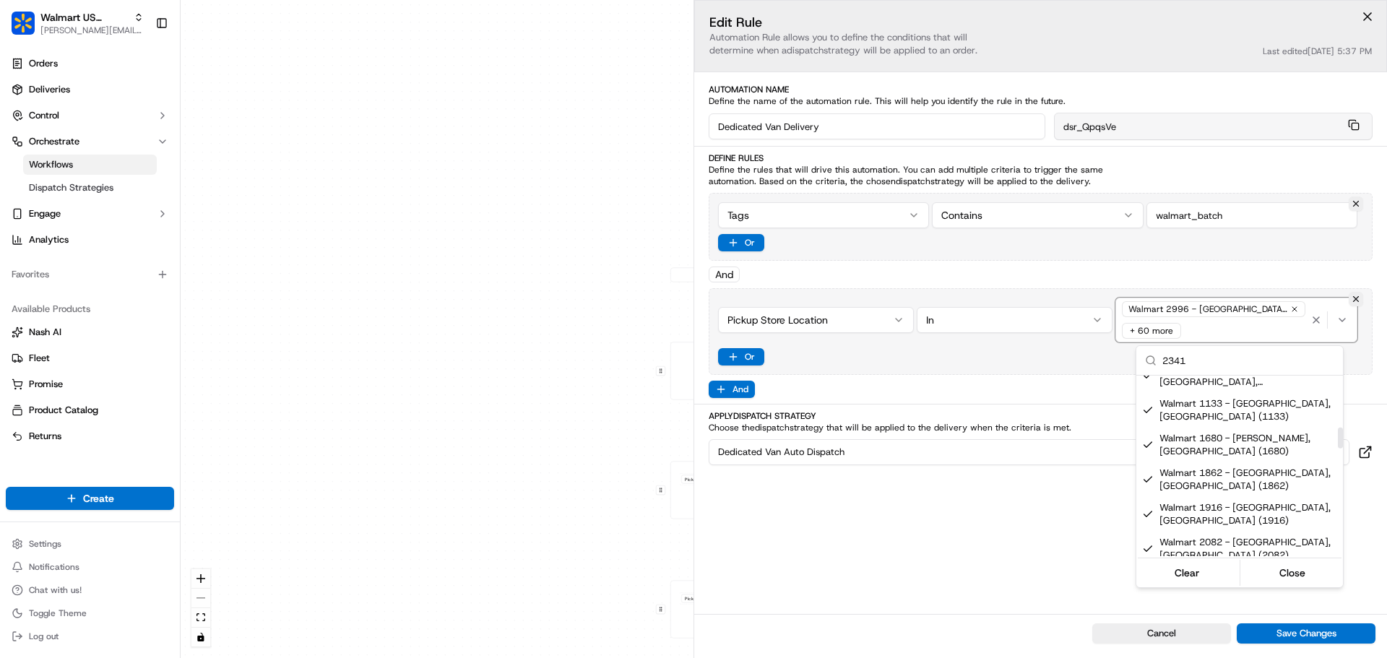
scroll to position [506, 0]
type input "2341"
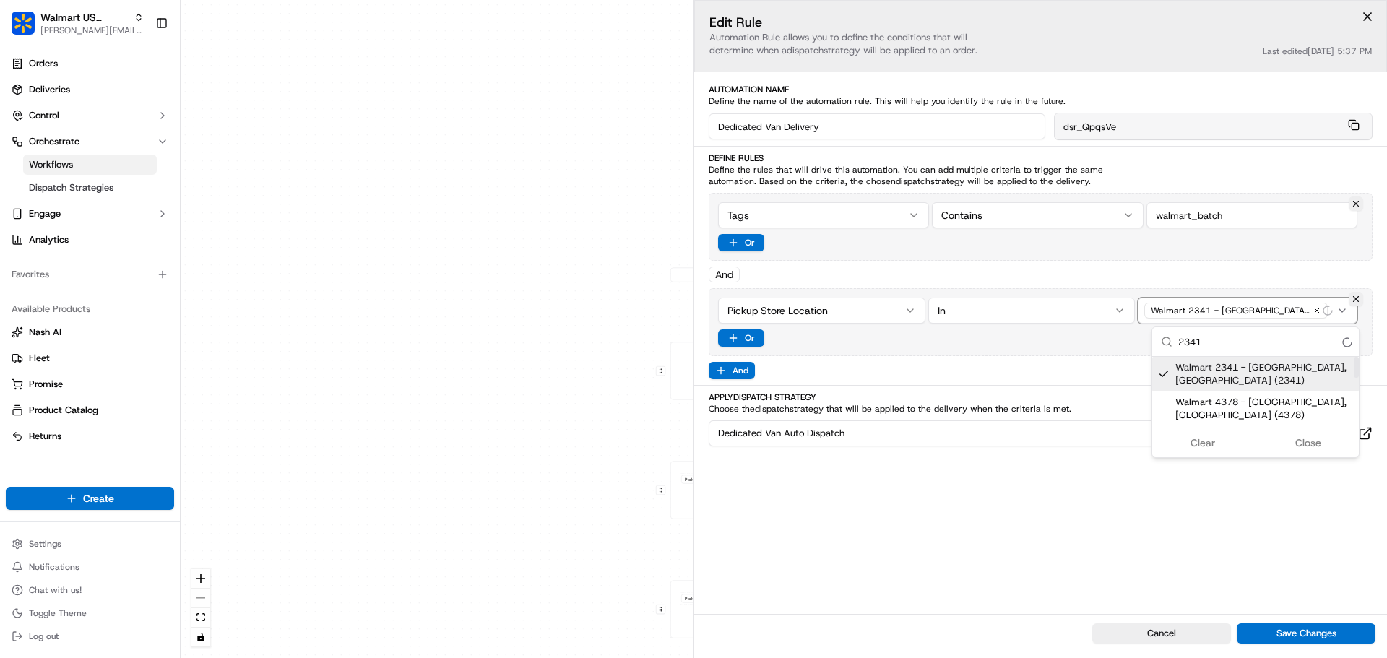
scroll to position [0, 0]
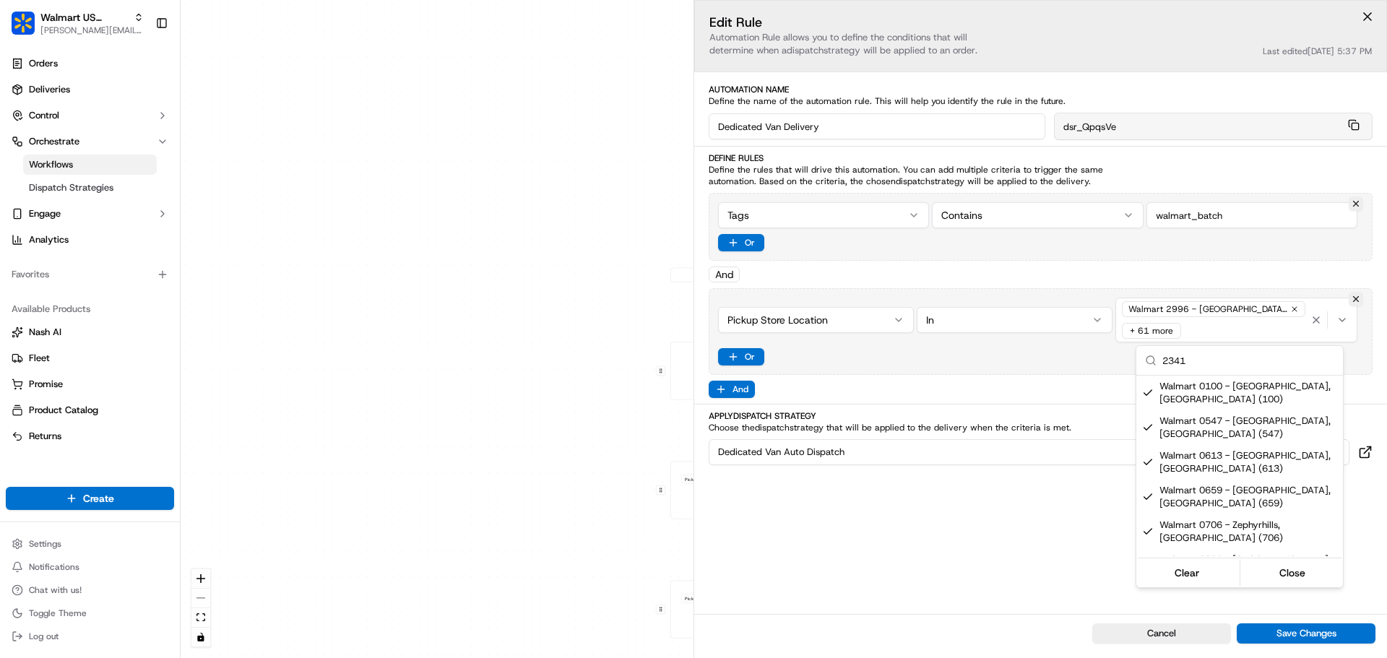
click at [945, 548] on html "Walmart US Stores [PERSON_NAME][EMAIL_ADDRESS][DOMAIN_NAME] Toggle Sidebar Orde…" at bounding box center [693, 329] width 1387 height 658
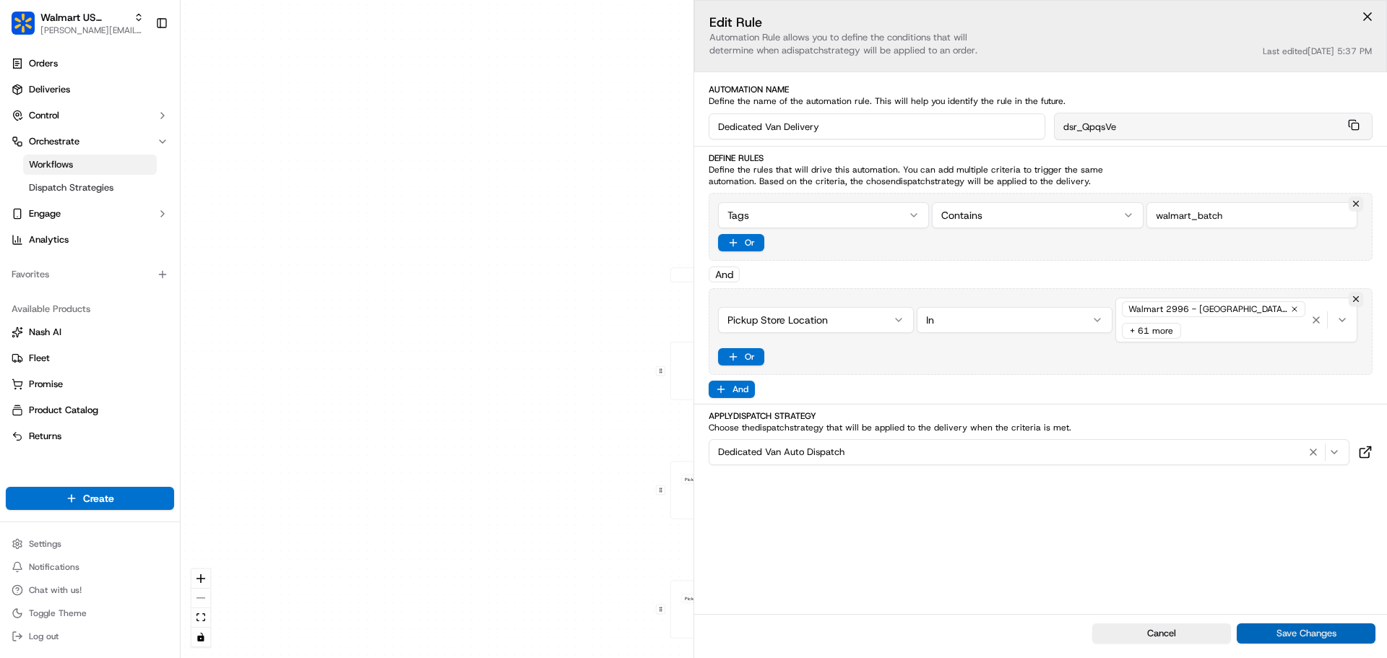
click at [1269, 632] on button "Save Changes" at bounding box center [1306, 634] width 139 height 20
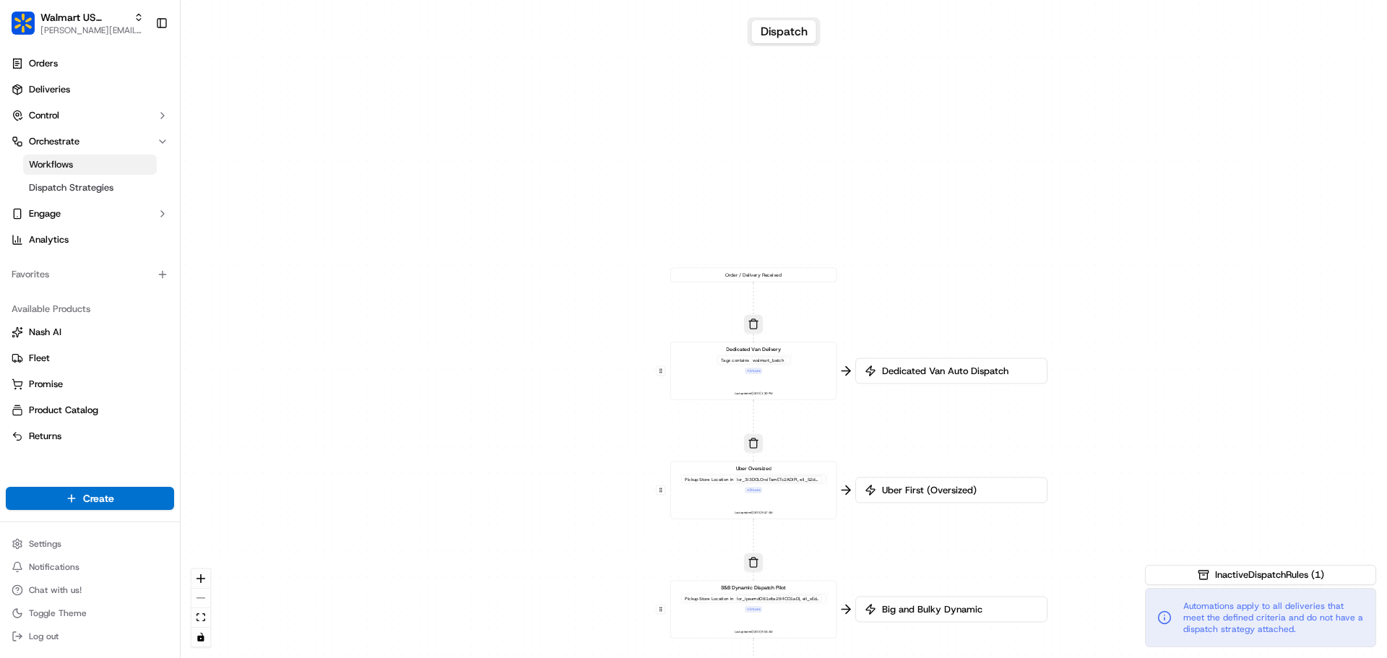
click at [535, 367] on div "0 0 0 0 0 0 Order / Delivery Received Dedicated Van Delivery Tags contains walm…" at bounding box center [784, 329] width 1207 height 658
click at [74, 34] on span "[PERSON_NAME][EMAIL_ADDRESS][DOMAIN_NAME]" at bounding box center [91, 31] width 103 height 12
type input "deliverol"
click at [229, 78] on div "Deliverol" at bounding box center [261, 75] width 210 height 29
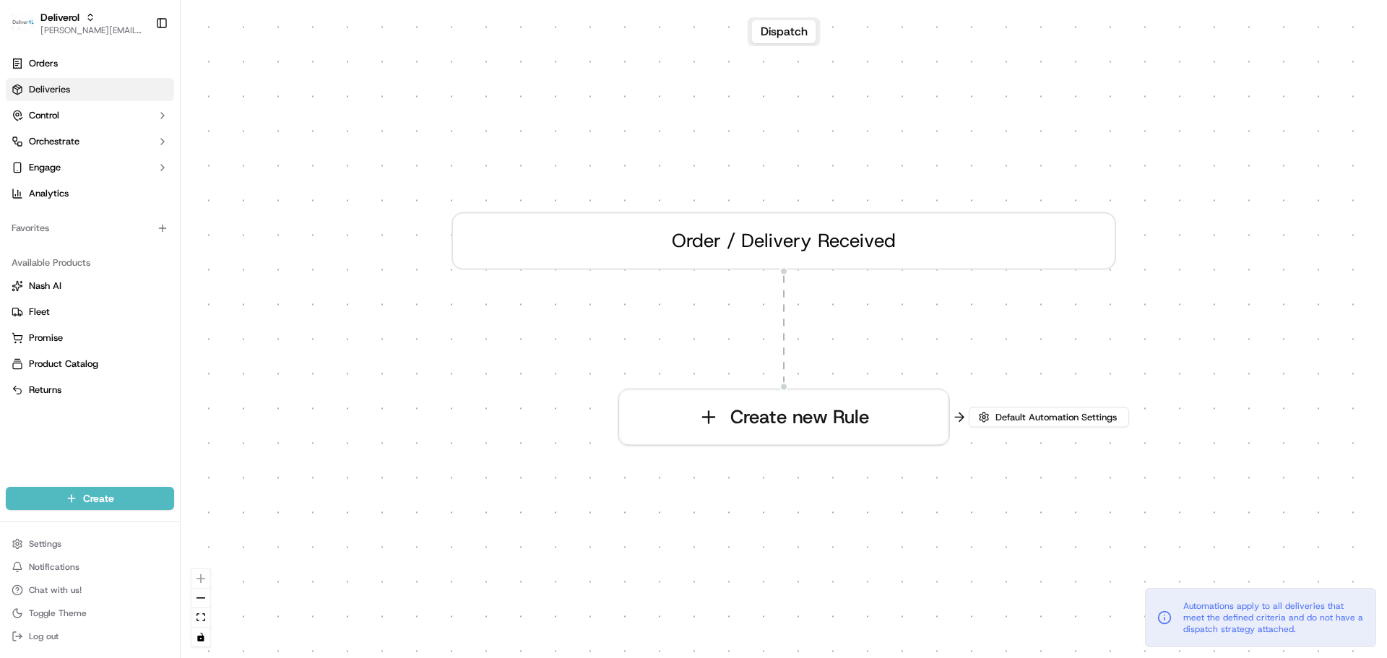
click at [100, 94] on link "Deliveries" at bounding box center [90, 89] width 168 height 23
